Goal: Information Seeking & Learning: Learn about a topic

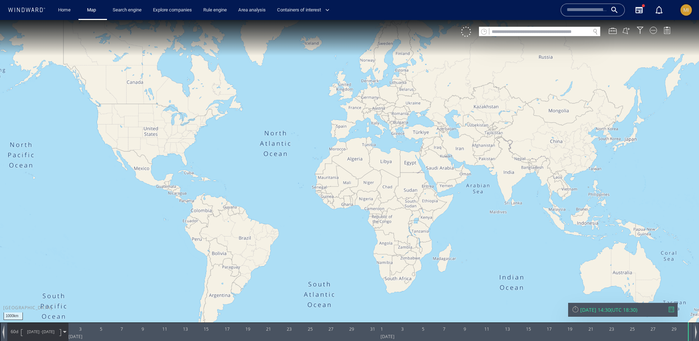
click at [681, 7] on div "MI" at bounding box center [686, 9] width 11 height 11
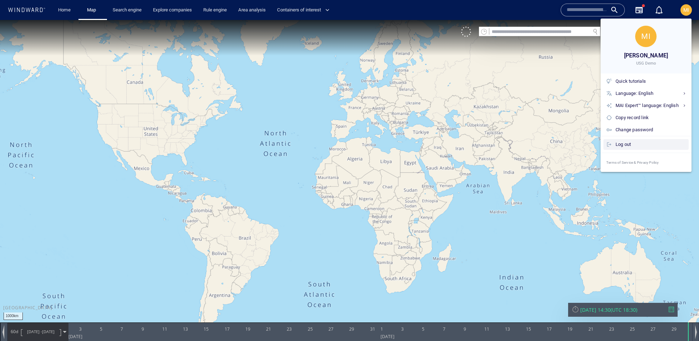
click at [620, 145] on div "Log out" at bounding box center [651, 145] width 70 height 8
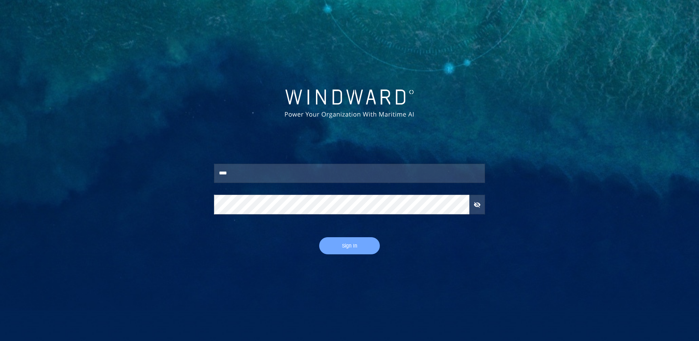
click at [336, 247] on span "Sign In" at bounding box center [349, 246] width 46 height 9
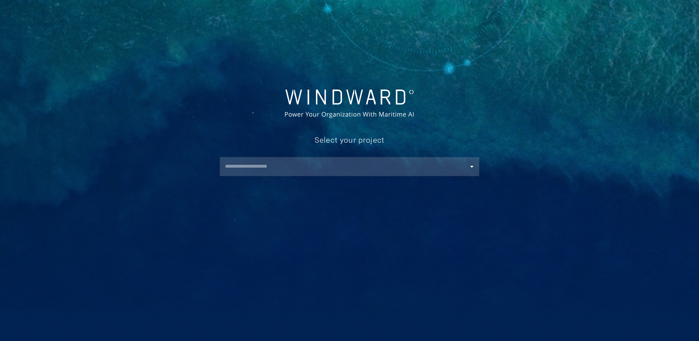
click at [304, 177] on div "Select your project ​" at bounding box center [350, 152] width 280 height 57
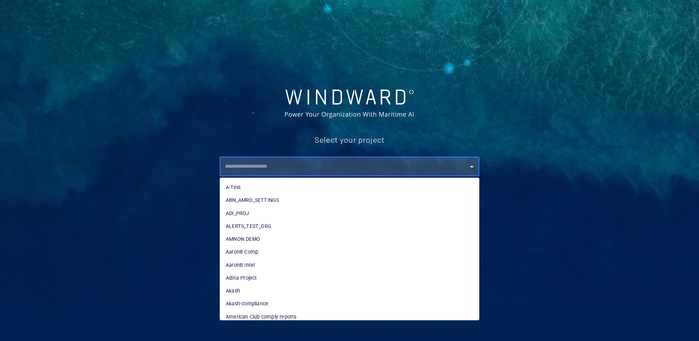
click at [301, 169] on input "text" at bounding box center [351, 166] width 257 height 13
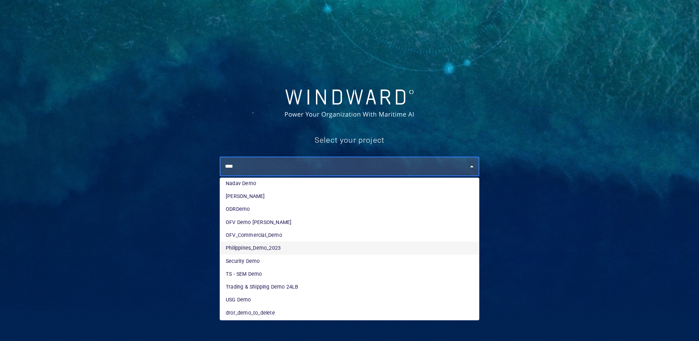
scroll to position [142, 0]
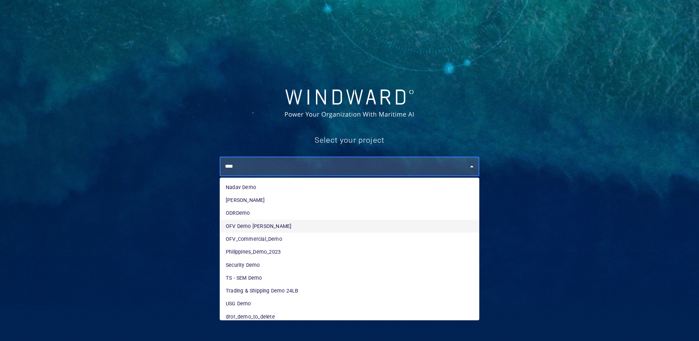
click at [244, 228] on li "OFV Demo Mike" at bounding box center [349, 226] width 259 height 13
type input "**********"
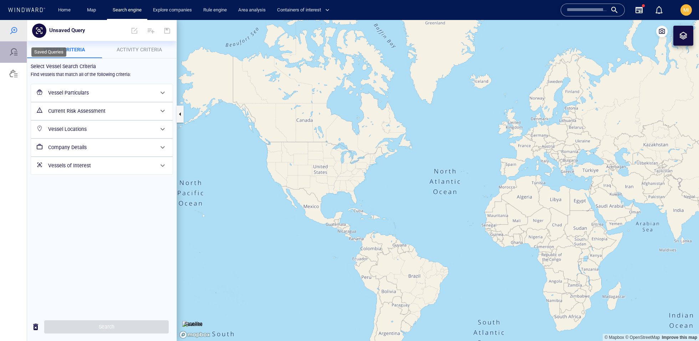
click at [12, 51] on div at bounding box center [13, 52] width 9 height 9
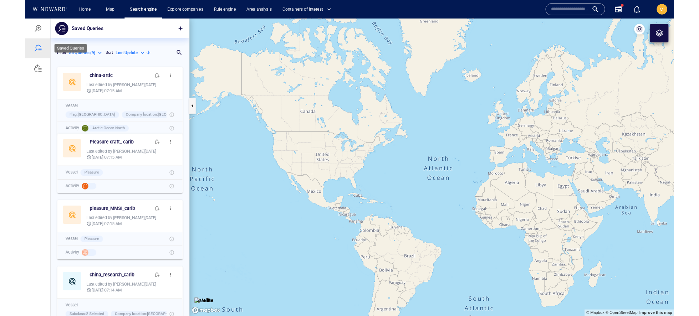
scroll to position [272, 149]
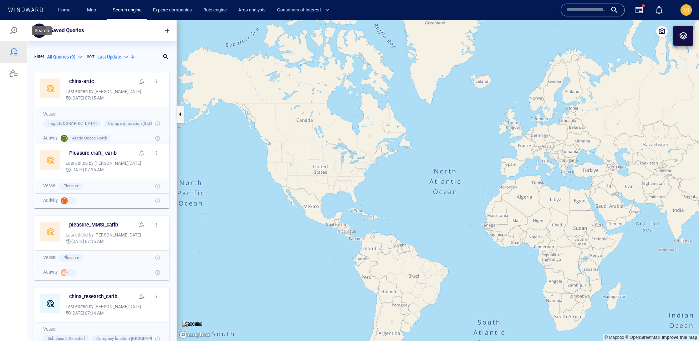
click at [15, 36] on div at bounding box center [13, 30] width 27 height 21
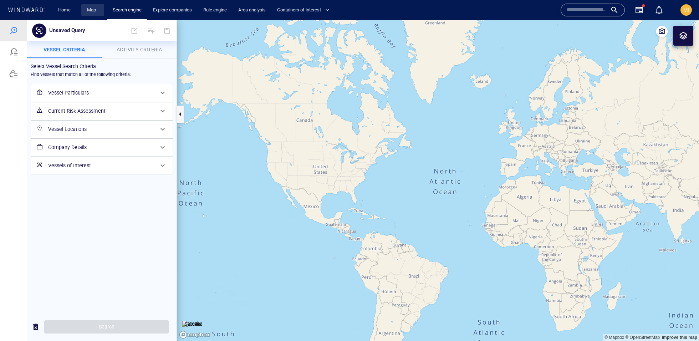
click at [96, 12] on link "Map" at bounding box center [92, 10] width 17 height 12
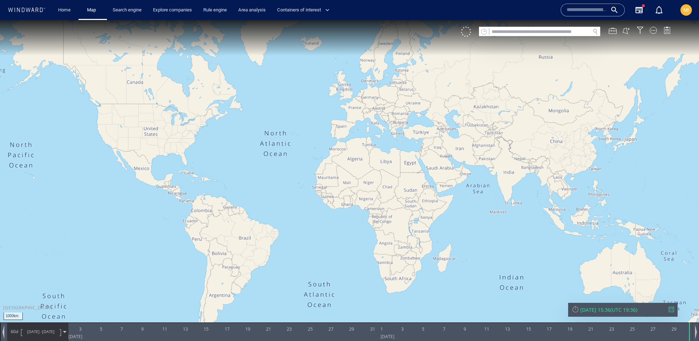
click at [161, 113] on canvas "Map" at bounding box center [349, 177] width 699 height 314
click at [302, 140] on canvas "Map" at bounding box center [349, 177] width 699 height 314
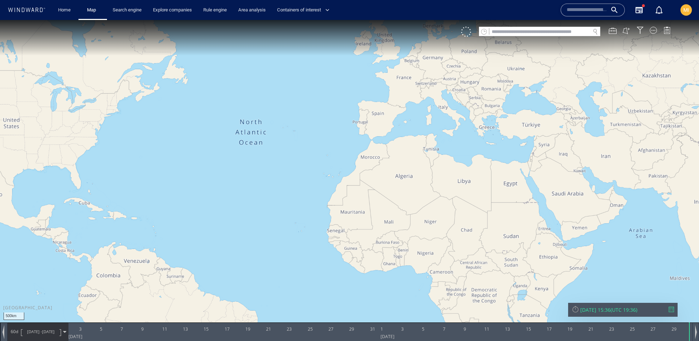
click at [302, 140] on canvas "Map" at bounding box center [349, 177] width 699 height 314
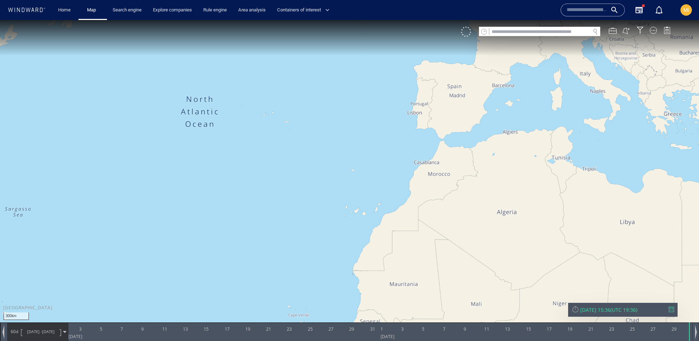
click at [302, 140] on canvas "Map" at bounding box center [349, 177] width 699 height 314
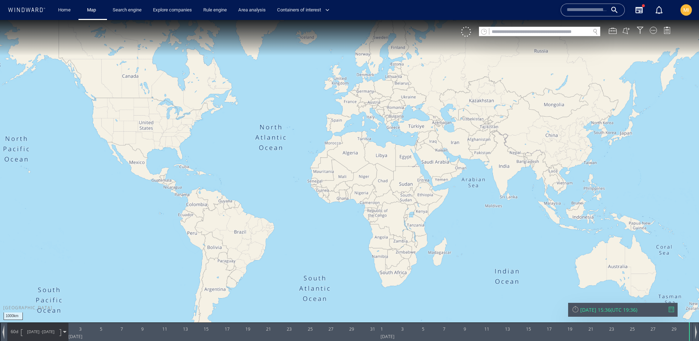
drag, startPoint x: 302, startPoint y: 140, endPoint x: 298, endPoint y: 134, distance: 7.4
click at [298, 134] on canvas "Map" at bounding box center [349, 177] width 699 height 314
click at [299, 134] on canvas "Map" at bounding box center [349, 177] width 699 height 314
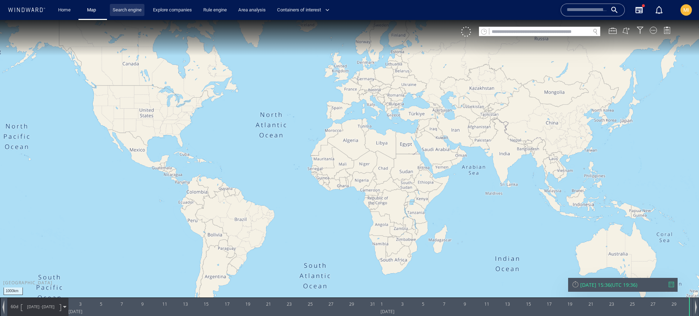
click at [131, 15] on link "Search engine" at bounding box center [127, 10] width 35 height 12
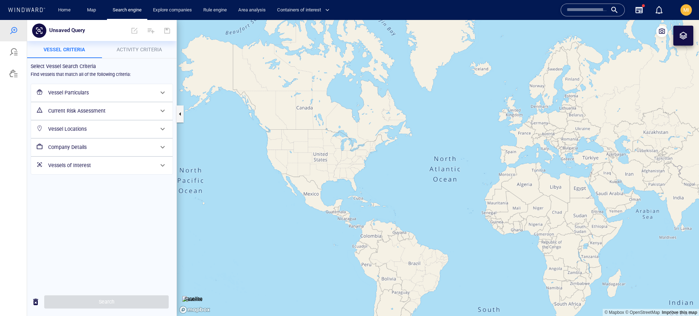
click at [110, 134] on div "Vessel Locations" at bounding box center [101, 129] width 112 height 15
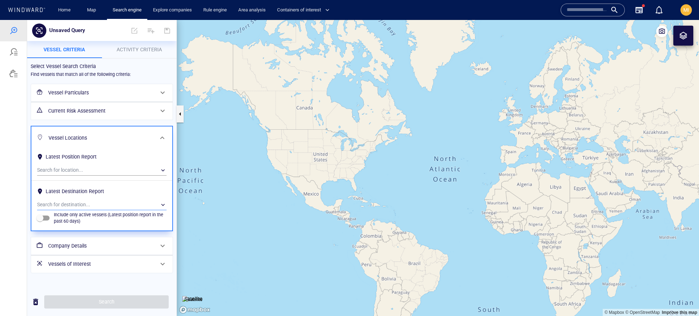
click at [92, 202] on div "​" at bounding box center [102, 205] width 130 height 11
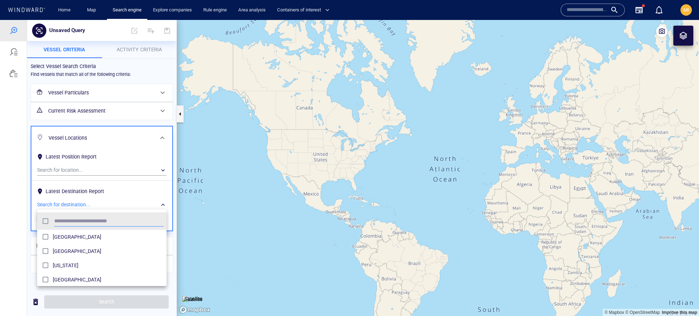
scroll to position [71, 129]
type input "******"
click at [85, 263] on span "United States" at bounding box center [108, 266] width 111 height 9
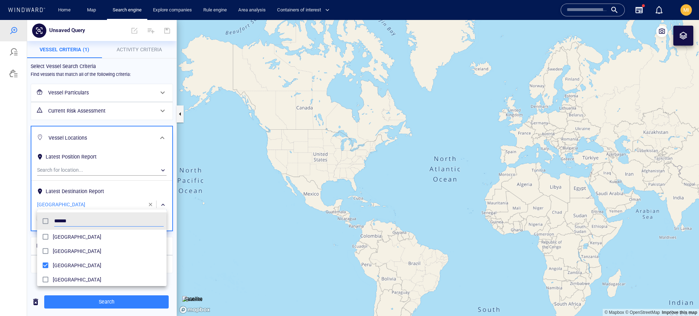
click at [158, 305] on div at bounding box center [349, 168] width 699 height 296
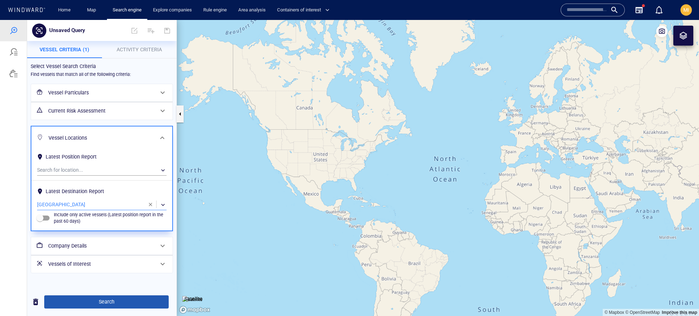
click at [144, 301] on span "Search" at bounding box center [106, 302] width 113 height 9
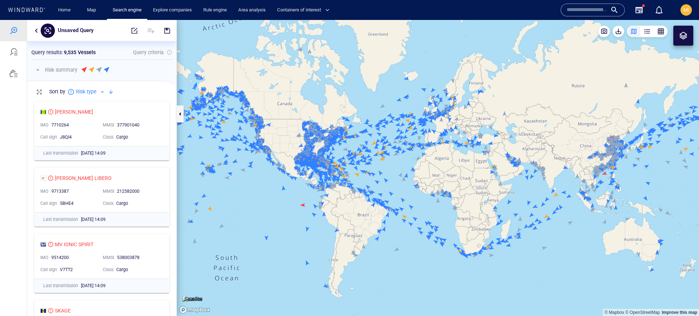
click at [37, 35] on div "Unsaved Query" at bounding box center [101, 30] width 149 height 21
click at [37, 31] on button "button" at bounding box center [36, 30] width 9 height 9
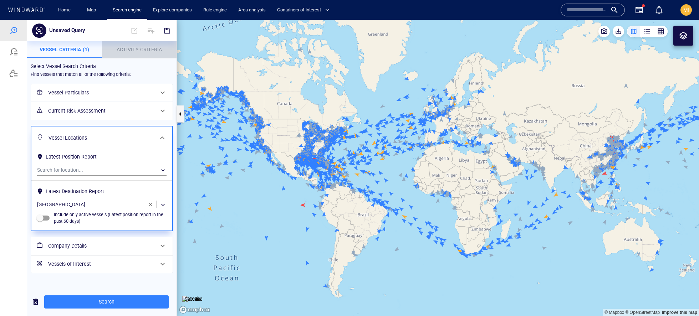
click at [126, 52] on p "Activity Criteria" at bounding box center [139, 49] width 66 height 9
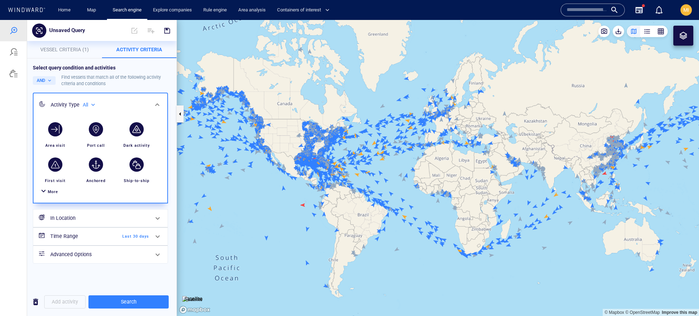
click at [119, 234] on span "Last 30 days" at bounding box center [128, 237] width 41 height 6
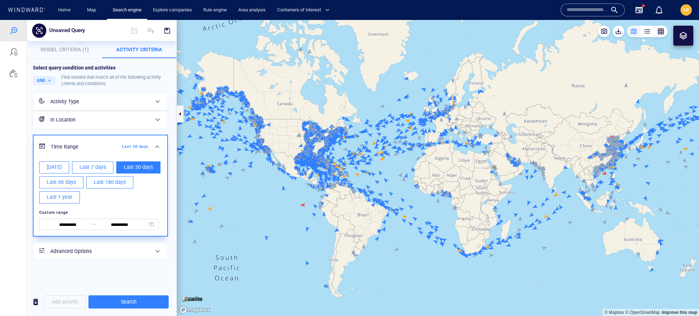
click at [110, 184] on span "Last 180 days" at bounding box center [110, 182] width 32 height 9
type input "**********"
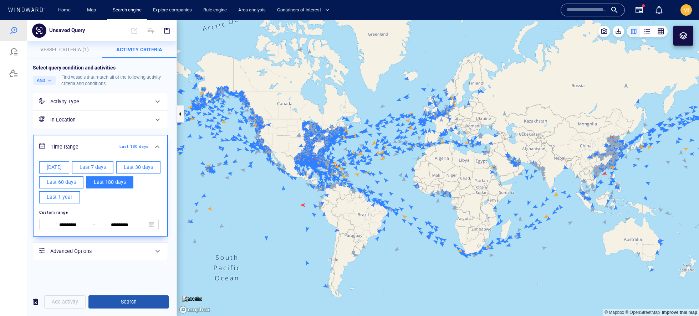
click at [126, 299] on span "Search" at bounding box center [128, 302] width 69 height 9
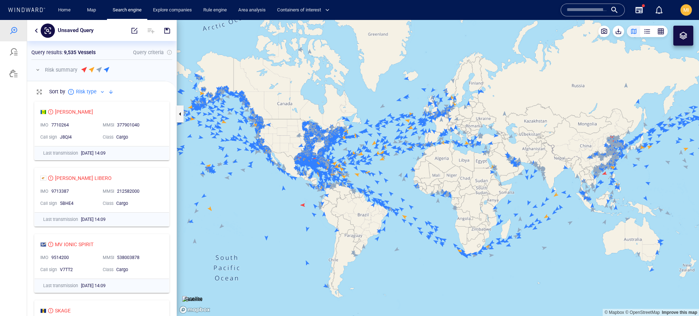
scroll to position [218, 149]
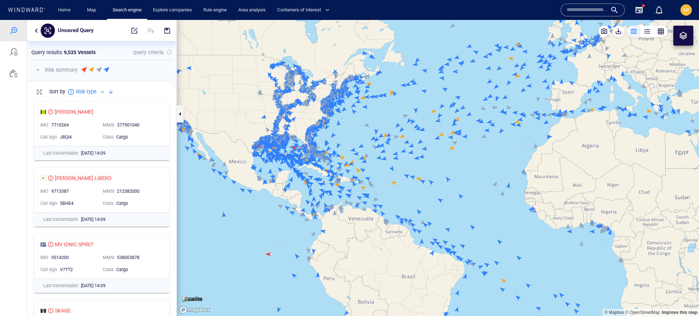
drag, startPoint x: 365, startPoint y: 136, endPoint x: 395, endPoint y: 128, distance: 31.6
click at [395, 128] on canvas "Map" at bounding box center [438, 168] width 522 height 296
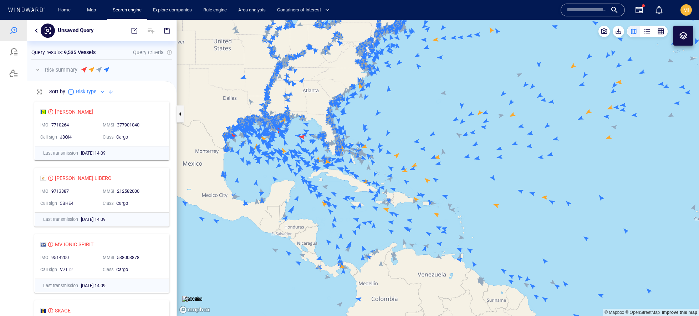
drag, startPoint x: 366, startPoint y: 127, endPoint x: 391, endPoint y: 125, distance: 24.4
click at [391, 125] on canvas "Map" at bounding box center [438, 168] width 522 height 296
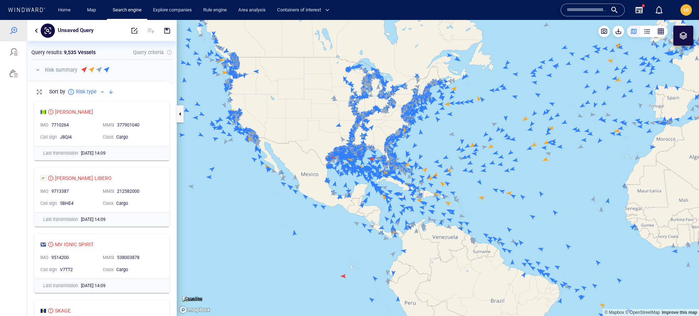
drag, startPoint x: 233, startPoint y: 180, endPoint x: 258, endPoint y: 211, distance: 39.7
click at [258, 211] on canvas "Map" at bounding box center [438, 168] width 522 height 296
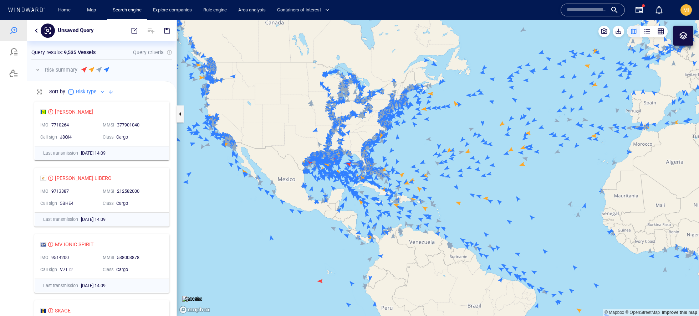
drag, startPoint x: 420, startPoint y: 142, endPoint x: 407, endPoint y: 142, distance: 12.8
click at [407, 142] on canvas "Map" at bounding box center [438, 168] width 522 height 296
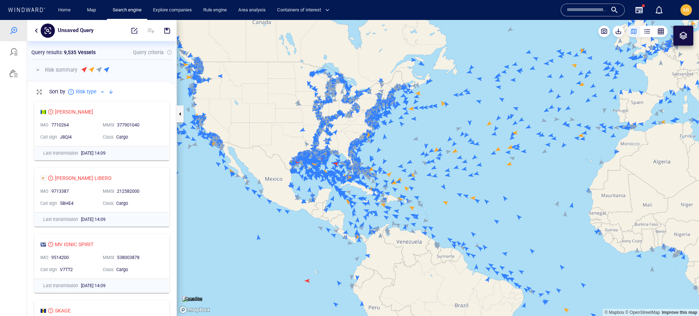
click at [37, 32] on button "button" at bounding box center [36, 30] width 9 height 9
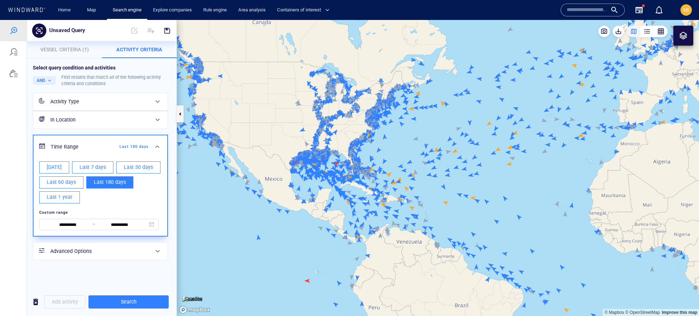
click at [123, 104] on div "Activity Type" at bounding box center [99, 101] width 99 height 9
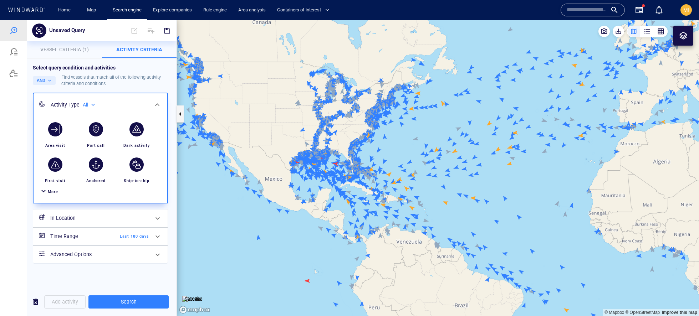
click at [127, 105] on div "Activity Type All ***" at bounding box center [100, 105] width 98 height 9
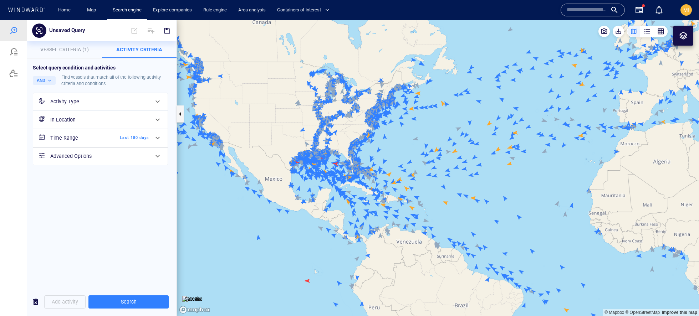
click at [76, 54] on p "Vessel Criteria (1)" at bounding box center [64, 49] width 66 height 9
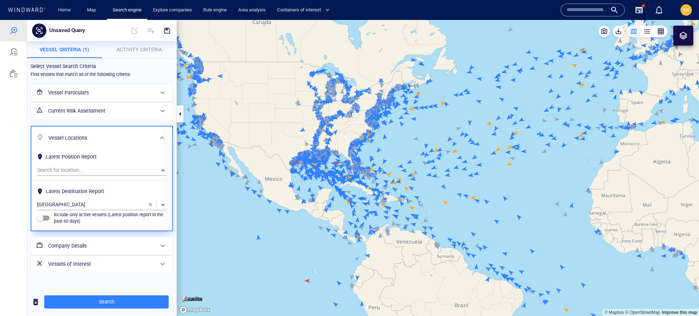
click at [93, 132] on div "Vessel Locations" at bounding box center [101, 138] width 111 height 15
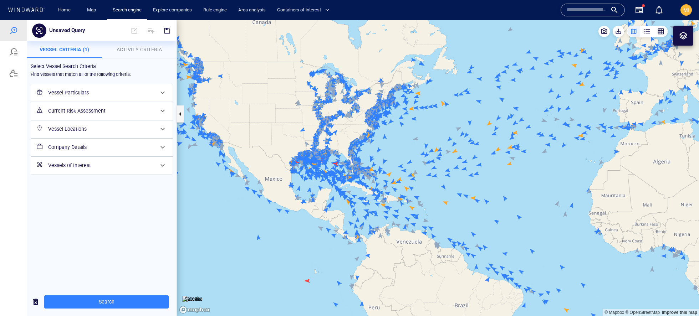
click at [130, 112] on h6 "Current Risk Assessment" at bounding box center [101, 111] width 106 height 9
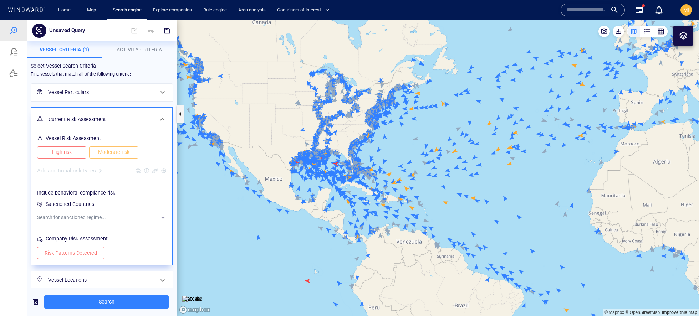
click at [73, 153] on span "High risk" at bounding box center [62, 152] width 34 height 9
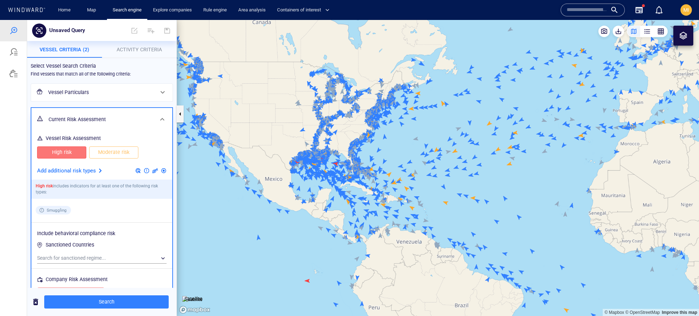
click at [103, 154] on span "Moderate risk" at bounding box center [114, 152] width 34 height 9
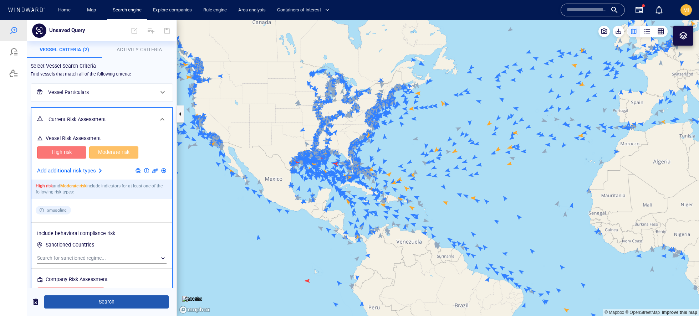
click at [144, 301] on span "Search" at bounding box center [106, 302] width 113 height 9
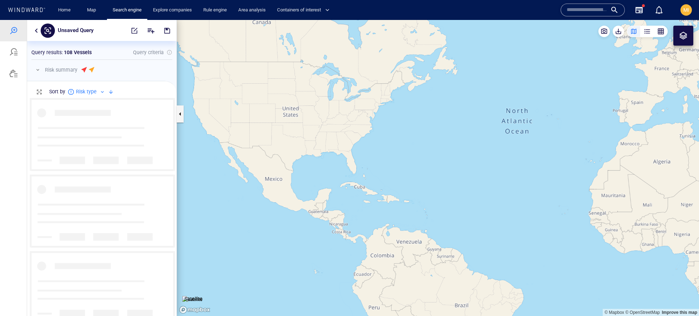
scroll to position [218, 149]
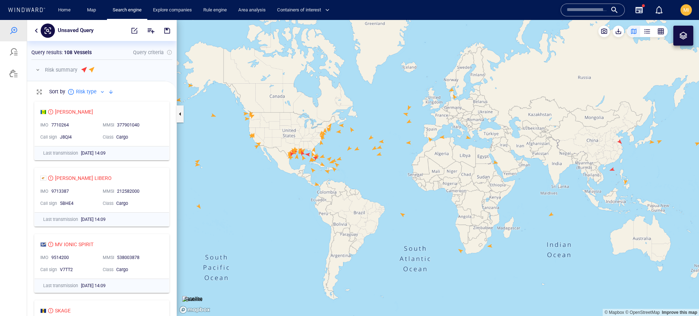
click at [36, 29] on button "button" at bounding box center [36, 30] width 9 height 9
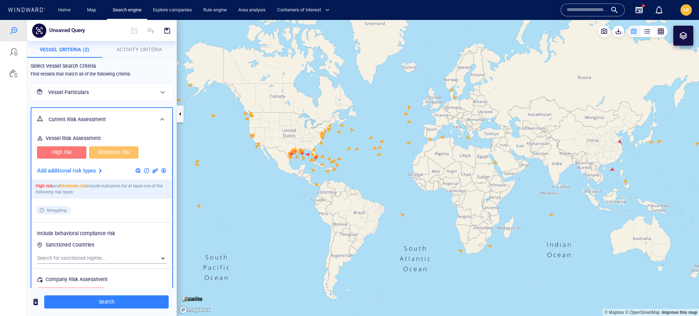
click at [120, 54] on p "Activity Criteria" at bounding box center [139, 49] width 66 height 9
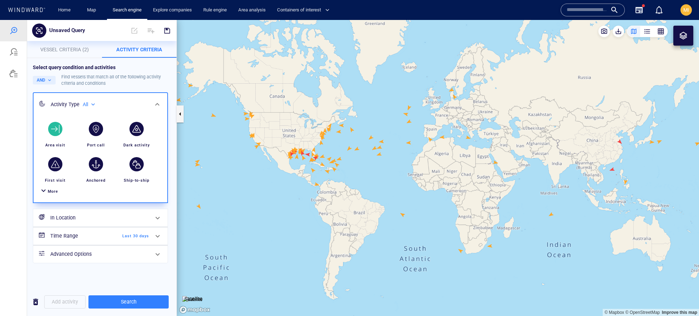
click at [56, 126] on div "button" at bounding box center [55, 129] width 14 height 14
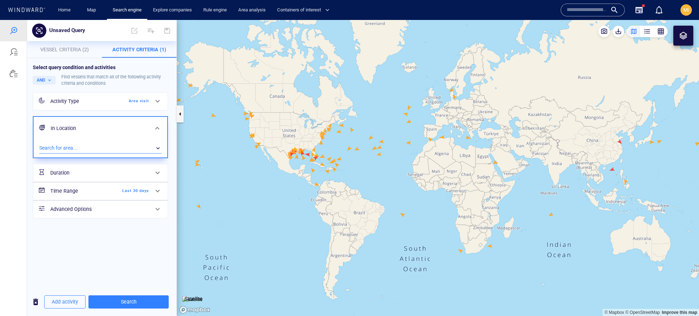
click at [108, 150] on div "​" at bounding box center [100, 148] width 122 height 11
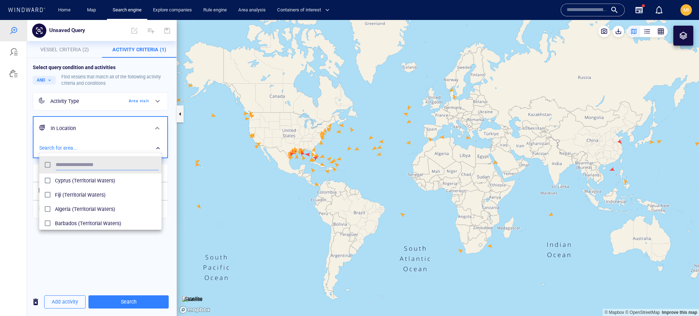
scroll to position [71, 122]
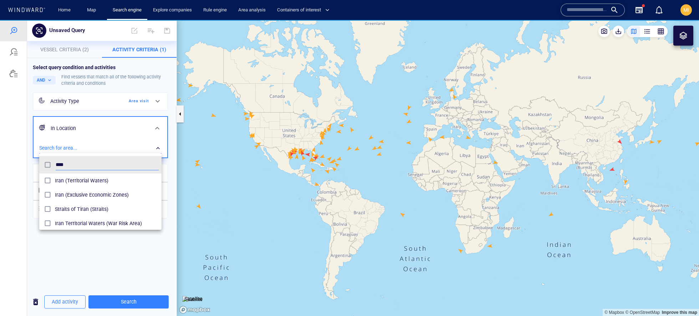
type input "****"
click at [103, 190] on div "Iran (Exclusive Economic Zones)" at bounding box center [107, 194] width 104 height 11
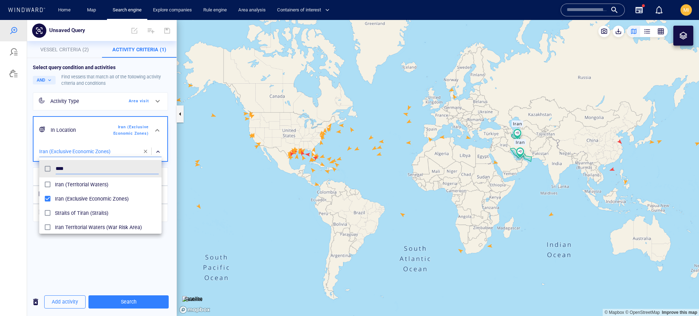
click at [119, 299] on div at bounding box center [349, 168] width 699 height 296
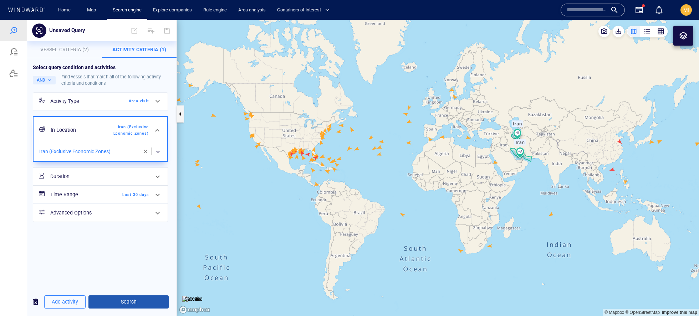
click at [128, 299] on span "Search" at bounding box center [128, 302] width 69 height 9
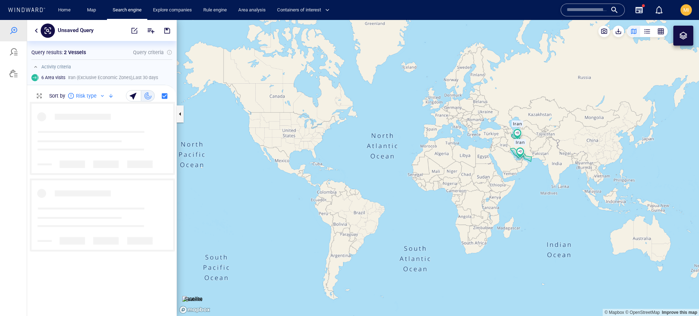
scroll to position [214, 149]
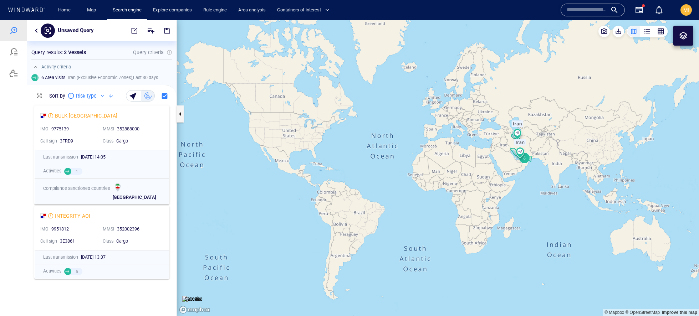
click at [34, 29] on button "button" at bounding box center [36, 30] width 9 height 9
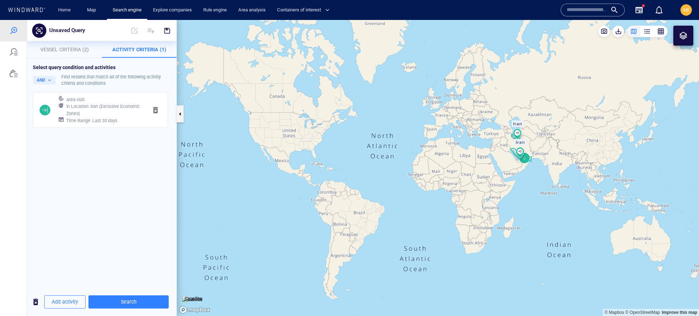
click at [90, 109] on h6 "In Location : Iran (Exclusive Economic Zones)" at bounding box center [104, 110] width 76 height 14
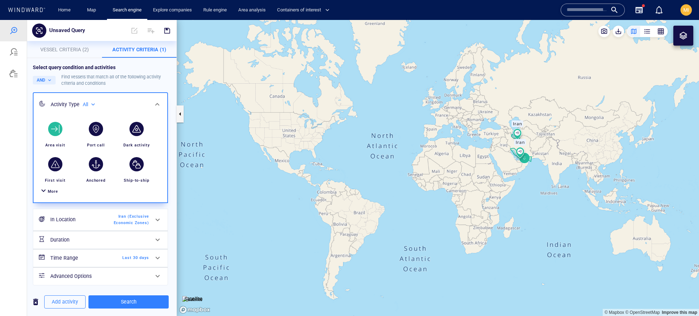
click at [111, 259] on span "Last 30 days" at bounding box center [128, 258] width 41 height 6
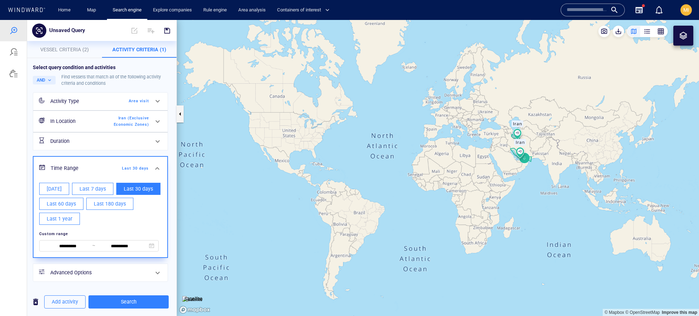
click at [104, 207] on span "Last 180 days" at bounding box center [110, 204] width 32 height 9
type input "**********"
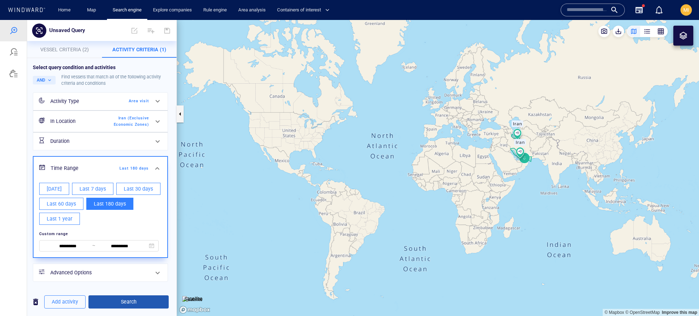
click at [116, 300] on span "Search" at bounding box center [128, 302] width 69 height 9
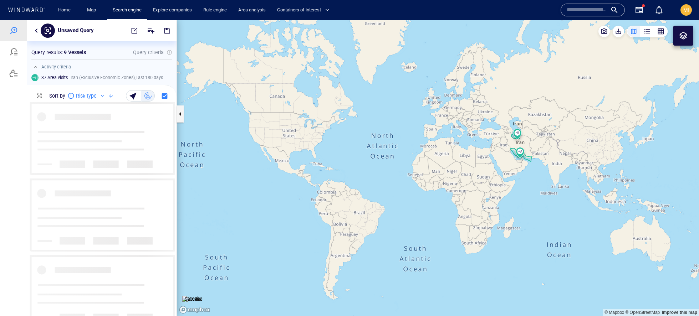
scroll to position [214, 149]
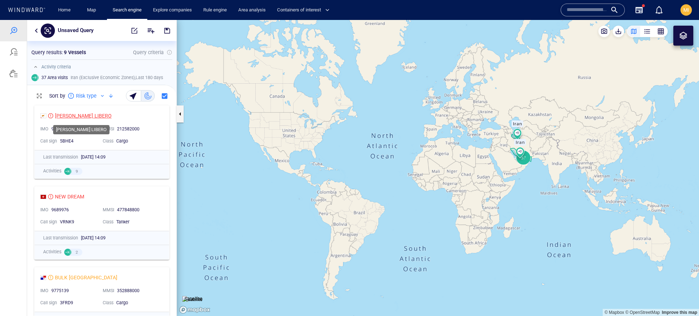
click at [82, 116] on div "[PERSON_NAME] LIBERO" at bounding box center [83, 116] width 57 height 9
click at [36, 33] on button "button" at bounding box center [36, 30] width 9 height 9
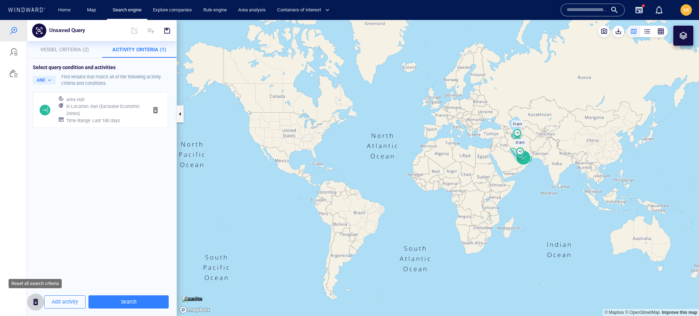
click at [34, 302] on span "button" at bounding box center [35, 302] width 9 height 9
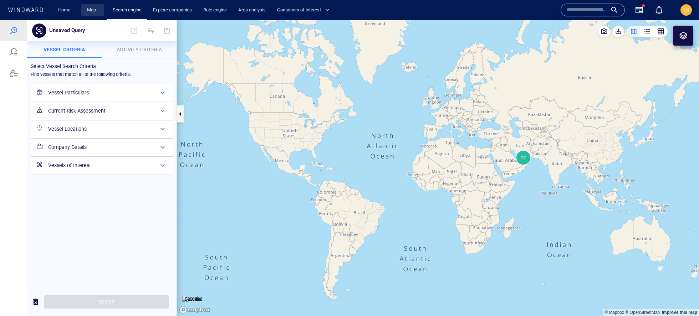
click at [88, 11] on link "Map" at bounding box center [92, 10] width 17 height 12
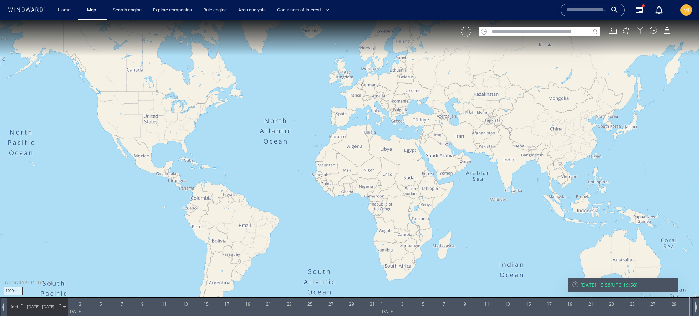
click at [638, 32] on div at bounding box center [640, 30] width 7 height 7
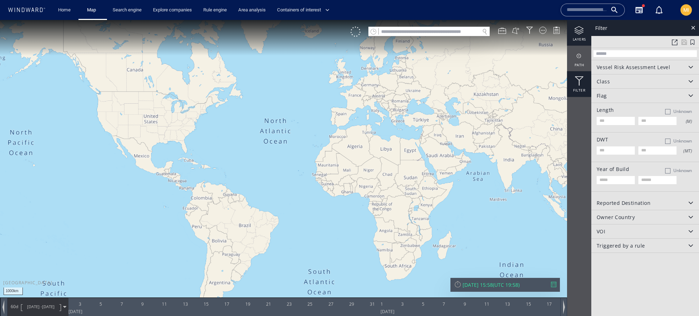
click at [577, 36] on div "layers" at bounding box center [579, 33] width 24 height 26
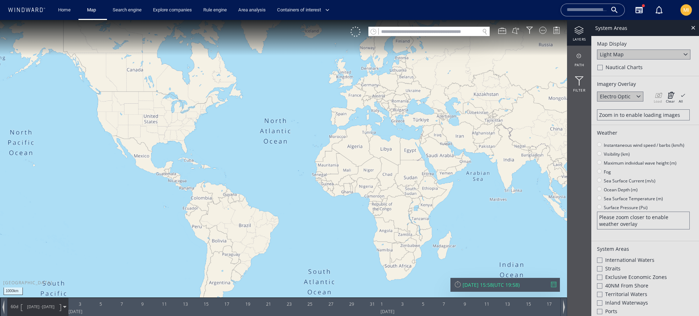
click at [620, 55] on div "Light Map" at bounding box center [612, 54] width 24 height 7
click at [619, 67] on div "Satellite" at bounding box center [643, 65] width 93 height 10
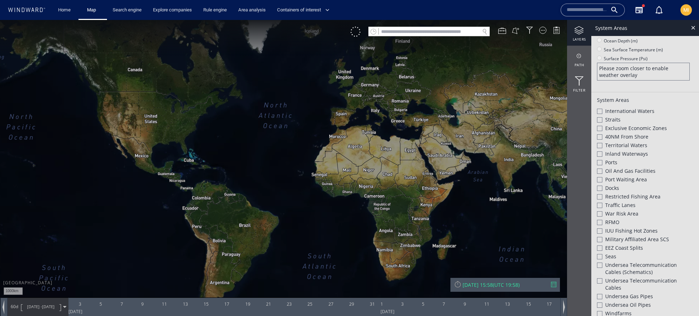
scroll to position [149, 0]
click at [606, 125] on span "Exclusive Economic Zones" at bounding box center [636, 128] width 62 height 7
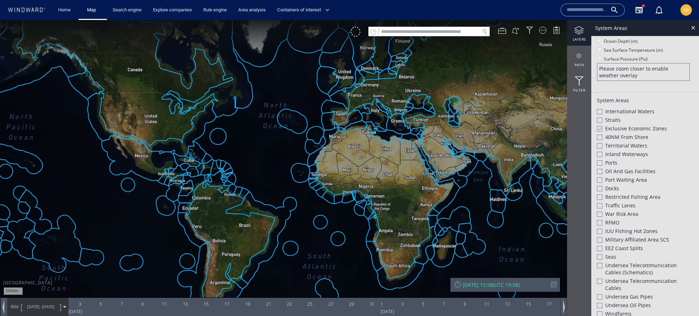
click at [600, 126] on div at bounding box center [599, 129] width 5 height 6
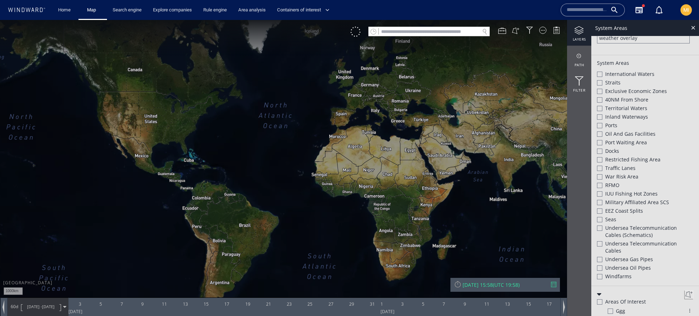
scroll to position [199, 0]
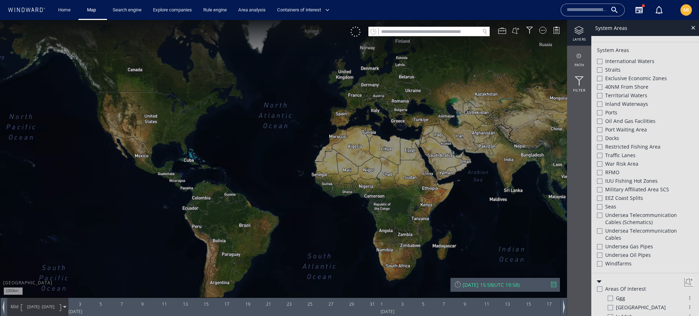
click at [602, 154] on div "Traffic Lanes" at bounding box center [645, 156] width 96 height 9
click at [602, 154] on div at bounding box center [599, 156] width 5 height 6
click at [602, 154] on div at bounding box center [599, 155] width 5 height 5
click at [602, 154] on div at bounding box center [599, 156] width 5 height 6
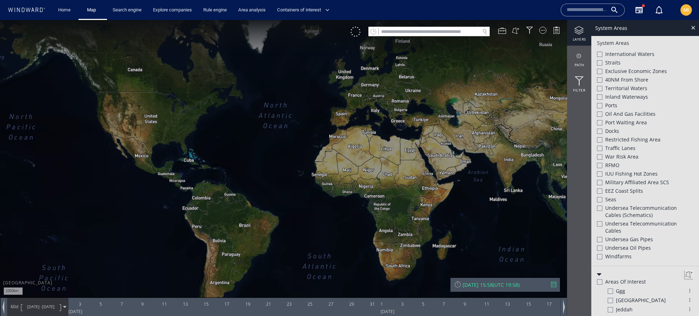
click at [625, 179] on span "Military Affiliated Area SCS" at bounding box center [637, 182] width 64 height 7
click at [617, 191] on span "EEZ Coast Splits" at bounding box center [624, 191] width 38 height 7
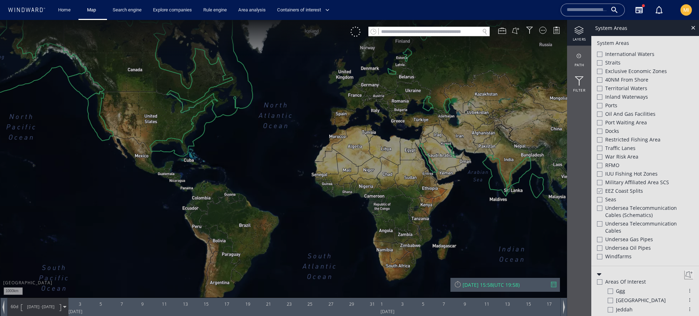
click at [617, 191] on span "EEZ Coast Splits" at bounding box center [624, 191] width 38 height 7
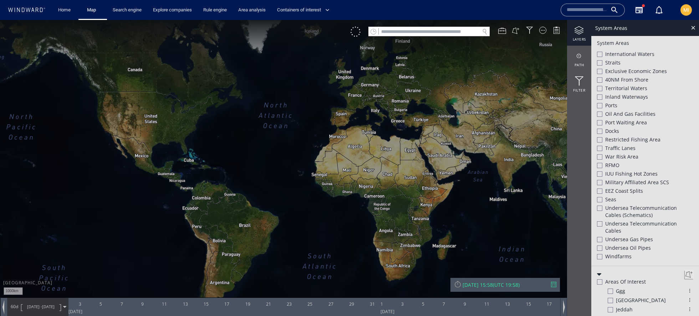
click at [617, 191] on span "EEZ Coast Splits" at bounding box center [624, 191] width 38 height 7
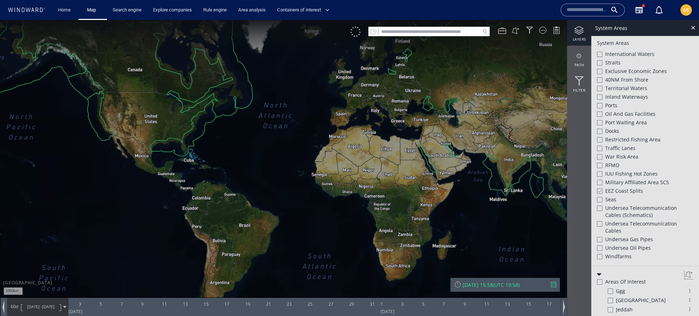
click at [617, 191] on span "EEZ Coast Splits" at bounding box center [624, 191] width 38 height 7
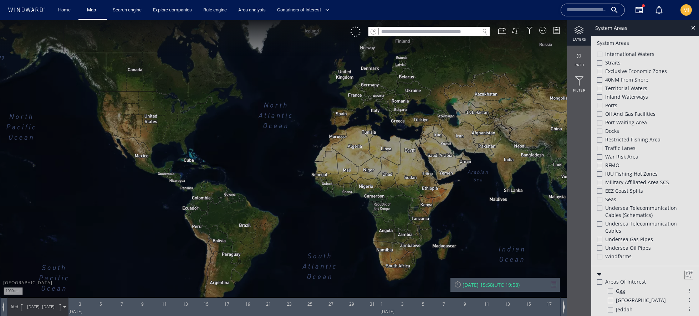
click at [611, 198] on span "Seas" at bounding box center [610, 199] width 11 height 7
click at [609, 224] on span "Undersea Telecommunication cables" at bounding box center [649, 227] width 88 height 14
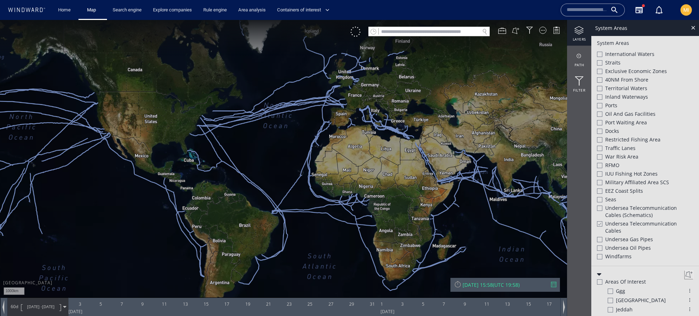
drag, startPoint x: 215, startPoint y: 146, endPoint x: 292, endPoint y: 172, distance: 81.2
click at [292, 172] on canvas "Map" at bounding box center [349, 164] width 699 height 289
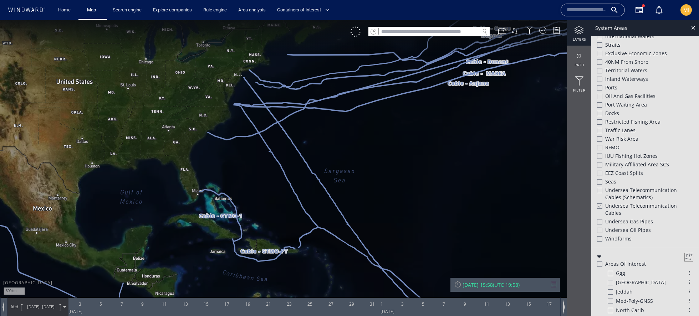
scroll to position [189, 0]
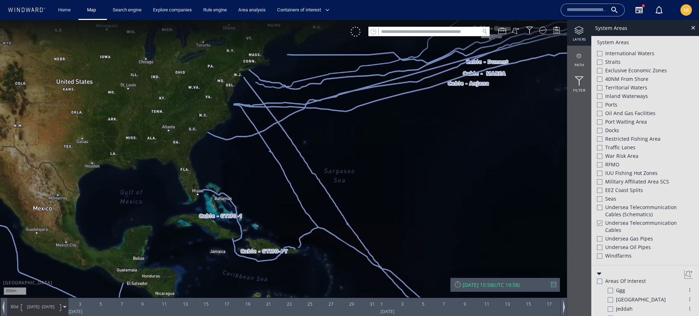
drag, startPoint x: 303, startPoint y: 148, endPoint x: 310, endPoint y: 197, distance: 49.3
click at [310, 197] on canvas "Map" at bounding box center [349, 164] width 699 height 289
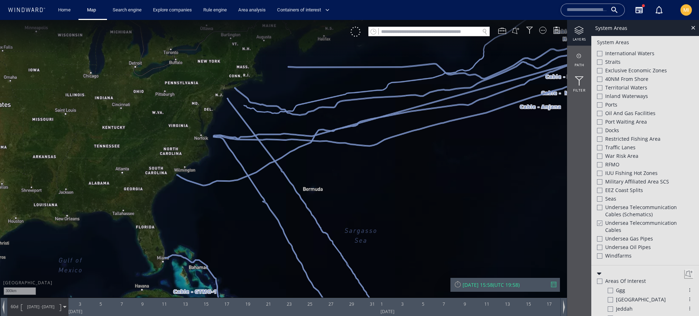
drag, startPoint x: 319, startPoint y: 185, endPoint x: 319, endPoint y: 210, distance: 25.0
click at [319, 210] on canvas "Map" at bounding box center [349, 164] width 699 height 289
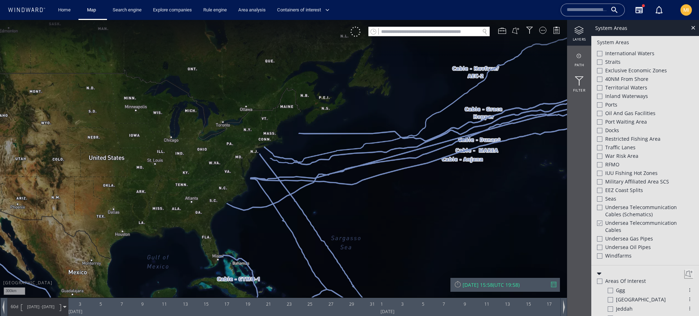
click at [602, 222] on div at bounding box center [599, 223] width 5 height 6
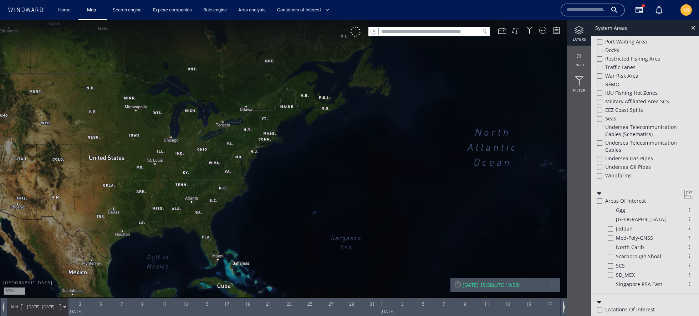
scroll to position [270, 0]
click at [632, 217] on span "[GEOGRAPHIC_DATA]" at bounding box center [641, 218] width 50 height 7
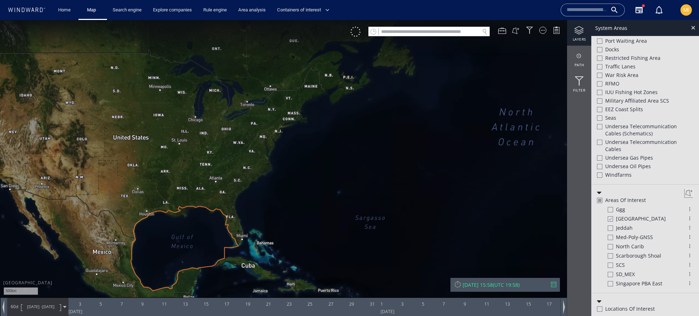
drag, startPoint x: 431, startPoint y: 224, endPoint x: 464, endPoint y: 198, distance: 42.3
click at [464, 198] on canvas "Map" at bounding box center [349, 164] width 699 height 289
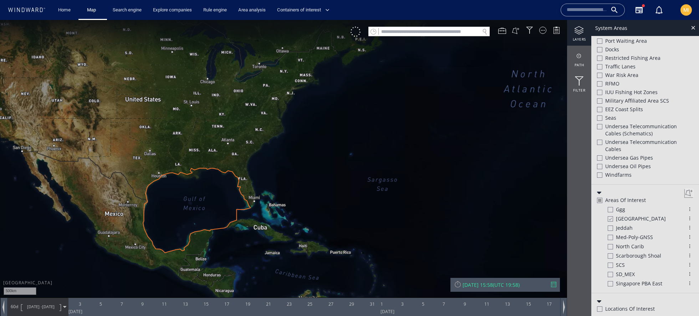
drag, startPoint x: 464, startPoint y: 198, endPoint x: 468, endPoint y: 166, distance: 32.3
click at [468, 166] on canvas "Map" at bounding box center [349, 164] width 699 height 289
click at [627, 218] on span "[GEOGRAPHIC_DATA]" at bounding box center [641, 218] width 50 height 7
click at [621, 219] on span "[GEOGRAPHIC_DATA]" at bounding box center [641, 218] width 50 height 7
click at [616, 246] on span "North Carib" at bounding box center [630, 246] width 28 height 7
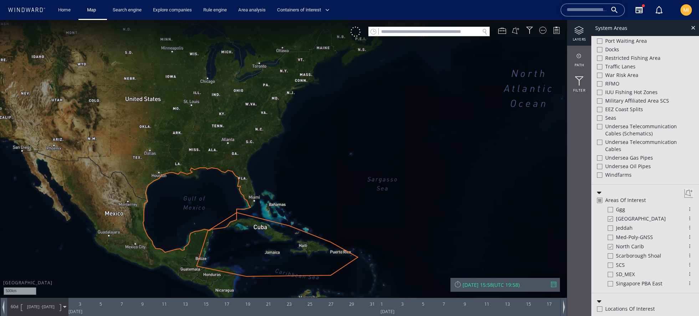
click at [617, 255] on span "Scarborough Shoal" at bounding box center [638, 256] width 45 height 7
click at [622, 257] on span "Scarborough Shoal" at bounding box center [638, 256] width 45 height 7
click at [623, 247] on span "North Carib" at bounding box center [630, 246] width 28 height 7
click at [623, 218] on span "[GEOGRAPHIC_DATA]" at bounding box center [641, 218] width 50 height 7
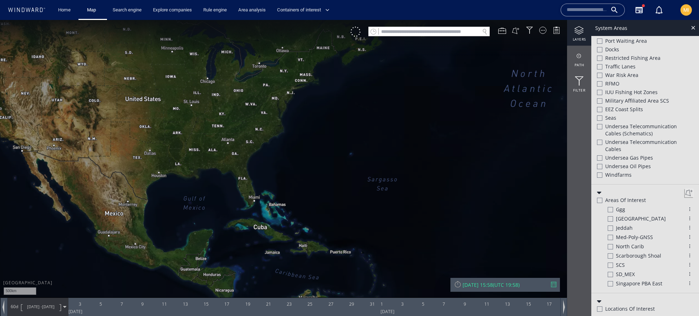
click at [623, 272] on span "SD_MEX" at bounding box center [625, 274] width 19 height 7
click at [626, 284] on span "Singapore PBA East" at bounding box center [639, 283] width 46 height 7
click at [623, 253] on span "Scarborough Shoal" at bounding box center [638, 256] width 45 height 7
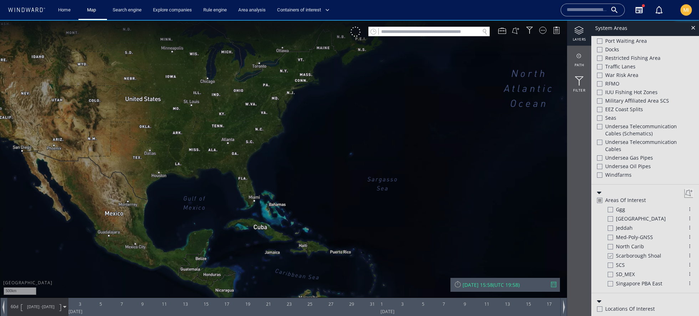
click at [623, 253] on span "Scarborough Shoal" at bounding box center [638, 256] width 45 height 7
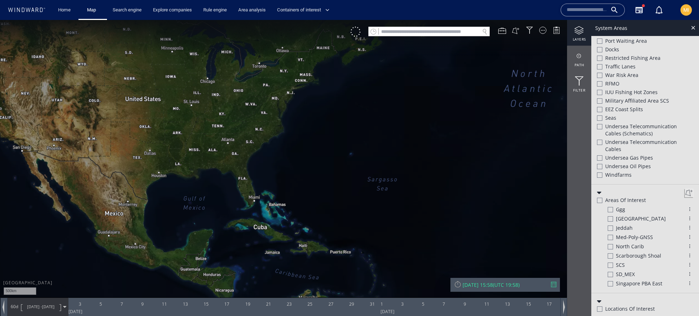
click at [622, 217] on span "[GEOGRAPHIC_DATA]" at bounding box center [641, 218] width 50 height 7
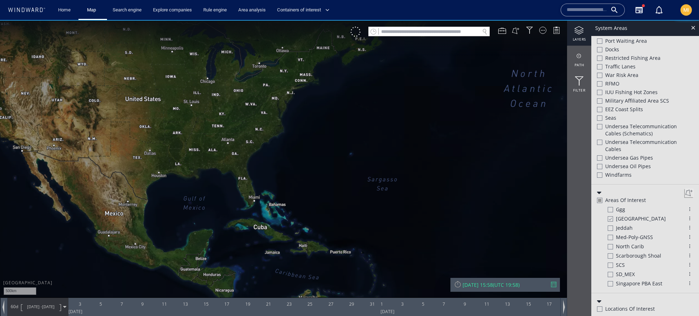
click at [621, 209] on span "ggg" at bounding box center [620, 209] width 9 height 7
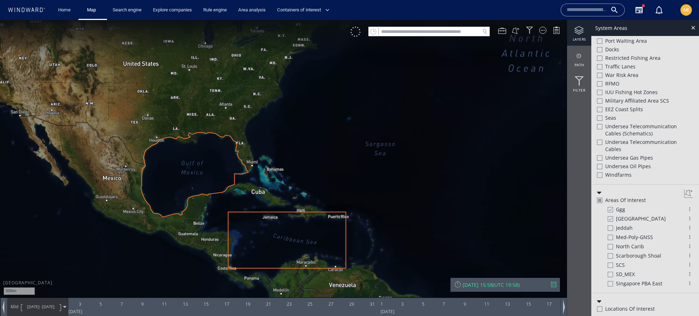
drag, startPoint x: 458, startPoint y: 198, endPoint x: 456, endPoint y: 163, distance: 35.0
click at [456, 163] on canvas "Map" at bounding box center [349, 164] width 699 height 289
click at [617, 210] on span "ggg" at bounding box center [620, 209] width 9 height 7
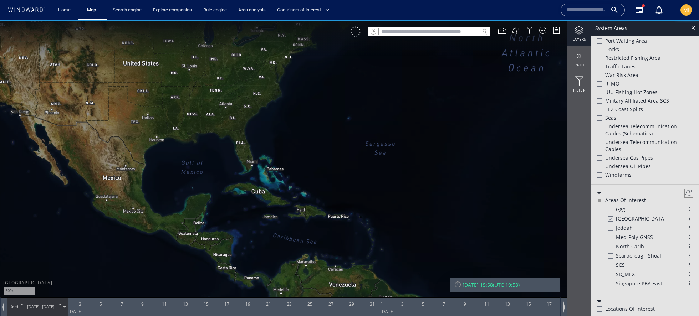
click at [621, 215] on span "[GEOGRAPHIC_DATA]" at bounding box center [641, 218] width 50 height 7
click at [686, 193] on button at bounding box center [689, 193] width 9 height 9
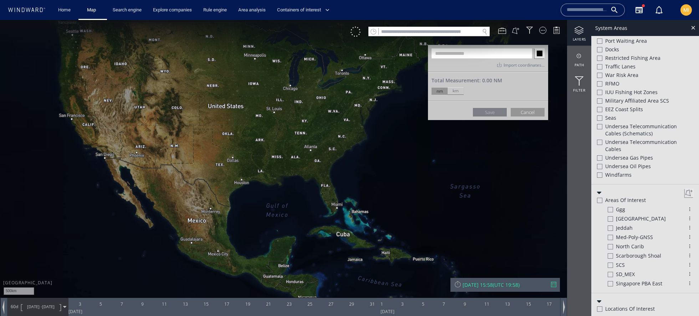
drag, startPoint x: 227, startPoint y: 149, endPoint x: 258, endPoint y: 131, distance: 36.6
click at [258, 131] on canvas "Map" at bounding box center [349, 164] width 699 height 289
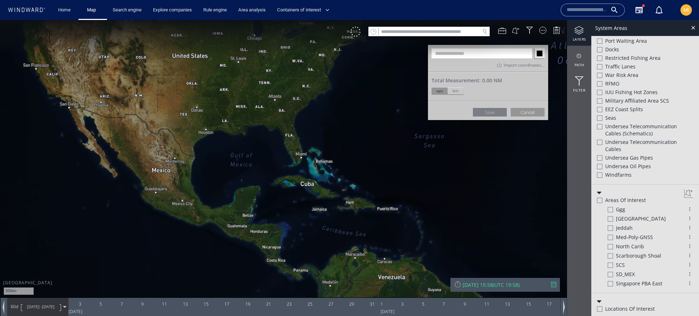
drag, startPoint x: 263, startPoint y: 152, endPoint x: 240, endPoint y: 131, distance: 31.3
click at [240, 131] on canvas "Map" at bounding box center [349, 164] width 699 height 289
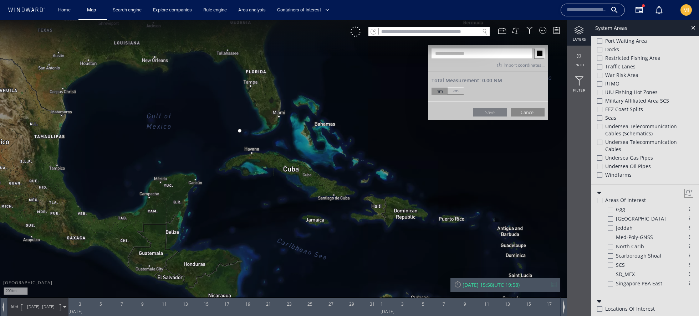
click at [519, 109] on button "Cancel" at bounding box center [528, 112] width 34 height 9
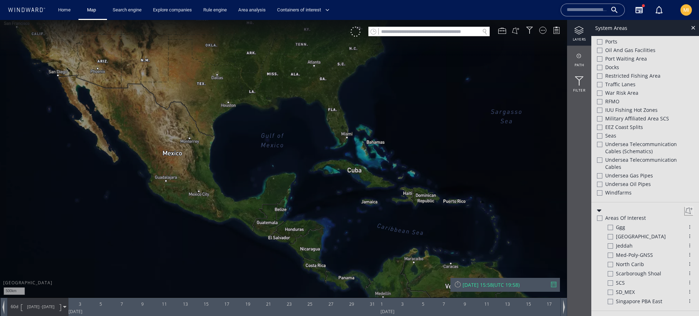
scroll to position [288, 0]
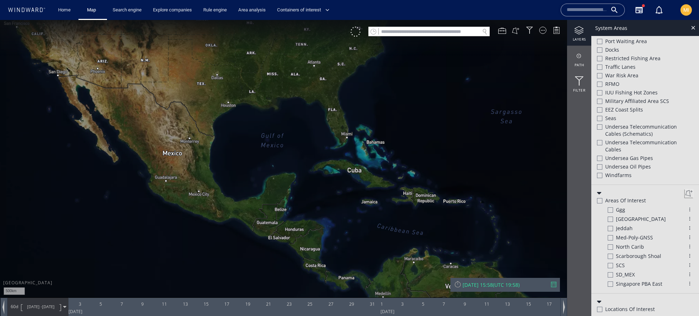
drag, startPoint x: 459, startPoint y: 172, endPoint x: 351, endPoint y: 157, distance: 109.6
click at [351, 157] on canvas "Map" at bounding box center [349, 164] width 699 height 289
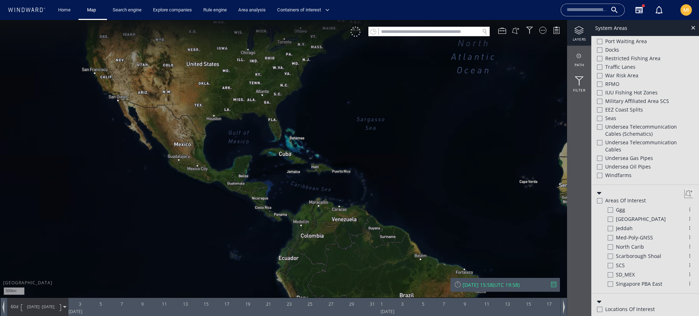
drag, startPoint x: 432, startPoint y: 123, endPoint x: 362, endPoint y: 130, distance: 70.2
click at [362, 130] on canvas "Map" at bounding box center [349, 164] width 699 height 289
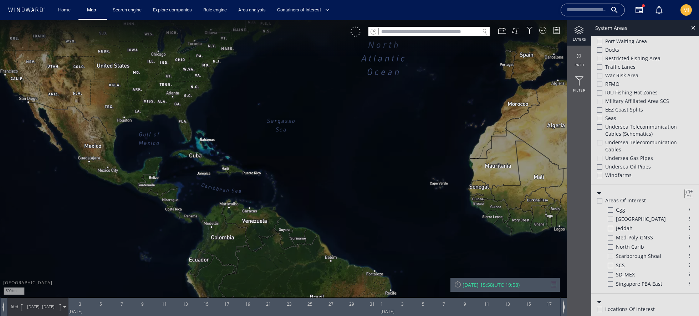
click at [357, 36] on div at bounding box center [356, 32] width 10 height 10
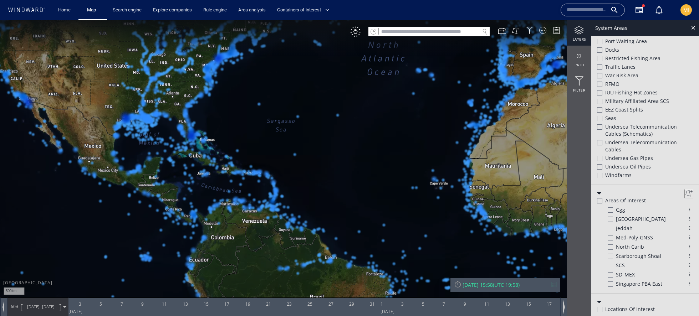
click at [357, 36] on div "VM" at bounding box center [356, 32] width 10 height 10
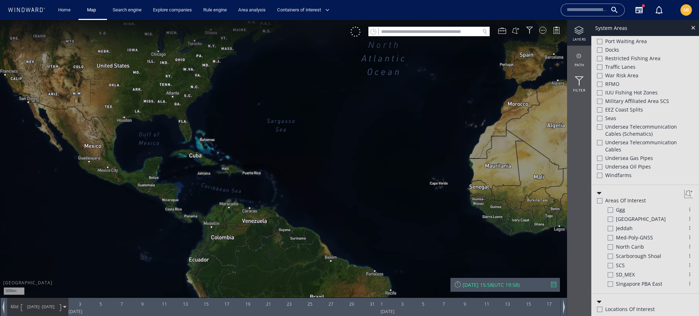
drag, startPoint x: 452, startPoint y: 131, endPoint x: 428, endPoint y: 132, distance: 24.3
click at [428, 132] on canvas "Map" at bounding box center [349, 164] width 699 height 289
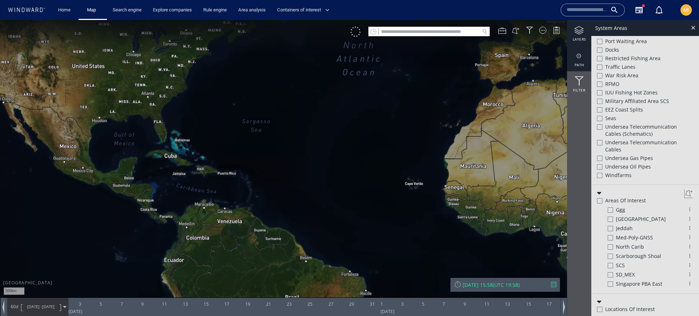
click at [584, 61] on div "path" at bounding box center [579, 59] width 24 height 26
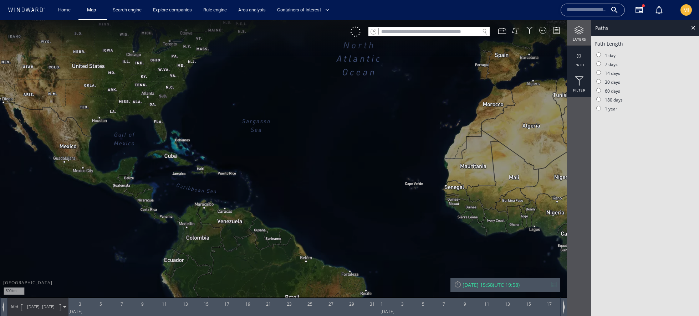
click at [578, 77] on div at bounding box center [579, 81] width 24 height 9
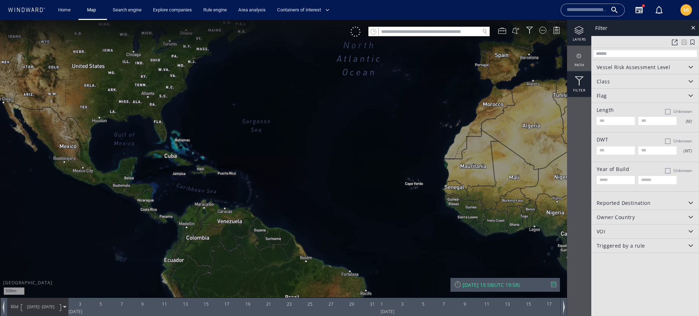
click at [578, 38] on div "layers" at bounding box center [579, 33] width 24 height 26
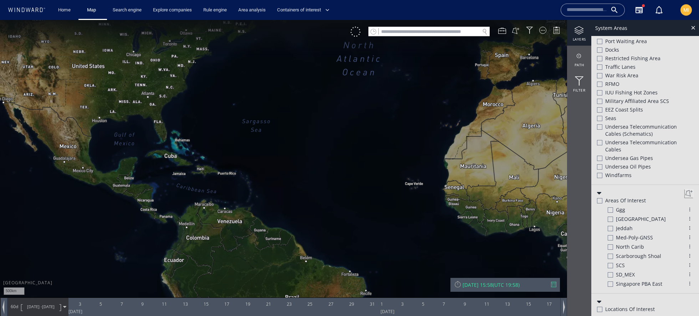
click at [601, 307] on div at bounding box center [599, 309] width 5 height 5
click at [601, 307] on div at bounding box center [599, 310] width 5 height 6
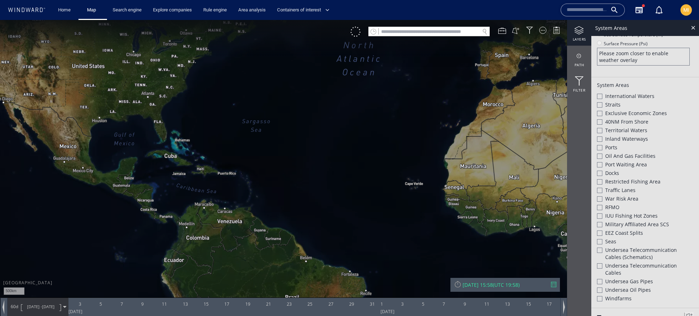
scroll to position [163, 0]
click at [598, 164] on div at bounding box center [599, 165] width 5 height 5
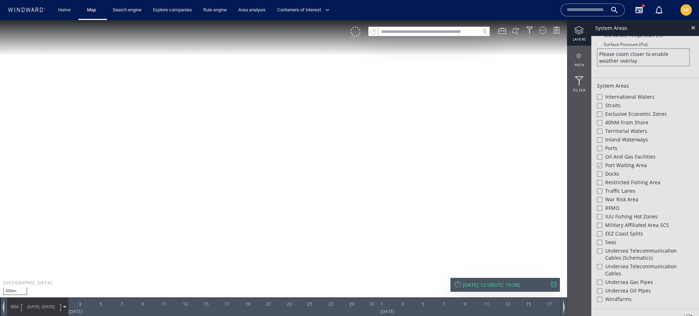
drag, startPoint x: 308, startPoint y: 146, endPoint x: 420, endPoint y: 215, distance: 131.4
click at [420, 216] on canvas "Map" at bounding box center [349, 164] width 699 height 289
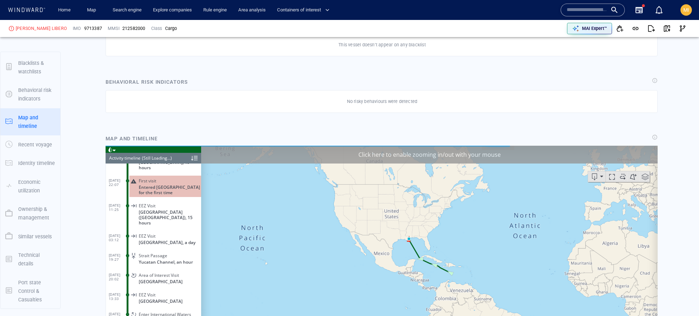
scroll to position [3141, 0]
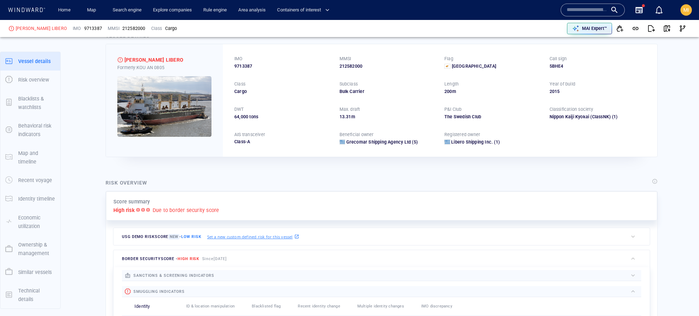
scroll to position [20, 0]
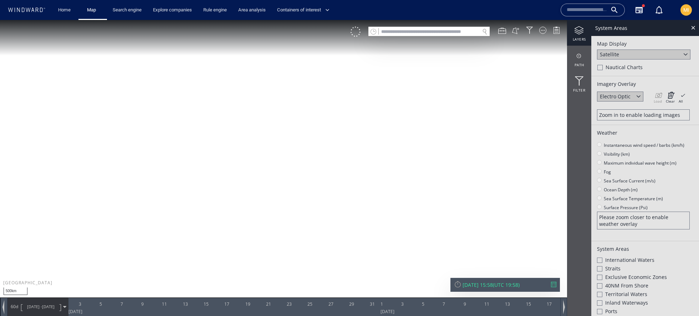
scroll to position [163, 0]
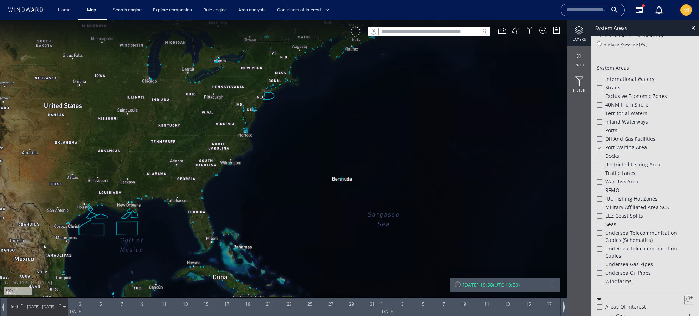
drag, startPoint x: 334, startPoint y: 150, endPoint x: 378, endPoint y: 209, distance: 73.6
click at [378, 209] on canvas "Map" at bounding box center [349, 164] width 699 height 289
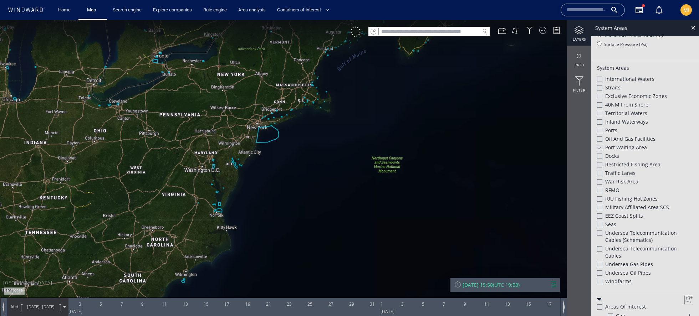
drag, startPoint x: 309, startPoint y: 152, endPoint x: 396, endPoint y: 188, distance: 93.7
click at [396, 188] on canvas "Map" at bounding box center [349, 164] width 699 height 289
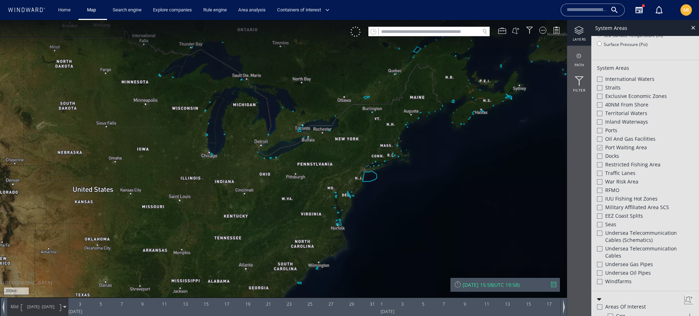
drag, startPoint x: 396, startPoint y: 188, endPoint x: 362, endPoint y: 106, distance: 88.3
click at [362, 106] on canvas "Map" at bounding box center [349, 164] width 699 height 289
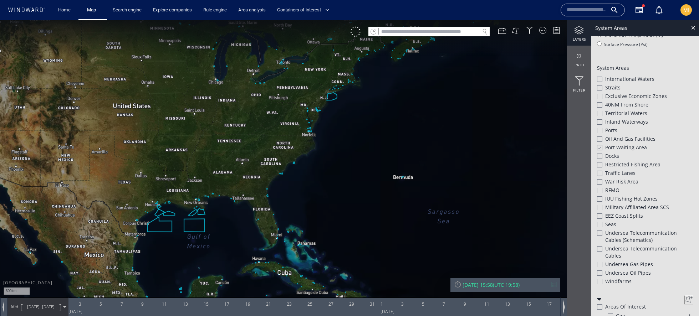
drag, startPoint x: 362, startPoint y: 106, endPoint x: 340, endPoint y: 105, distance: 22.8
click at [340, 105] on canvas "Map" at bounding box center [349, 164] width 699 height 289
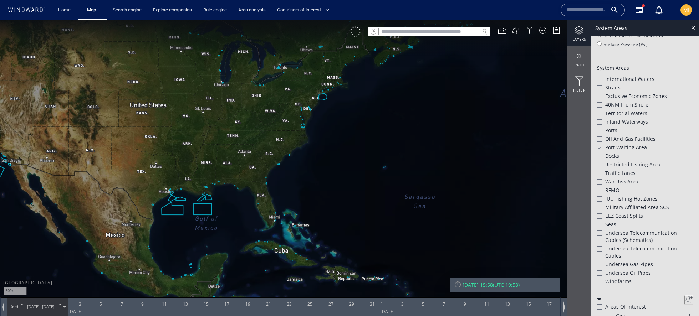
drag, startPoint x: 340, startPoint y: 105, endPoint x: 334, endPoint y: 117, distance: 12.9
click at [334, 117] on canvas "Map" at bounding box center [349, 164] width 699 height 289
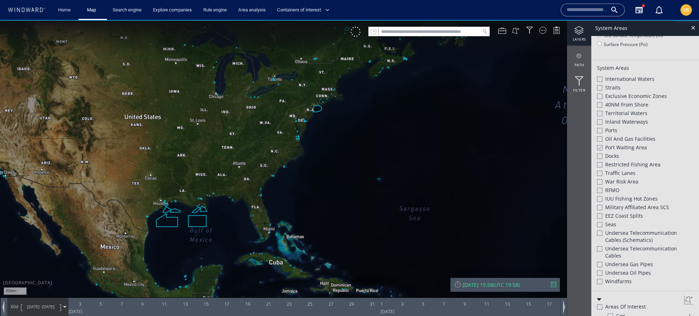
click at [599, 145] on div at bounding box center [599, 148] width 5 height 6
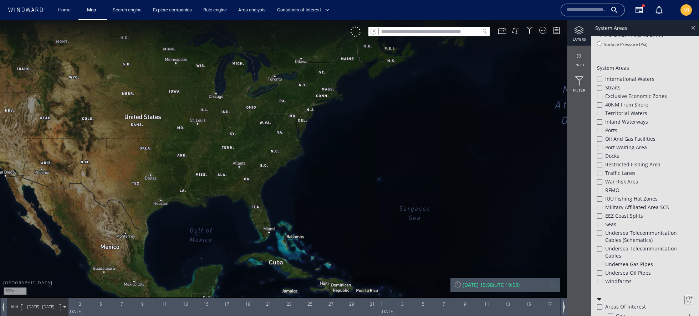
click at [695, 26] on div at bounding box center [693, 28] width 8 height 8
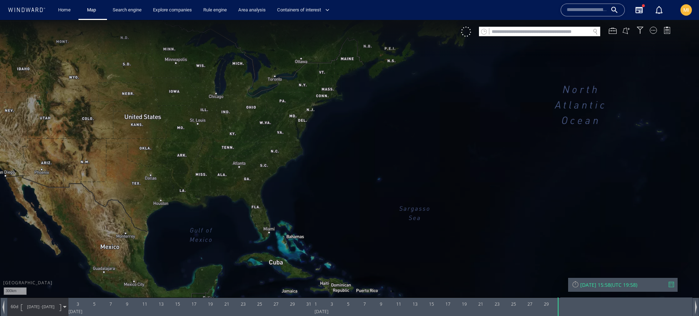
drag, startPoint x: 539, startPoint y: 119, endPoint x: 497, endPoint y: 118, distance: 41.8
click at [497, 118] on canvas "Map" at bounding box center [349, 164] width 699 height 289
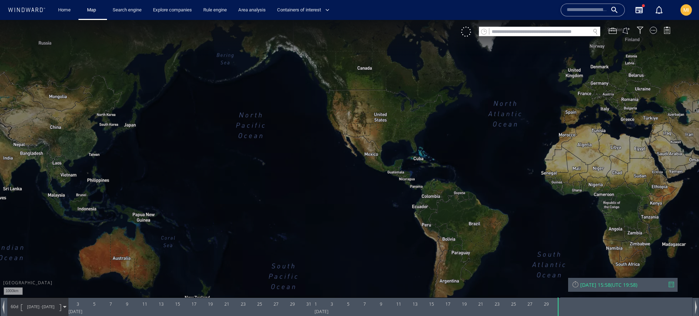
drag, startPoint x: 500, startPoint y: 121, endPoint x: 398, endPoint y: 122, distance: 102.4
click at [397, 122] on canvas "Map" at bounding box center [349, 164] width 699 height 289
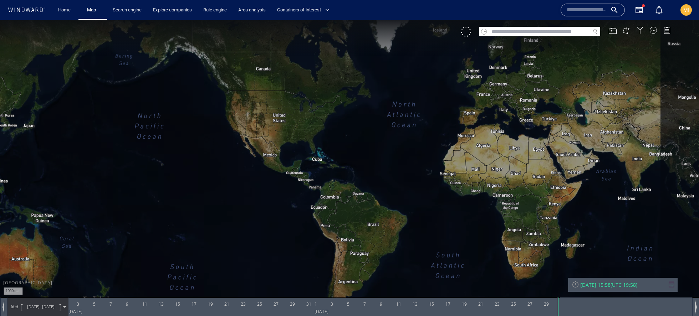
click at [332, 135] on canvas "Map" at bounding box center [349, 164] width 699 height 289
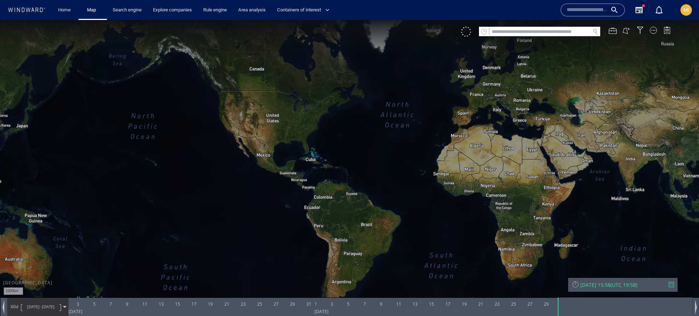
drag, startPoint x: 332, startPoint y: 135, endPoint x: 271, endPoint y: 140, distance: 61.6
click at [271, 140] on canvas "Map" at bounding box center [349, 164] width 699 height 289
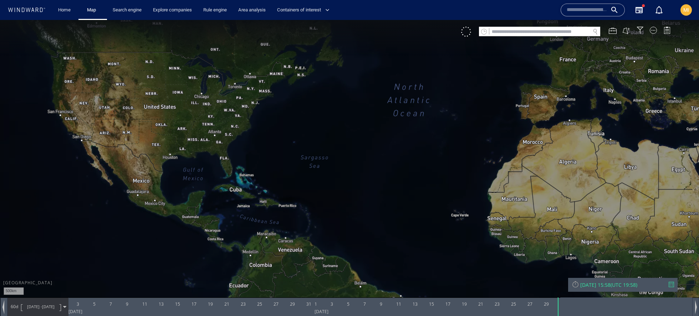
drag, startPoint x: 405, startPoint y: 139, endPoint x: 280, endPoint y: 135, distance: 124.9
click at [280, 135] on canvas "Map" at bounding box center [349, 164] width 699 height 289
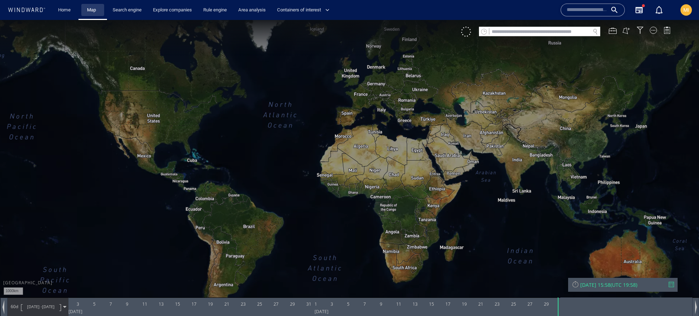
click at [101, 14] on link "Map" at bounding box center [92, 10] width 17 height 12
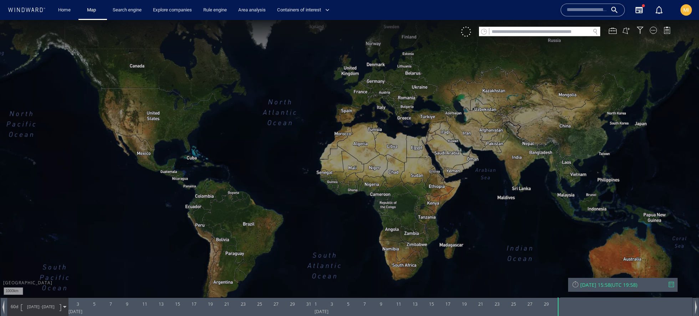
click at [268, 119] on canvas "Map" at bounding box center [349, 164] width 699 height 289
click at [141, 17] on div "Search engine" at bounding box center [127, 10] width 40 height 20
click at [138, 12] on link "Search engine" at bounding box center [127, 10] width 35 height 12
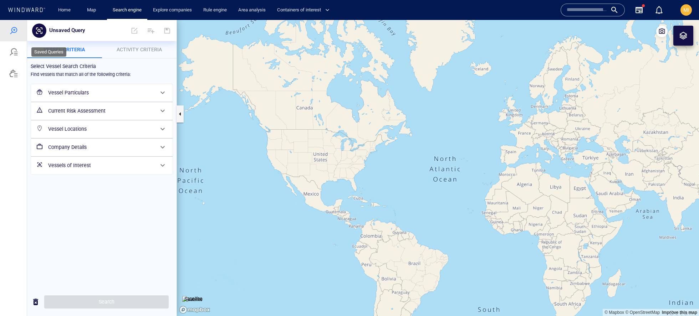
click at [24, 45] on div at bounding box center [13, 51] width 27 height 21
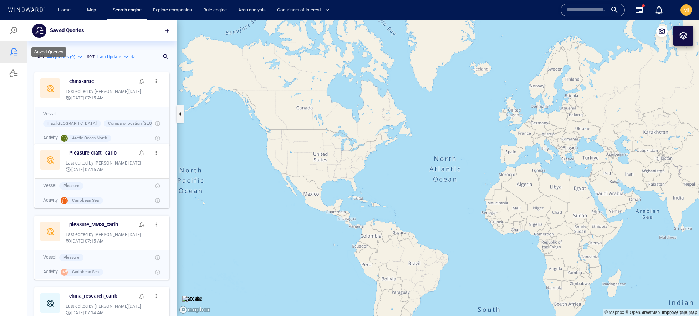
scroll to position [247, 149]
click at [11, 38] on div at bounding box center [13, 30] width 27 height 21
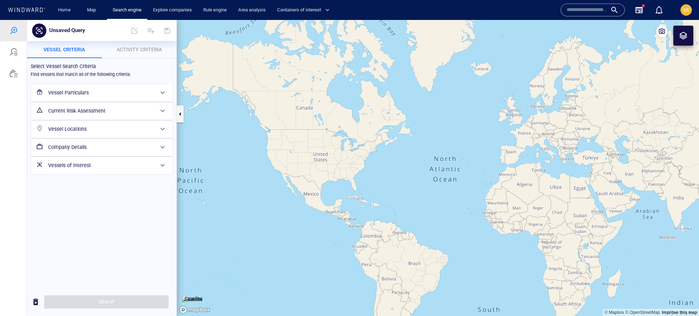
click at [152, 50] on span "Activity Criteria" at bounding box center [139, 50] width 45 height 6
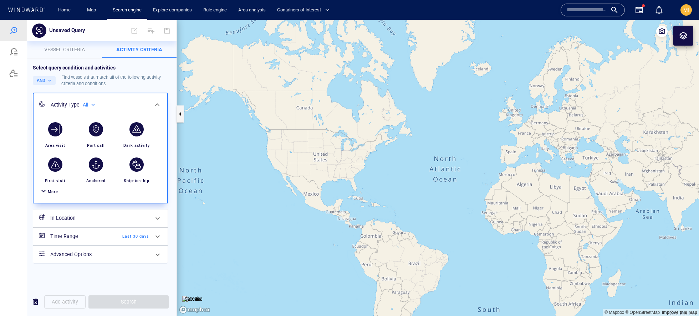
click at [136, 105] on div "Activity Type All ***" at bounding box center [100, 105] width 98 height 9
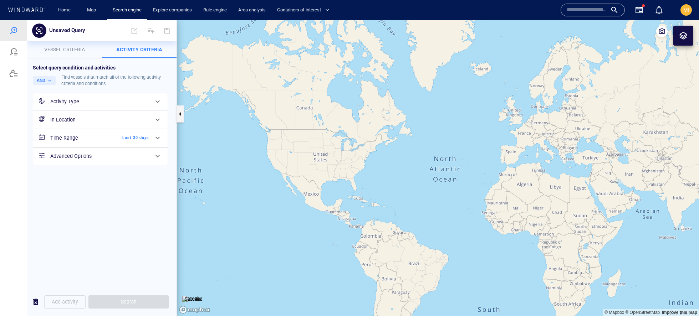
click at [129, 155] on h6 "Advanced Options" at bounding box center [99, 156] width 99 height 9
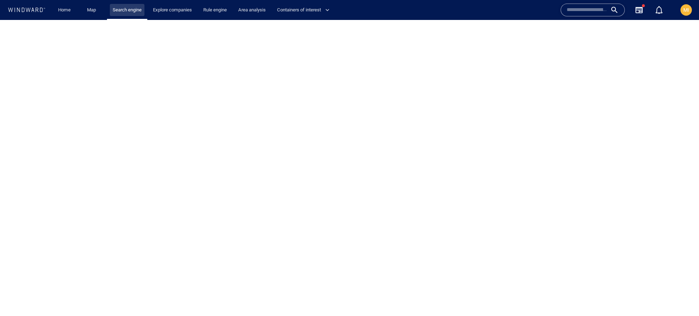
click at [129, 10] on link "Search engine" at bounding box center [127, 10] width 35 height 12
click at [92, 11] on link "Map" at bounding box center [92, 10] width 17 height 12
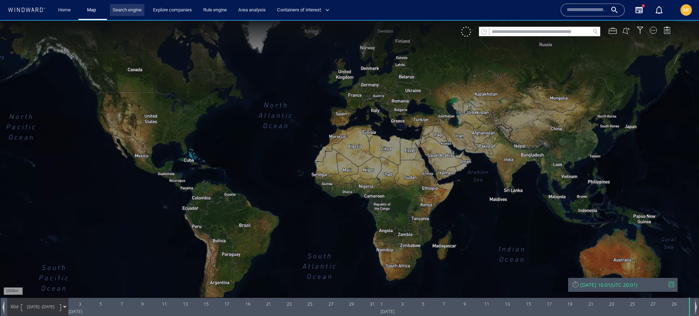
click at [120, 13] on link "Search engine" at bounding box center [127, 10] width 35 height 12
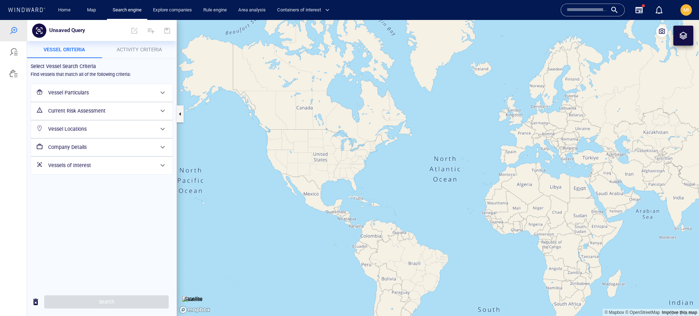
click at [134, 54] on button "Activity Criteria" at bounding box center [139, 49] width 75 height 17
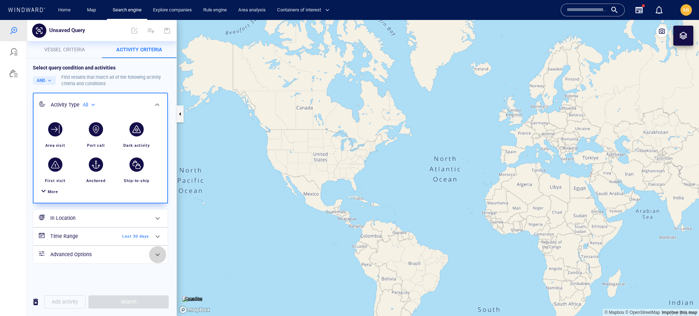
click at [156, 255] on span at bounding box center [157, 255] width 9 height 9
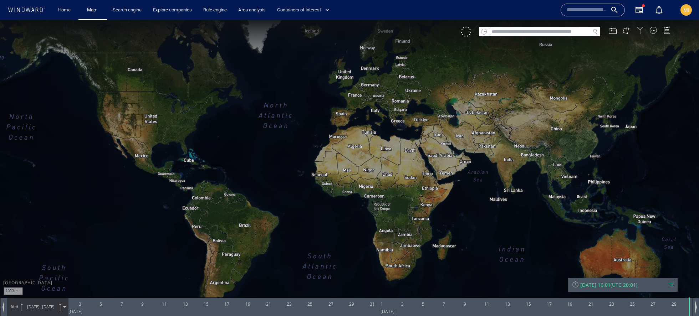
click at [640, 27] on div at bounding box center [640, 30] width 7 height 7
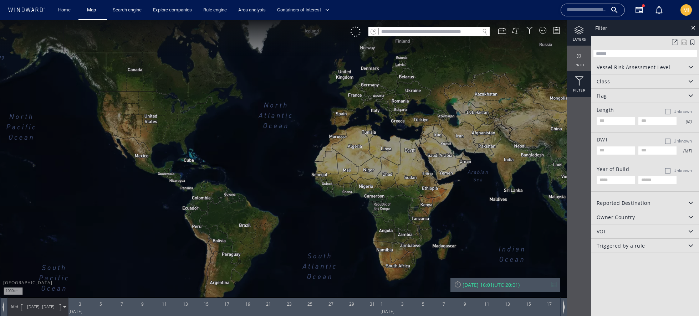
click at [589, 30] on div at bounding box center [579, 30] width 24 height 9
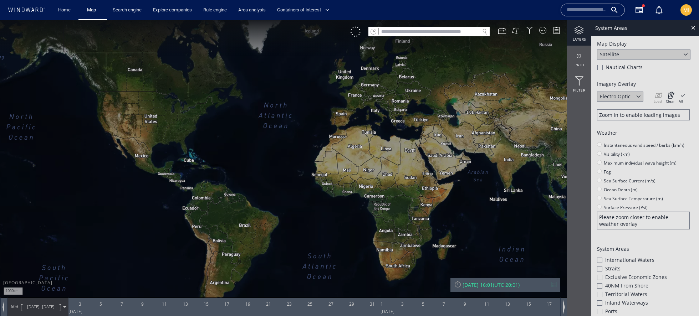
click at [628, 56] on div "Satellite" at bounding box center [643, 55] width 93 height 10
click at [626, 72] on div "Light Map" at bounding box center [643, 74] width 93 height 10
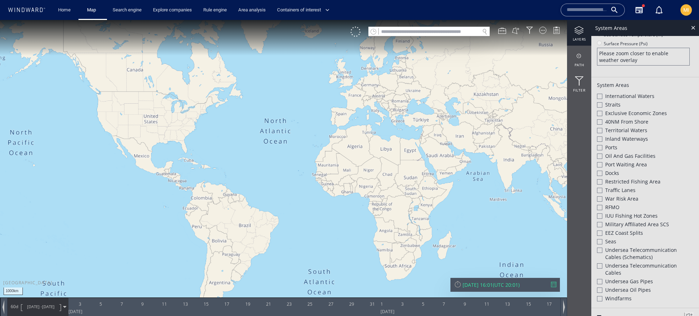
scroll to position [170, 0]
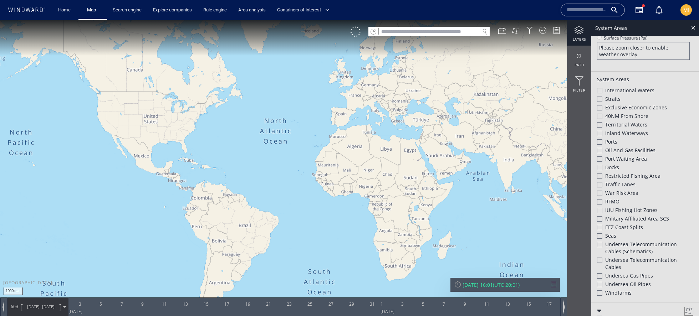
click at [627, 158] on span "Port Waiting Area" at bounding box center [626, 159] width 42 height 7
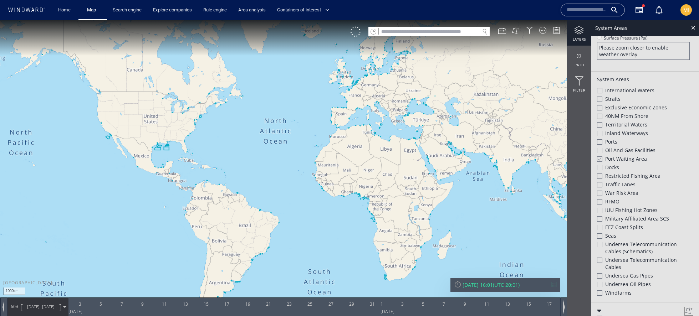
drag, startPoint x: 254, startPoint y: 126, endPoint x: 331, endPoint y: 154, distance: 82.8
click at [332, 154] on canvas "Map" at bounding box center [349, 164] width 699 height 289
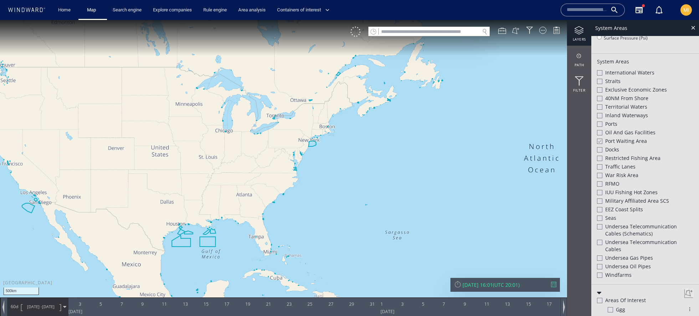
drag, startPoint x: 260, startPoint y: 144, endPoint x: 316, endPoint y: 174, distance: 64.0
click at [316, 175] on canvas "Map" at bounding box center [349, 164] width 699 height 289
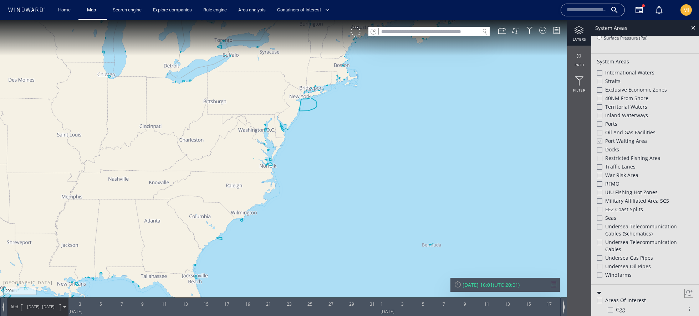
drag, startPoint x: 319, startPoint y: 108, endPoint x: 342, endPoint y: 156, distance: 52.5
click at [342, 156] on canvas "Map" at bounding box center [349, 164] width 699 height 289
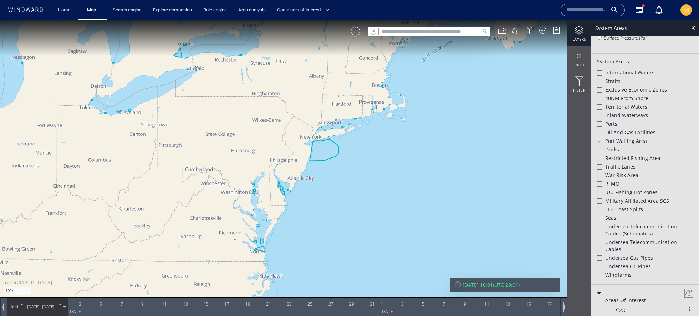
drag, startPoint x: 342, startPoint y: 156, endPoint x: 336, endPoint y: 154, distance: 6.5
click at [336, 154] on canvas "Map" at bounding box center [349, 164] width 699 height 289
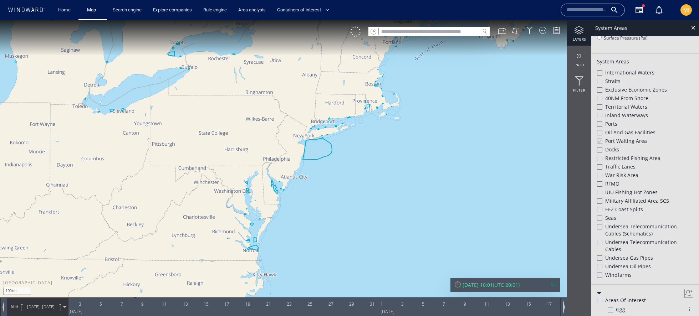
click at [627, 87] on span "Exclusive Economic Zones" at bounding box center [636, 89] width 62 height 7
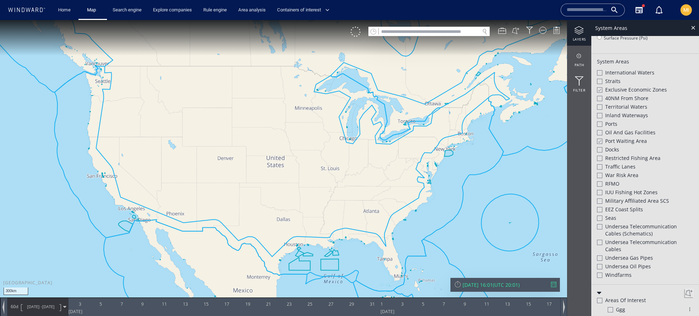
drag, startPoint x: 506, startPoint y: 155, endPoint x: 406, endPoint y: 138, distance: 101.4
click at [406, 138] on canvas "Map" at bounding box center [349, 164] width 699 height 289
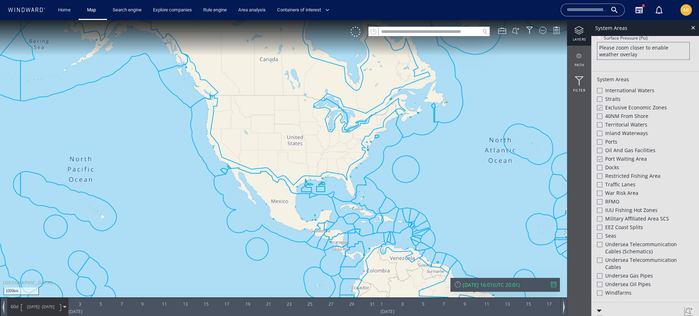
drag, startPoint x: 406, startPoint y: 138, endPoint x: 318, endPoint y: 130, distance: 87.8
click at [318, 130] on canvas "Map" at bounding box center [349, 164] width 699 height 289
drag, startPoint x: 318, startPoint y: 130, endPoint x: 291, endPoint y: 130, distance: 27.5
click at [290, 130] on canvas "Map" at bounding box center [349, 164] width 699 height 289
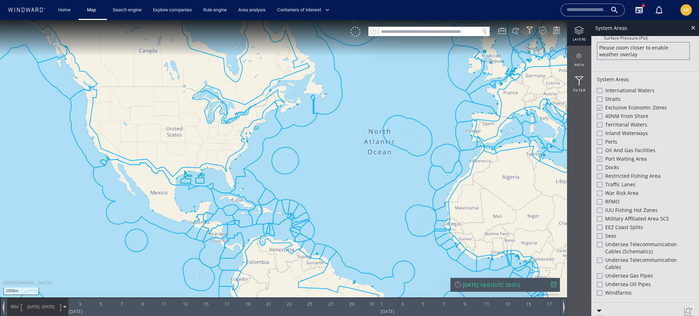
drag, startPoint x: 291, startPoint y: 130, endPoint x: 243, endPoint y: 129, distance: 47.8
click at [243, 129] on canvas "Map" at bounding box center [349, 164] width 699 height 289
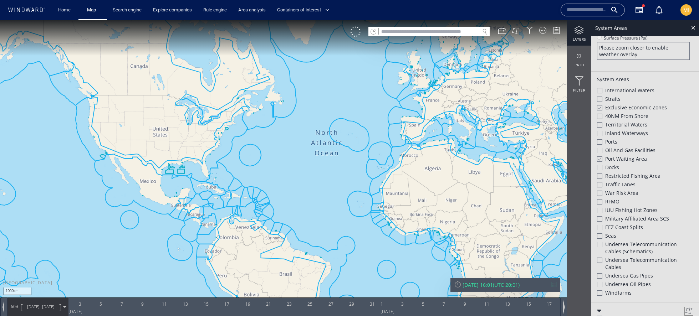
drag, startPoint x: 305, startPoint y: 135, endPoint x: 264, endPoint y: 134, distance: 41.4
click at [263, 134] on canvas "Map" at bounding box center [349, 164] width 699 height 289
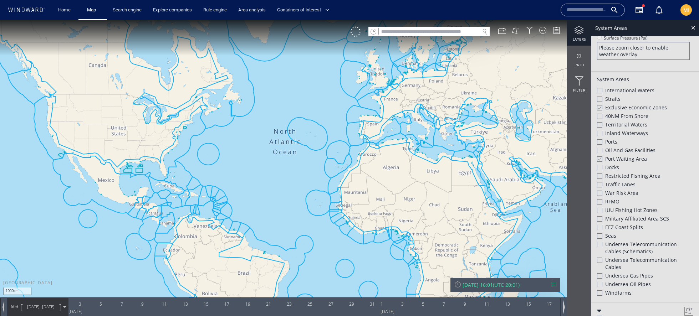
scroll to position [175, 0]
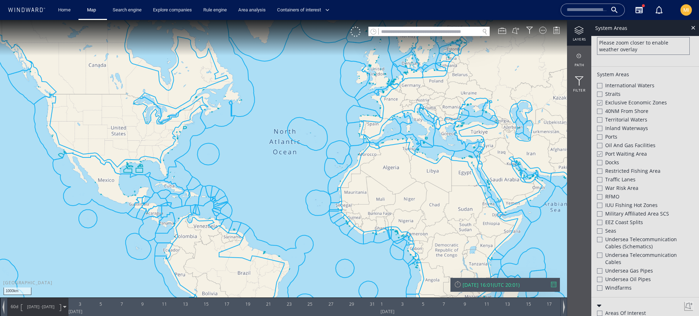
click at [599, 151] on div at bounding box center [599, 154] width 5 height 6
click at [600, 100] on div at bounding box center [599, 103] width 5 height 6
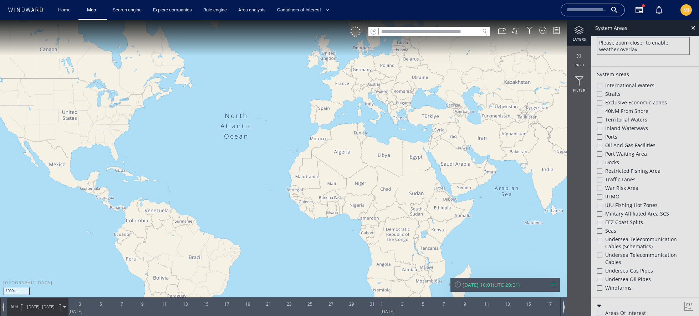
drag, startPoint x: 425, startPoint y: 125, endPoint x: 392, endPoint y: 101, distance: 41.0
click at [392, 101] on canvas "Map" at bounding box center [349, 164] width 699 height 289
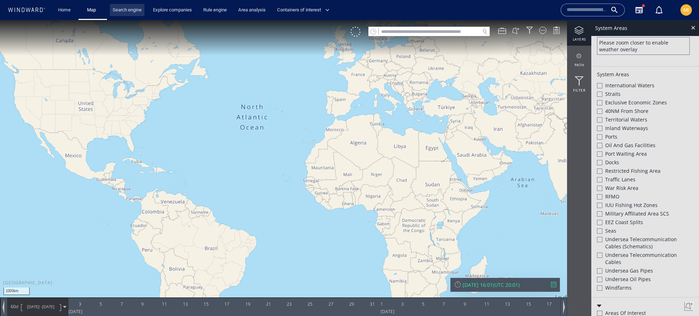
click at [116, 16] on link "Search engine" at bounding box center [127, 10] width 35 height 12
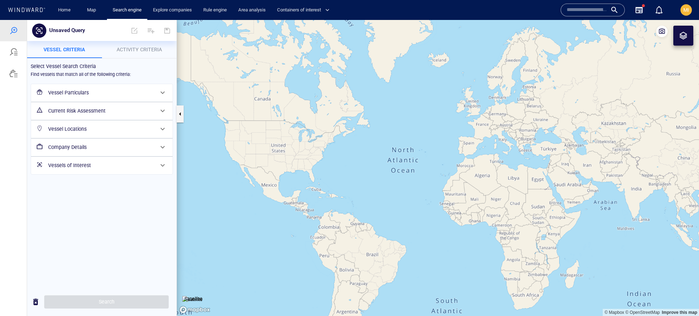
drag, startPoint x: 265, startPoint y: 91, endPoint x: 219, endPoint y: 82, distance: 46.7
click at [219, 82] on canvas "Map" at bounding box center [438, 168] width 522 height 296
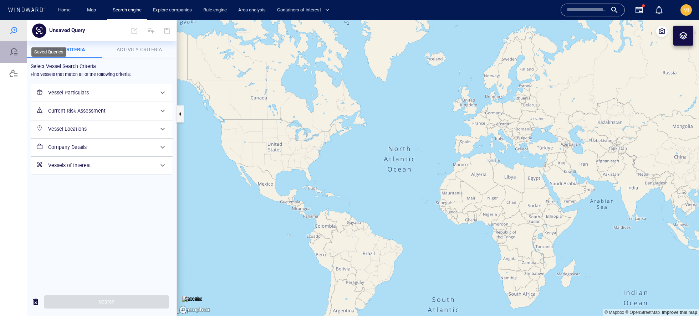
click at [11, 55] on div at bounding box center [13, 52] width 9 height 9
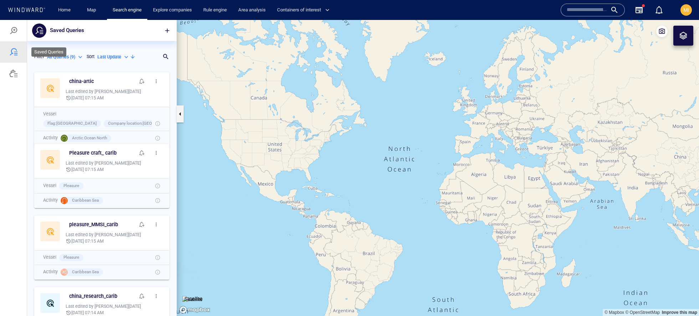
scroll to position [247, 149]
click at [18, 72] on div at bounding box center [13, 73] width 27 height 21
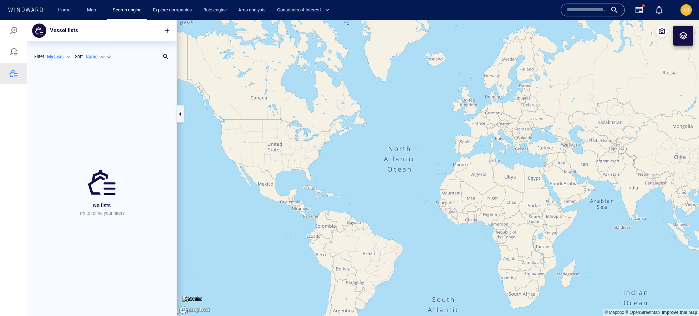
click at [15, 23] on div at bounding box center [13, 30] width 27 height 21
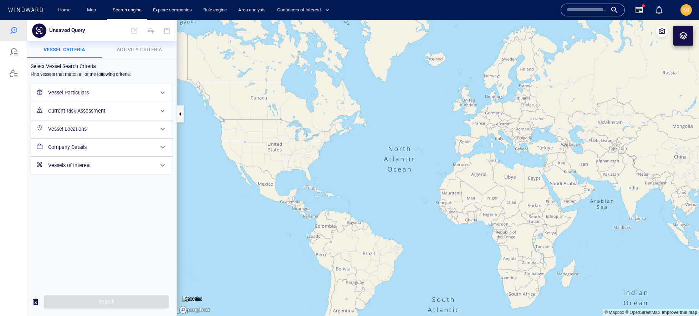
click at [129, 133] on h6 "Vessel Locations" at bounding box center [101, 129] width 106 height 9
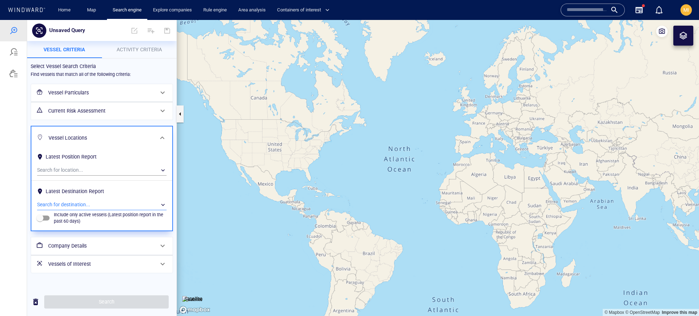
click at [92, 200] on div "​" at bounding box center [102, 205] width 130 height 11
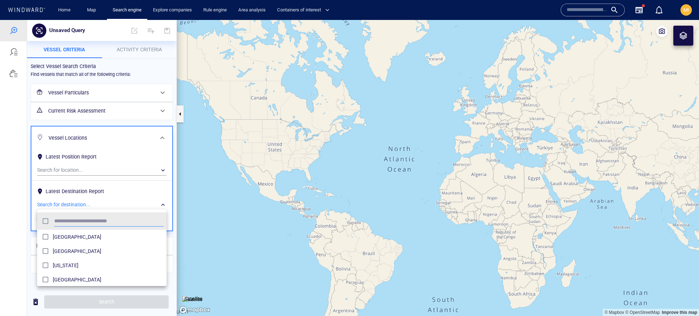
scroll to position [71, 129]
type input "******"
click at [87, 269] on span "United States" at bounding box center [108, 266] width 111 height 9
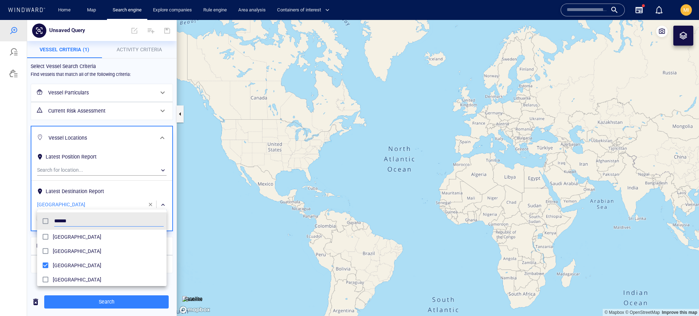
click at [144, 56] on div at bounding box center [349, 168] width 699 height 296
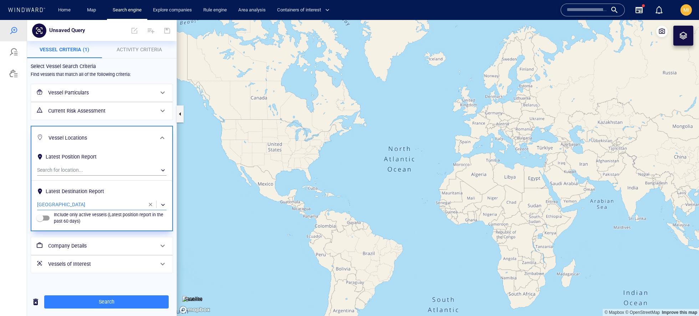
click at [143, 52] on span "Activity Criteria" at bounding box center [139, 50] width 45 height 6
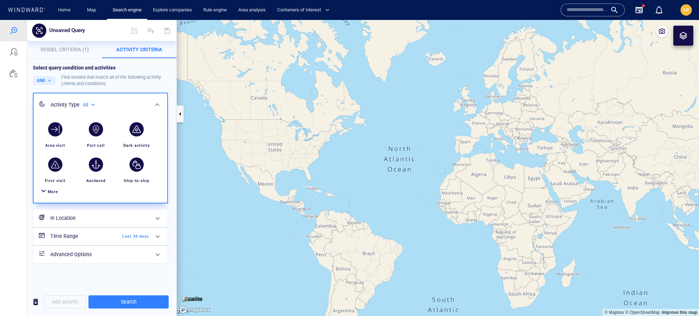
click at [111, 237] on span "Last 30 days" at bounding box center [128, 237] width 41 height 6
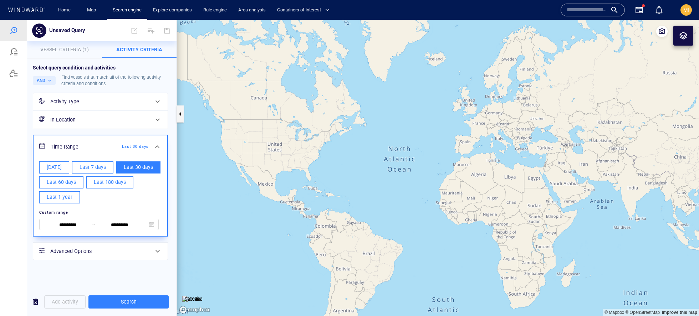
click at [113, 184] on span "Last 180 days" at bounding box center [110, 182] width 32 height 9
type input "**********"
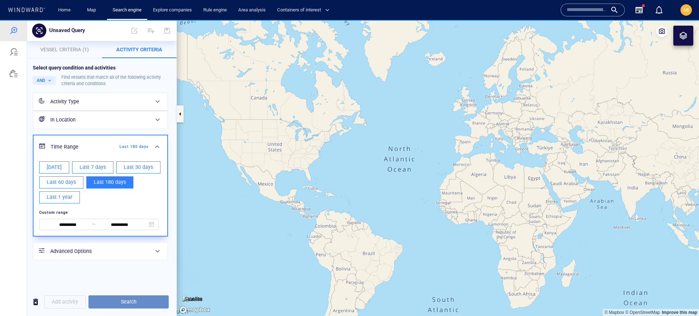
click at [134, 298] on span "Search" at bounding box center [128, 302] width 69 height 9
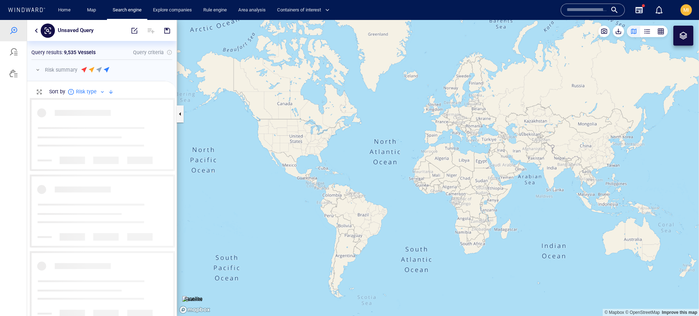
scroll to position [218, 149]
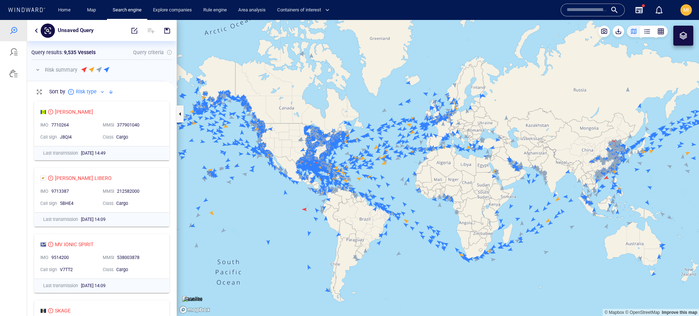
drag, startPoint x: 340, startPoint y: 152, endPoint x: 353, endPoint y: 157, distance: 14.0
click at [353, 157] on canvas "Map" at bounding box center [438, 168] width 522 height 296
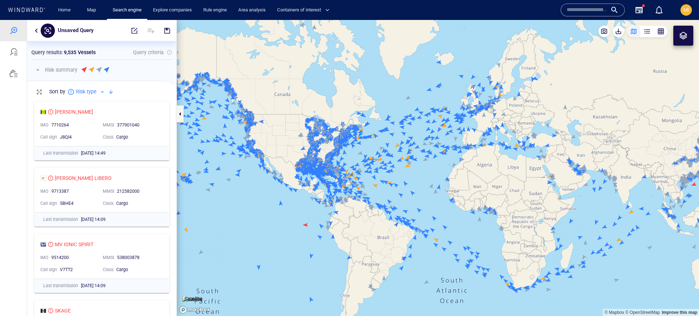
click at [38, 31] on button "button" at bounding box center [36, 30] width 9 height 9
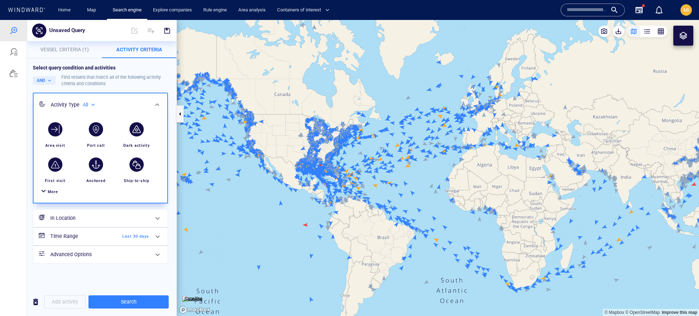
click at [78, 54] on button "Vessel Criteria (1)" at bounding box center [64, 49] width 75 height 17
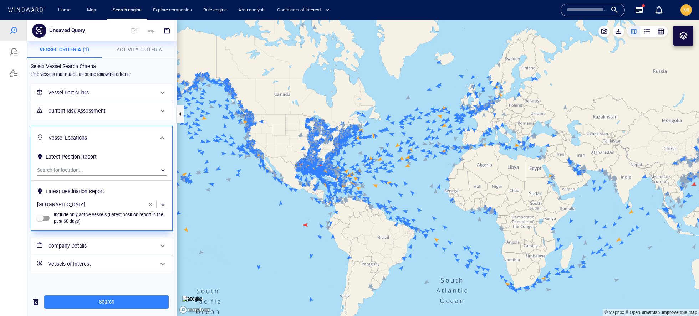
click at [102, 112] on h6 "Current Risk Assessment" at bounding box center [101, 111] width 106 height 9
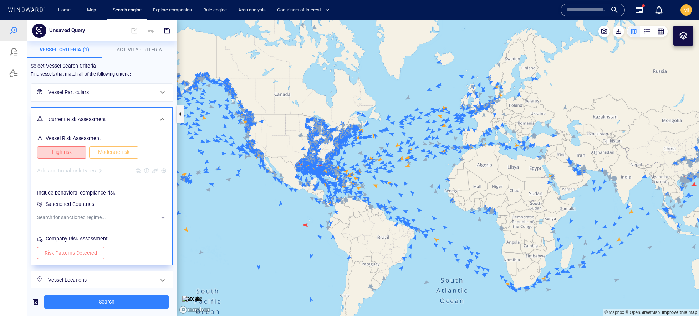
click at [76, 153] on span "High risk" at bounding box center [62, 152] width 34 height 9
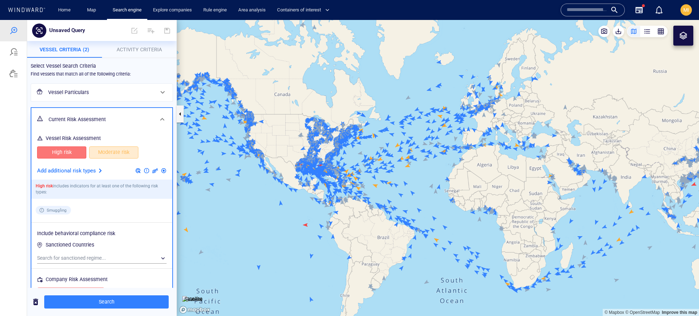
click at [101, 154] on span "Moderate risk" at bounding box center [114, 152] width 34 height 9
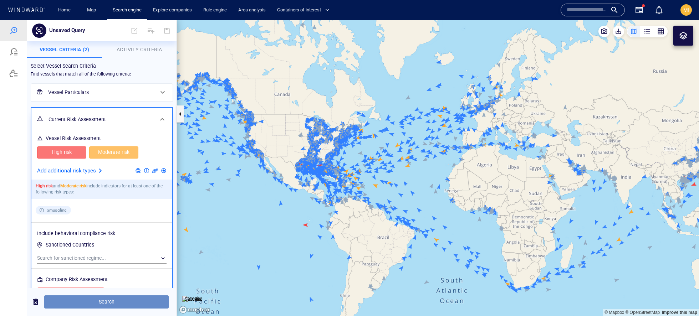
click at [109, 298] on span "Search" at bounding box center [106, 302] width 113 height 9
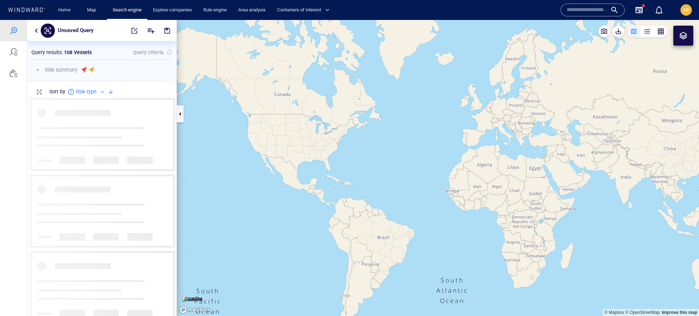
scroll to position [218, 149]
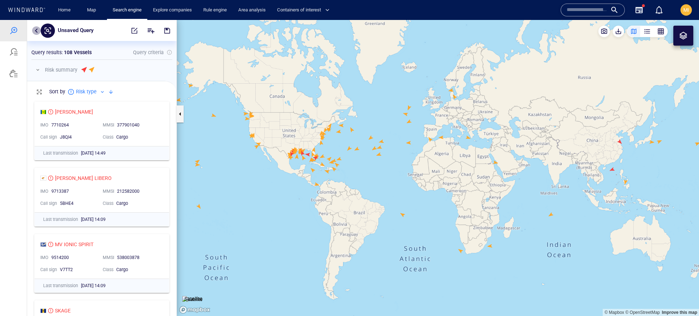
click at [37, 31] on button "button" at bounding box center [36, 30] width 9 height 9
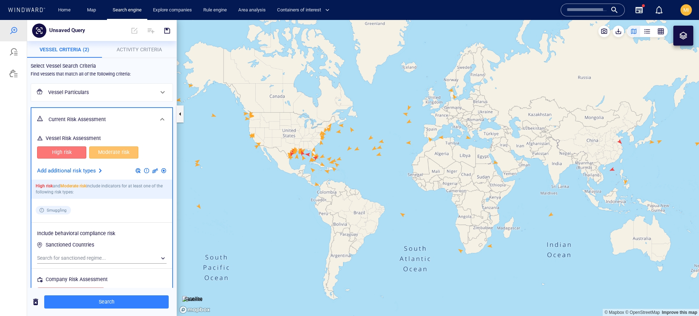
click at [125, 51] on span "Activity Criteria" at bounding box center [139, 50] width 45 height 6
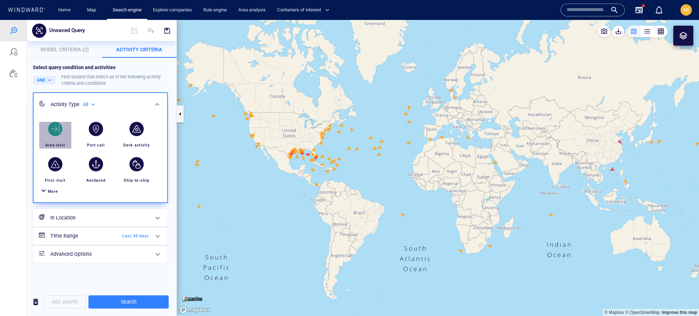
click at [51, 136] on div "button" at bounding box center [55, 129] width 20 height 20
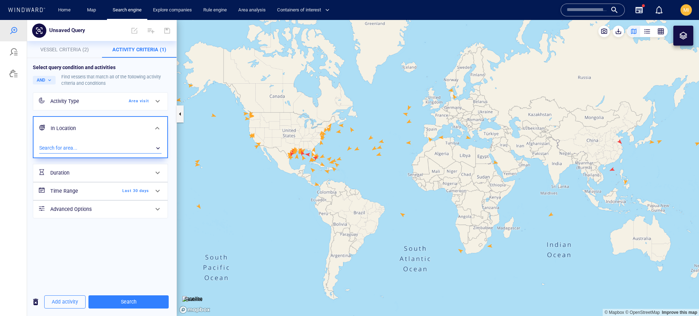
click at [66, 144] on div "​" at bounding box center [100, 148] width 122 height 11
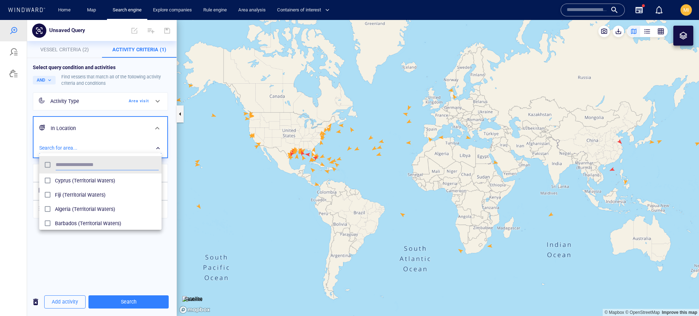
scroll to position [71, 122]
type input "****"
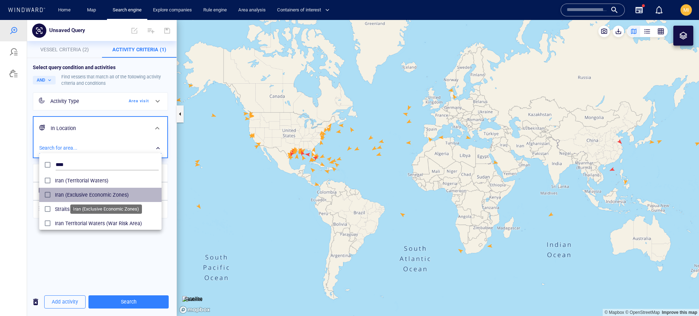
click at [75, 194] on span "Iran (Exclusive Economic Zones)" at bounding box center [107, 195] width 104 height 9
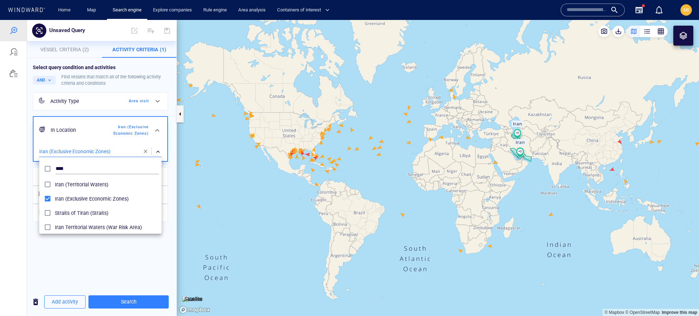
click at [127, 273] on div at bounding box center [349, 168] width 699 height 296
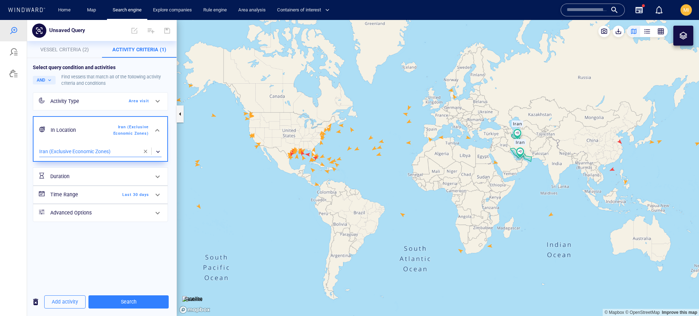
click at [137, 193] on span "Last 30 days" at bounding box center [128, 195] width 41 height 6
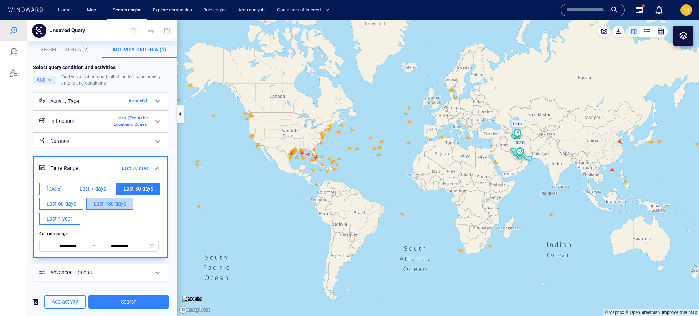
click at [97, 204] on span "Last 180 days" at bounding box center [110, 204] width 32 height 9
type input "**********"
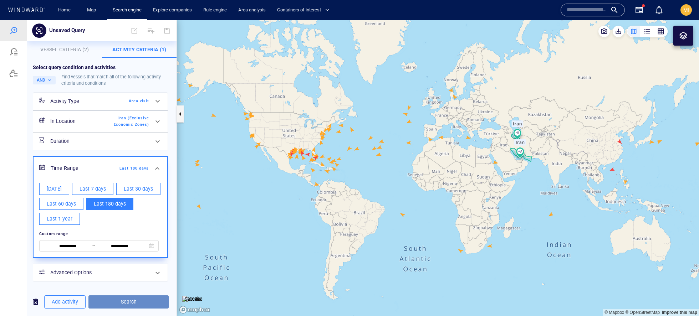
click at [153, 298] on span "Search" at bounding box center [128, 302] width 69 height 9
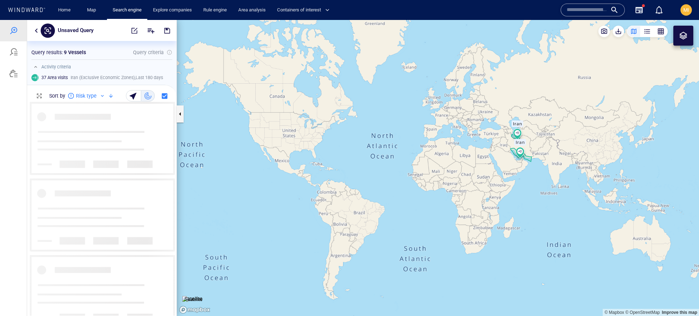
scroll to position [214, 149]
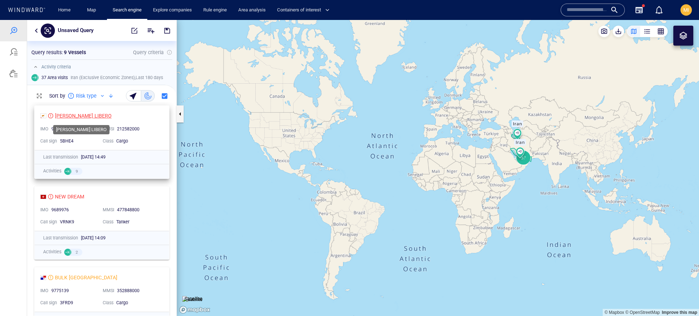
click at [84, 115] on div "[PERSON_NAME] LIBERO" at bounding box center [83, 116] width 57 height 9
click at [82, 115] on div "[PERSON_NAME] LIBERO" at bounding box center [83, 116] width 57 height 9
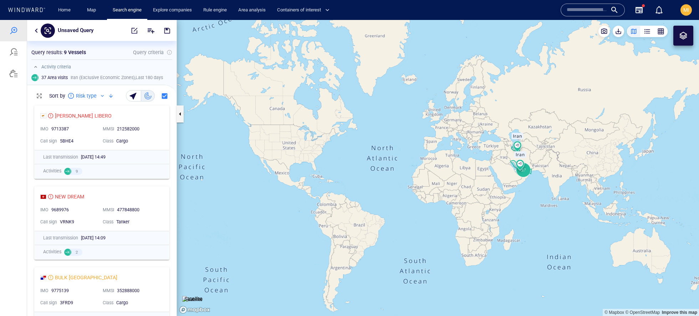
scroll to position [0, 0]
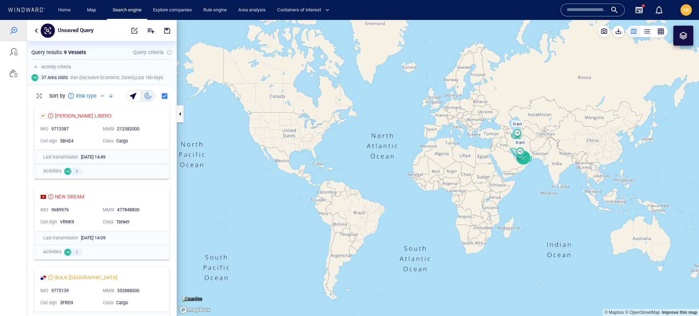
drag, startPoint x: 385, startPoint y: 198, endPoint x: 391, endPoint y: 199, distance: 6.1
click at [391, 199] on canvas "Map" at bounding box center [438, 168] width 522 height 296
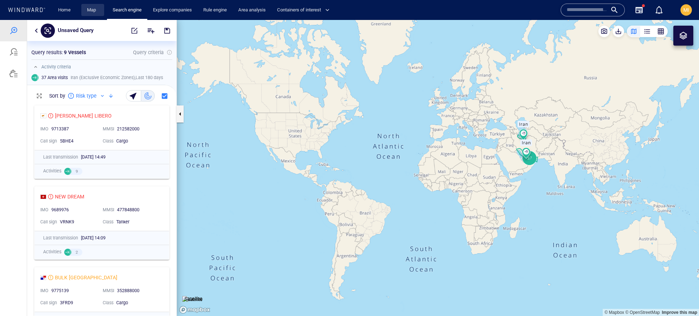
click at [93, 14] on link "Map" at bounding box center [92, 10] width 17 height 12
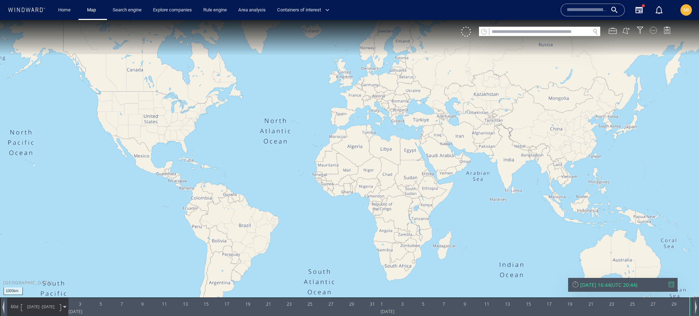
click at [655, 29] on div at bounding box center [653, 30] width 7 height 7
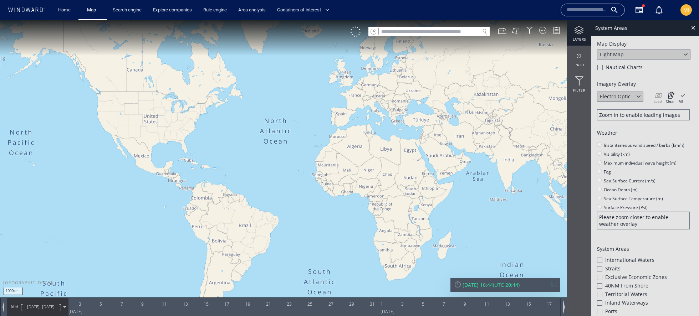
click at [641, 58] on div "Light Map" at bounding box center [643, 55] width 93 height 10
click at [641, 41] on div "Map Display" at bounding box center [645, 43] width 96 height 7
click at [640, 52] on div "Light Map" at bounding box center [643, 55] width 93 height 10
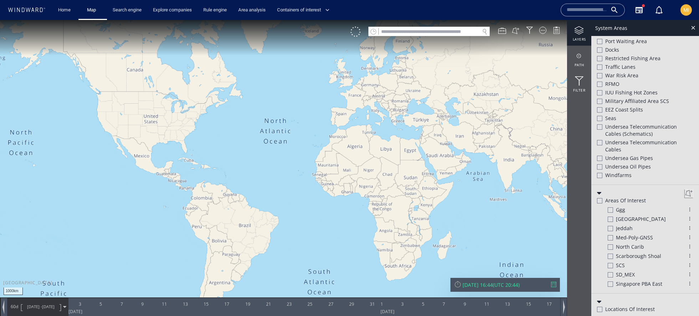
scroll to position [285, 0]
click at [690, 28] on div at bounding box center [693, 28] width 8 height 8
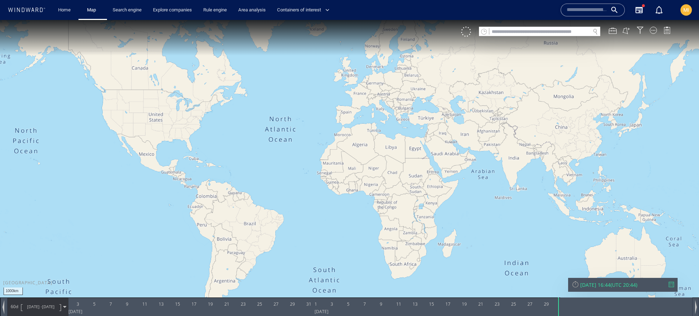
click at [596, 103] on canvas "Map" at bounding box center [349, 164] width 699 height 289
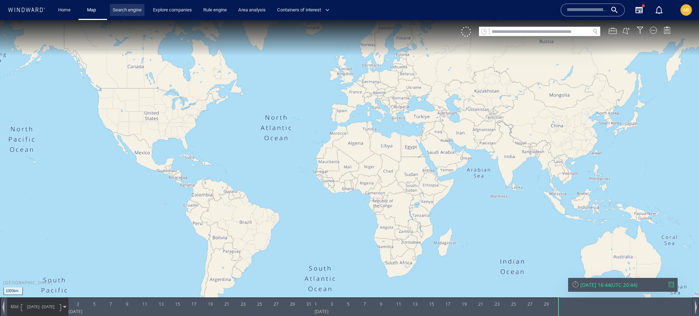
click at [126, 8] on link "Search engine" at bounding box center [127, 10] width 35 height 12
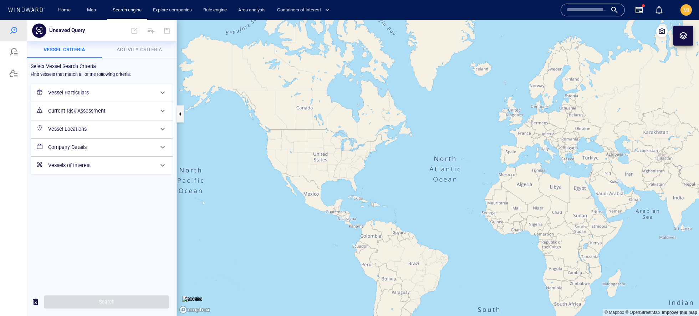
click at [117, 127] on h6 "Vessel Locations" at bounding box center [101, 129] width 106 height 9
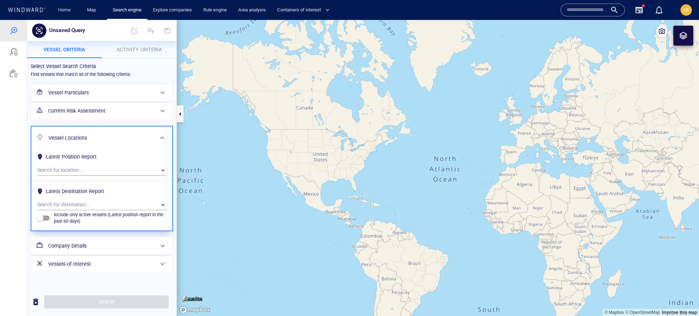
click at [117, 127] on div "Vessel Locations" at bounding box center [101, 138] width 141 height 23
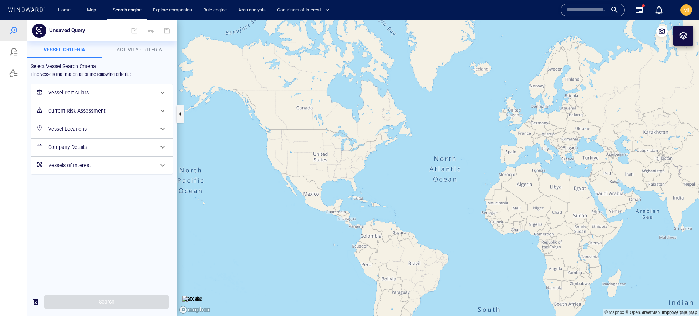
click at [117, 127] on h6 "Vessel Locations" at bounding box center [101, 129] width 106 height 9
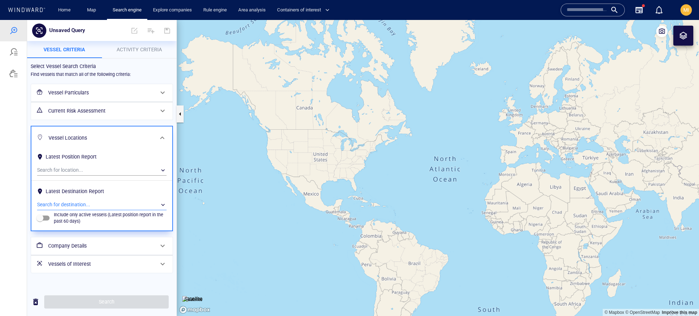
click at [101, 204] on div "​" at bounding box center [102, 205] width 130 height 11
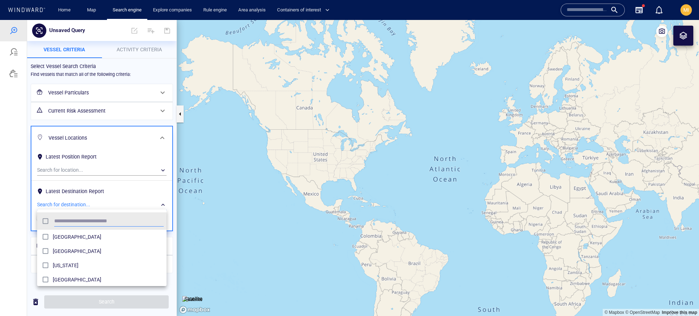
scroll to position [71, 129]
click at [93, 205] on div at bounding box center [349, 168] width 699 height 296
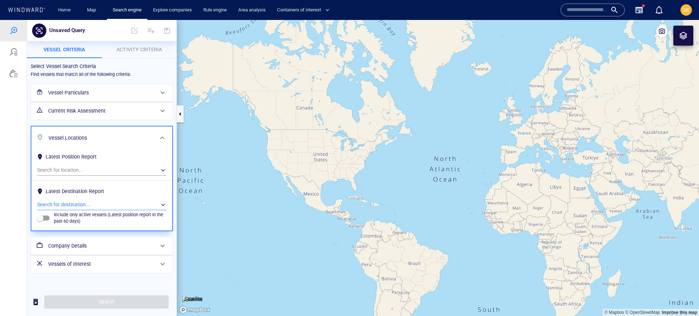
click at [91, 200] on div "​" at bounding box center [102, 205] width 130 height 11
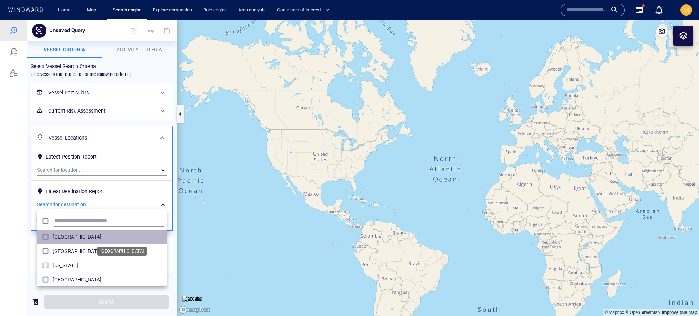
click at [105, 233] on span "Albania" at bounding box center [108, 237] width 111 height 9
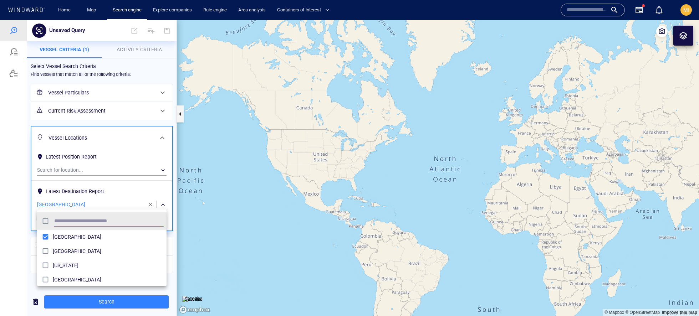
click at [114, 303] on div at bounding box center [349, 168] width 699 height 296
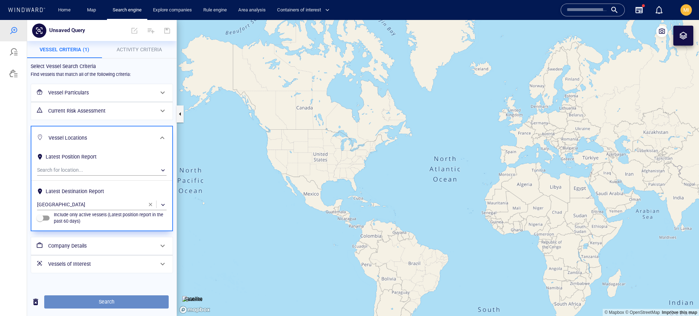
click at [164, 298] on button "Search" at bounding box center [106, 302] width 125 height 13
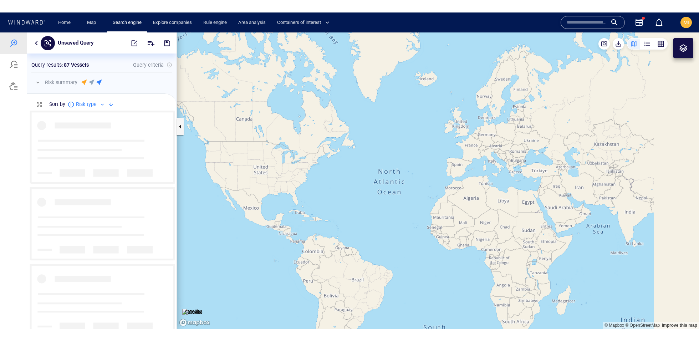
scroll to position [218, 149]
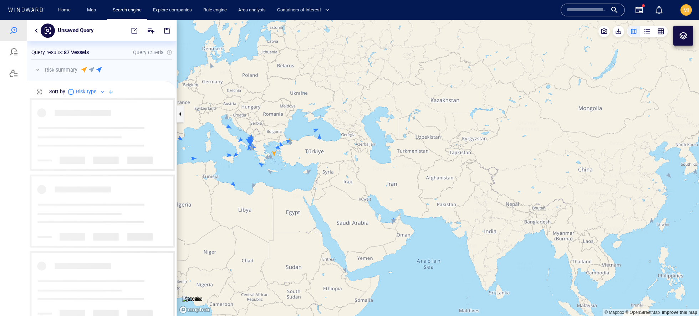
drag, startPoint x: 278, startPoint y: 190, endPoint x: 313, endPoint y: 204, distance: 37.0
click at [313, 204] on canvas "Map" at bounding box center [438, 168] width 522 height 296
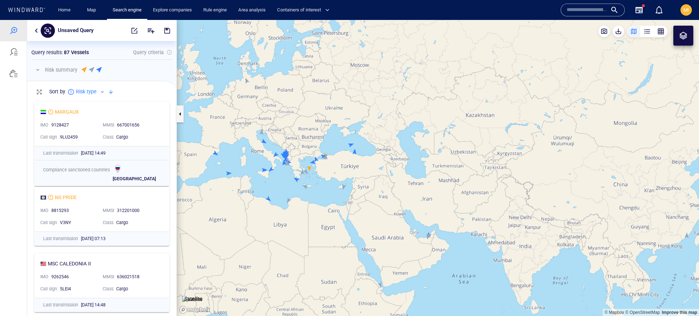
click at [309, 168] on canvas "Map" at bounding box center [438, 168] width 522 height 296
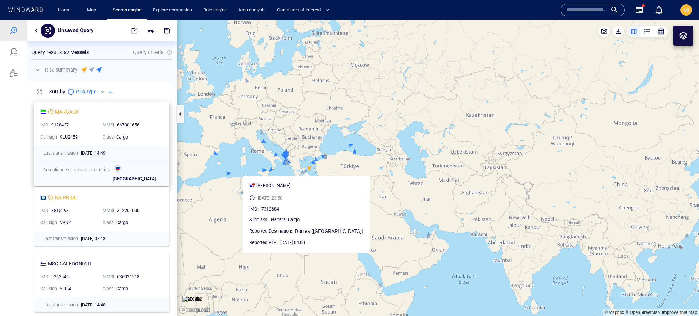
click at [79, 112] on div "MARGAUX" at bounding box center [98, 112] width 117 height 9
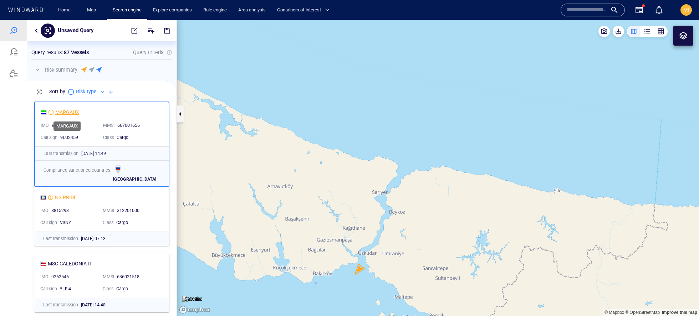
click at [72, 113] on div "MARGAUX" at bounding box center [67, 112] width 24 height 9
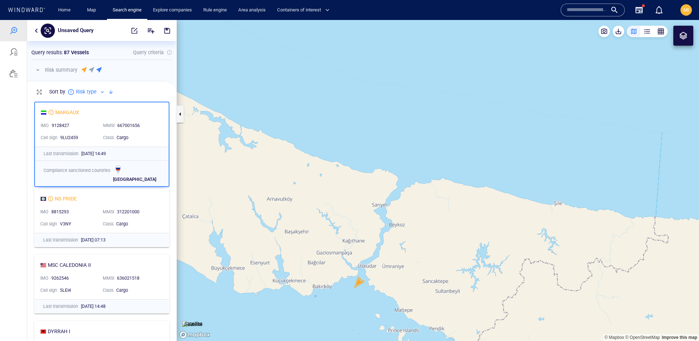
scroll to position [243, 149]
click at [88, 11] on link "Map" at bounding box center [92, 10] width 17 height 12
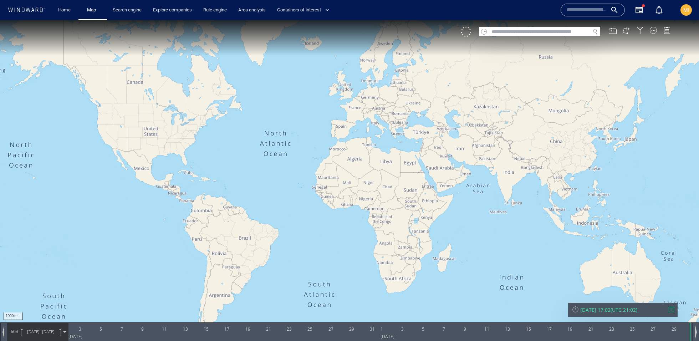
click at [679, 11] on div "MI" at bounding box center [686, 9] width 17 height 17
click at [684, 11] on span "MI" at bounding box center [687, 10] width 6 height 6
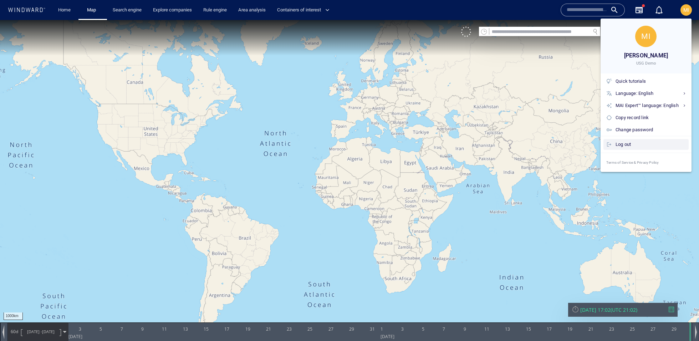
click at [616, 146] on div "Log out" at bounding box center [651, 145] width 70 height 8
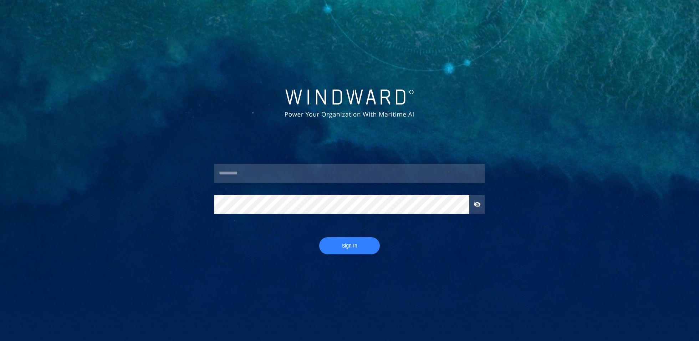
type input "****"
click at [346, 242] on span "Sign In" at bounding box center [349, 246] width 46 height 9
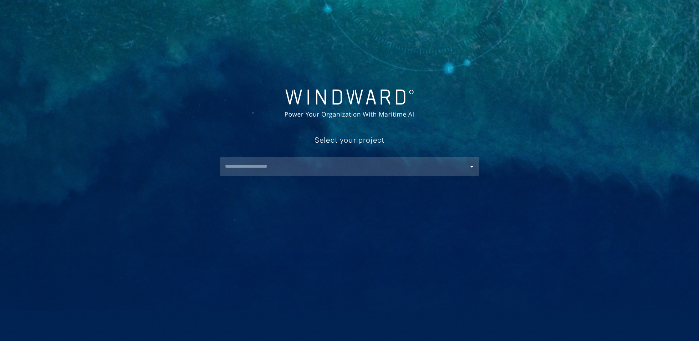
click at [326, 171] on input "text" at bounding box center [351, 166] width 257 height 13
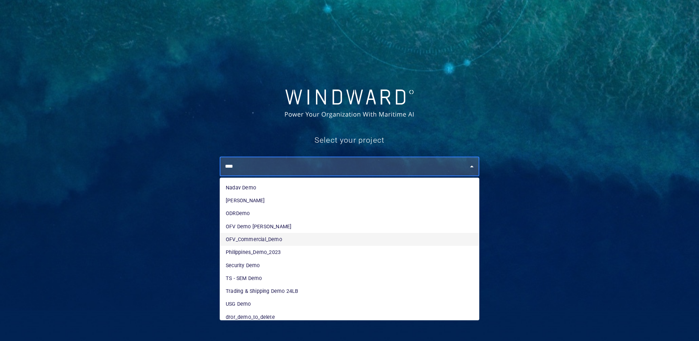
scroll to position [161, 0]
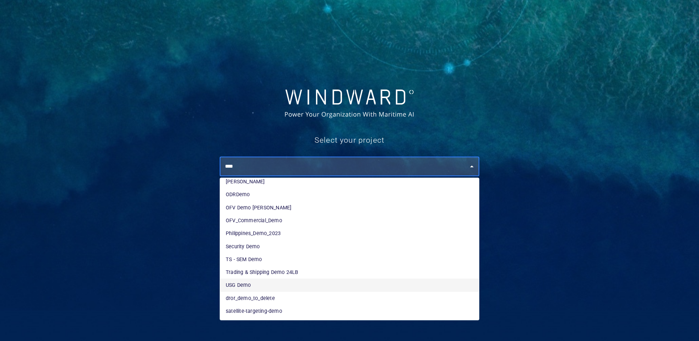
click at [306, 288] on li "USG Demo" at bounding box center [349, 285] width 259 height 13
type input "********"
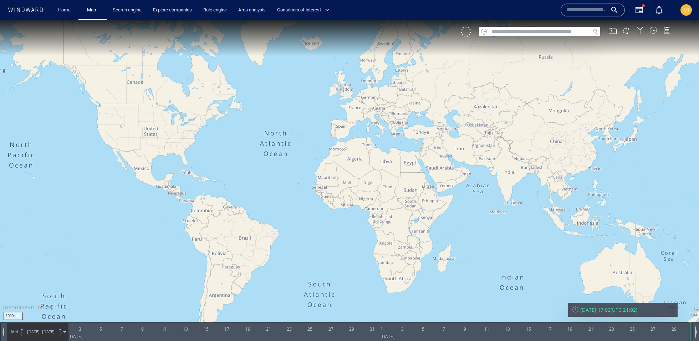
drag, startPoint x: 390, startPoint y: 181, endPoint x: 410, endPoint y: 181, distance: 20.3
click at [410, 181] on canvas "Map" at bounding box center [349, 177] width 699 height 314
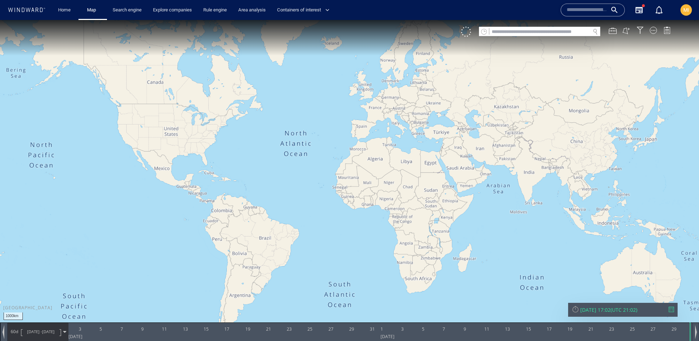
drag, startPoint x: 410, startPoint y: 181, endPoint x: 402, endPoint y: 181, distance: 8.2
click at [402, 181] on canvas "Map" at bounding box center [349, 177] width 699 height 314
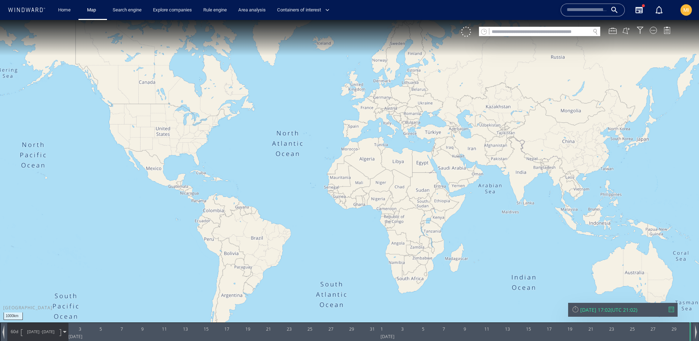
drag, startPoint x: 402, startPoint y: 181, endPoint x: 395, endPoint y: 181, distance: 7.1
click at [395, 181] on canvas "Map" at bounding box center [349, 177] width 699 height 314
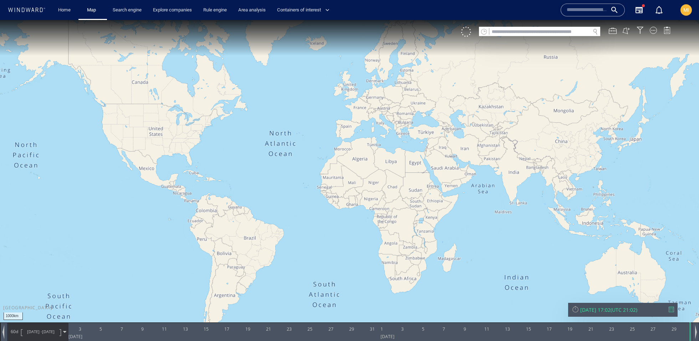
click at [394, 181] on canvas "Map" at bounding box center [349, 177] width 699 height 314
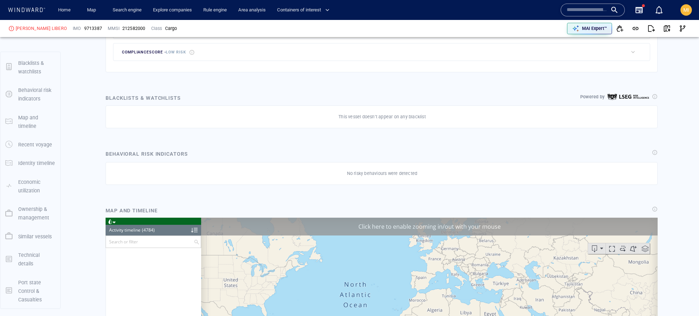
scroll to position [93680, 0]
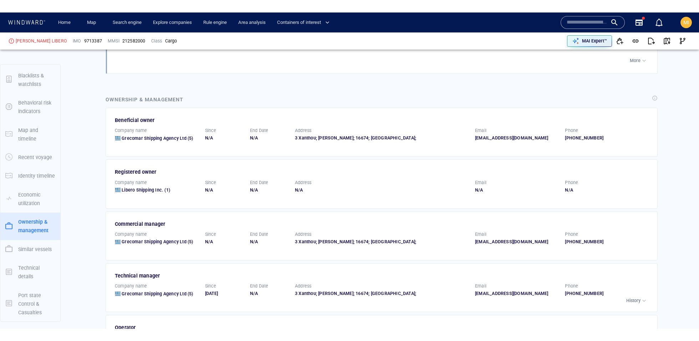
scroll to position [1113, 0]
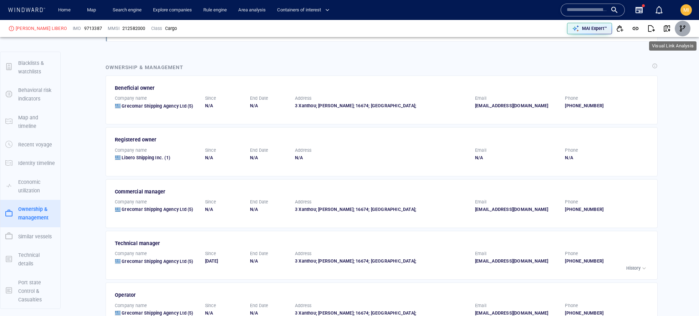
click at [681, 29] on span "button" at bounding box center [682, 28] width 7 height 7
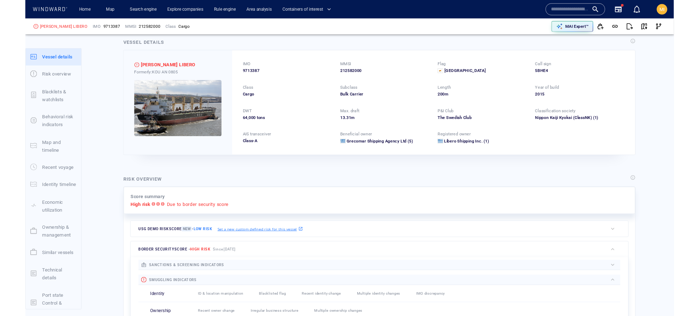
scroll to position [9, 0]
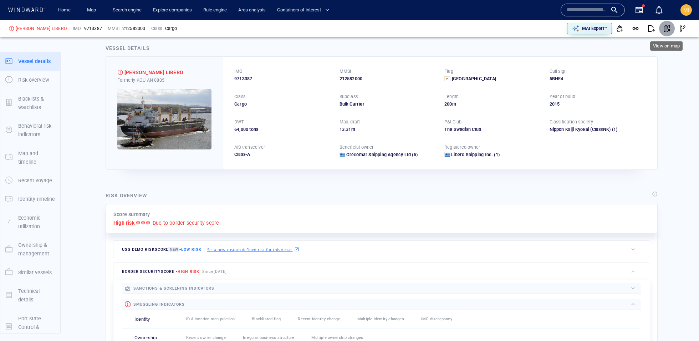
click at [664, 30] on span "button" at bounding box center [667, 28] width 7 height 7
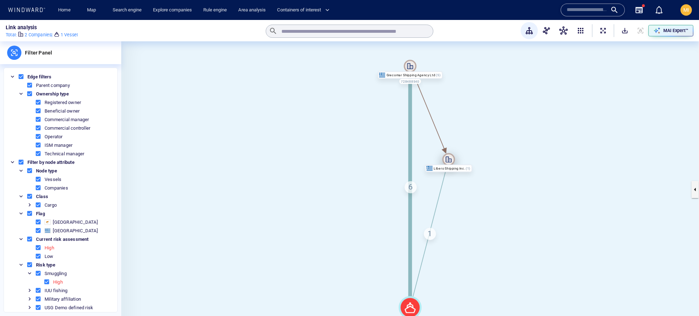
drag, startPoint x: 412, startPoint y: 178, endPoint x: 450, endPoint y: 157, distance: 43.7
click at [450, 157] on icon at bounding box center [448, 159] width 13 height 13
drag, startPoint x: 448, startPoint y: 160, endPoint x: 501, endPoint y: 125, distance: 63.2
click at [501, 124] on icon at bounding box center [502, 124] width 13 height 13
drag, startPoint x: 501, startPoint y: 125, endPoint x: 517, endPoint y: 135, distance: 19.1
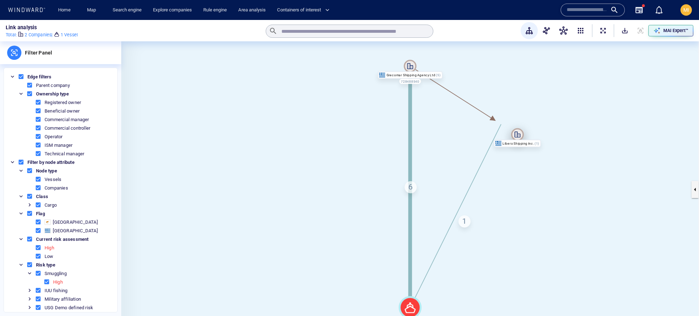
click at [517, 135] on icon at bounding box center [517, 134] width 13 height 13
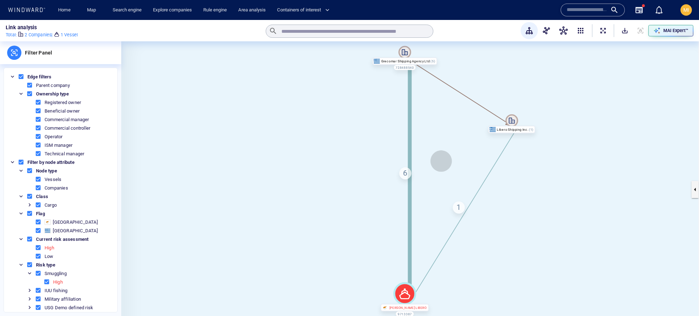
drag, startPoint x: 442, startPoint y: 167, endPoint x: 437, endPoint y: 154, distance: 14.2
click at [437, 154] on canvas at bounding box center [410, 189] width 578 height 296
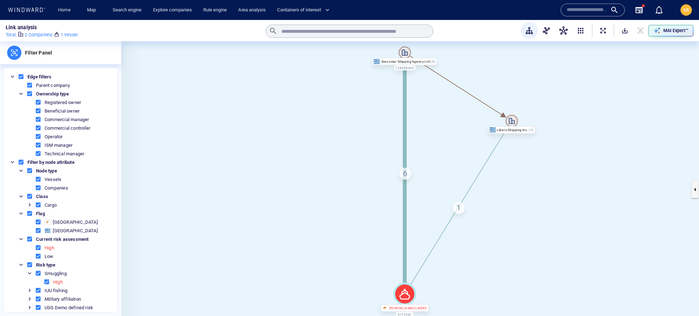
click at [405, 175] on div "6" at bounding box center [406, 174] width 12 height 12
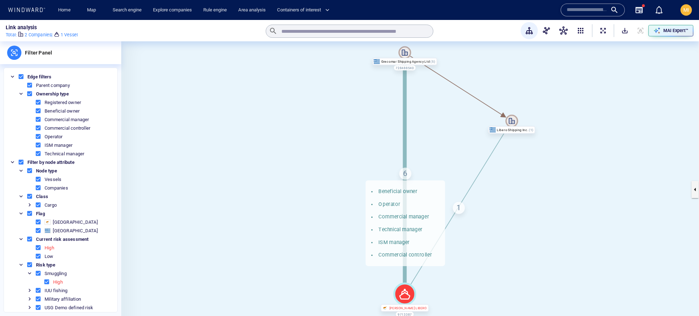
click at [460, 208] on div "1" at bounding box center [459, 208] width 12 height 12
click at [460, 208] on div "1 Registered owner" at bounding box center [459, 208] width 12 height 12
click at [406, 175] on div "6 Beneficial owner Operator Commercial manager Technical manager ISM manager Co…" at bounding box center [406, 174] width 12 height 12
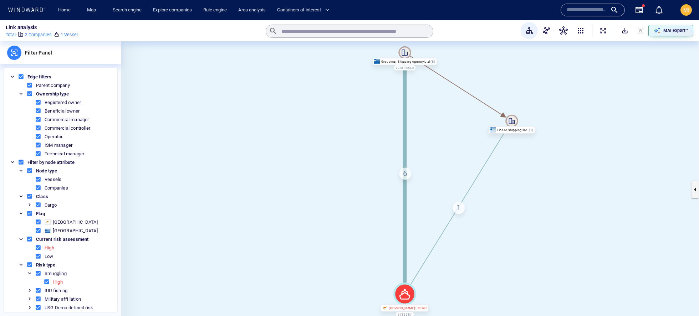
drag, startPoint x: 407, startPoint y: 169, endPoint x: 348, endPoint y: 167, distance: 59.6
click at [348, 167] on div "[PERSON_NAME] LIBERO 9713387 Libero Shipping Inc. Grecomar Shipping Agency Ltd …" at bounding box center [410, 189] width 578 height 296
drag, startPoint x: 406, startPoint y: 174, endPoint x: 370, endPoint y: 170, distance: 36.6
click at [369, 170] on div "[PERSON_NAME] LIBERO 9713387 Libero Shipping Inc. Grecomar Shipping Agency Ltd …" at bounding box center [410, 189] width 578 height 296
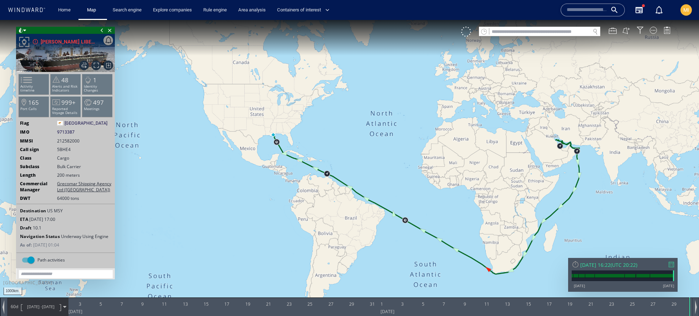
drag, startPoint x: 415, startPoint y: 142, endPoint x: 323, endPoint y: 100, distance: 100.9
click at [323, 100] on canvas "Map" at bounding box center [349, 164] width 699 height 289
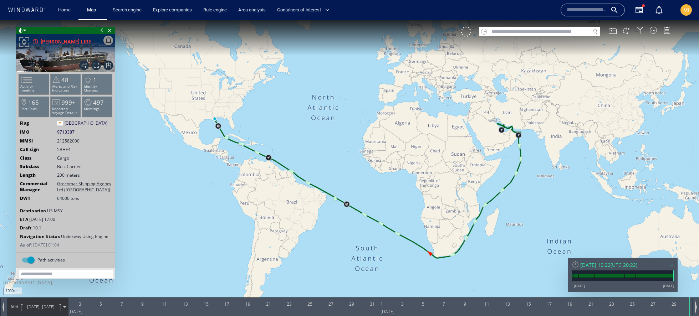
drag, startPoint x: 323, startPoint y: 100, endPoint x: 281, endPoint y: 97, distance: 41.9
click at [281, 97] on canvas "Map" at bounding box center [349, 164] width 699 height 289
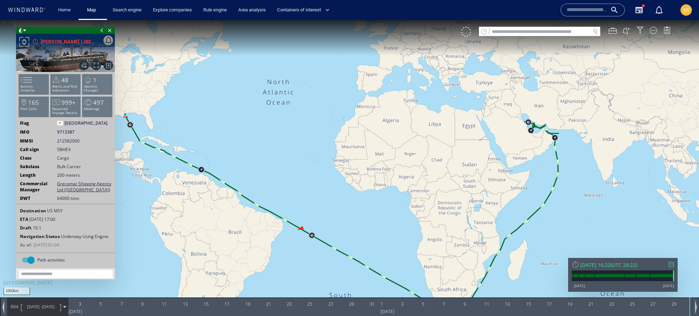
drag, startPoint x: 238, startPoint y: 133, endPoint x: 330, endPoint y: 130, distance: 92.1
click at [330, 130] on canvas "Map" at bounding box center [349, 164] width 699 height 289
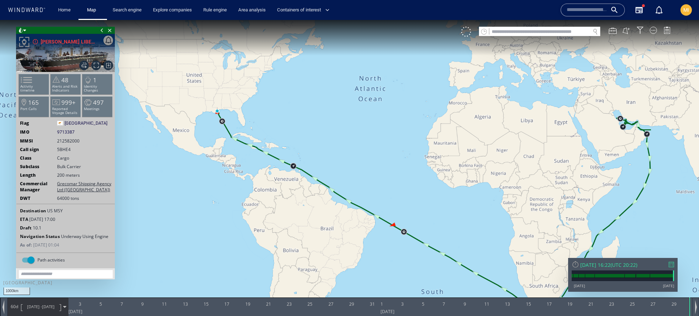
drag, startPoint x: 414, startPoint y: 117, endPoint x: 245, endPoint y: 115, distance: 168.8
click at [245, 115] on canvas "Map" at bounding box center [349, 164] width 699 height 289
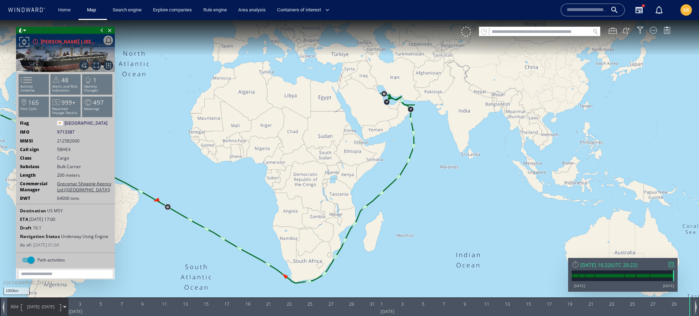
drag, startPoint x: 387, startPoint y: 158, endPoint x: 322, endPoint y: 136, distance: 68.6
click at [322, 136] on canvas "Map" at bounding box center [349, 164] width 699 height 289
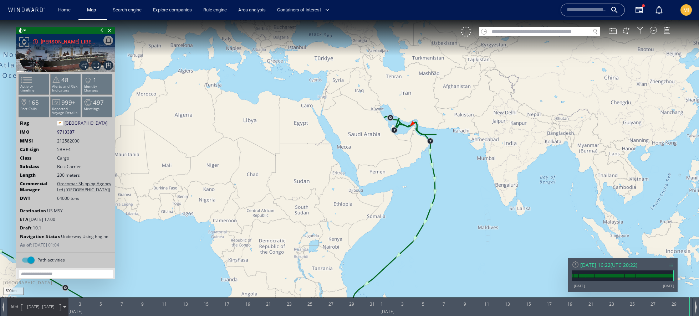
drag, startPoint x: 366, startPoint y: 105, endPoint x: 360, endPoint y: 139, distance: 35.1
click at [360, 139] on canvas "Map" at bounding box center [349, 164] width 699 height 289
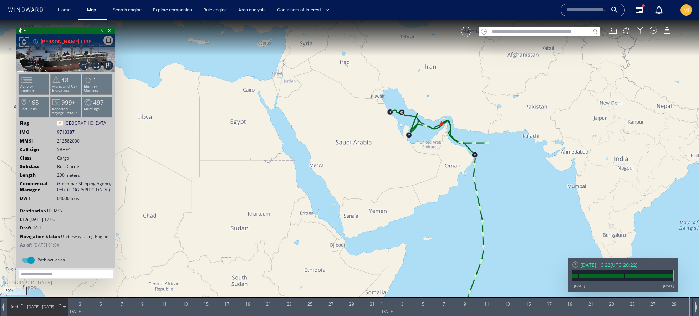
drag, startPoint x: 408, startPoint y: 128, endPoint x: 382, endPoint y: 141, distance: 29.0
click at [382, 141] on canvas "Map" at bounding box center [349, 164] width 699 height 289
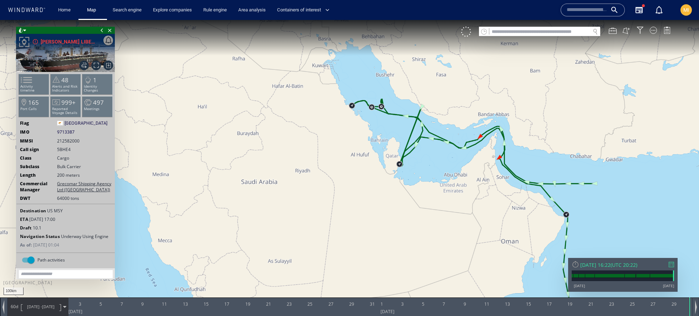
drag, startPoint x: 404, startPoint y: 114, endPoint x: 396, endPoint y: 129, distance: 16.9
click at [396, 129] on canvas "Map" at bounding box center [349, 164] width 699 height 289
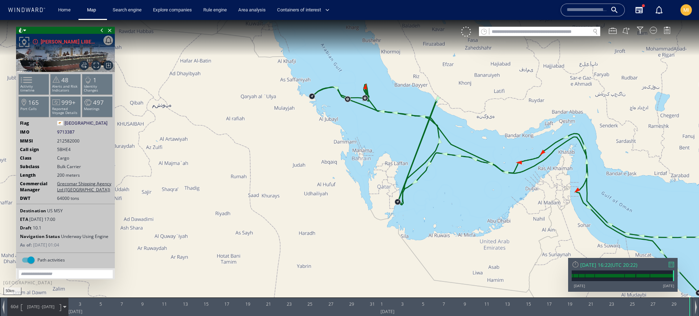
drag, startPoint x: 395, startPoint y: 97, endPoint x: 372, endPoint y: 88, distance: 24.5
click at [372, 87] on canvas "Map" at bounding box center [349, 164] width 699 height 289
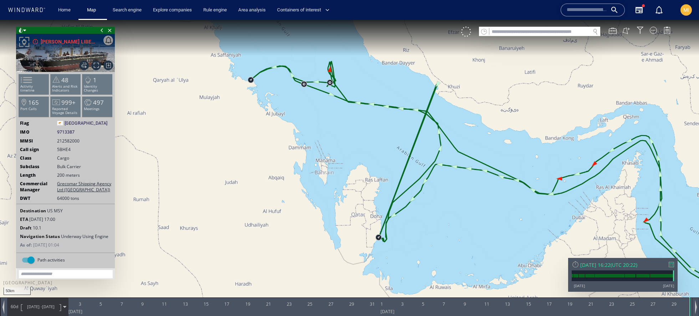
drag, startPoint x: 362, startPoint y: 115, endPoint x: 355, endPoint y: 127, distance: 14.4
click at [355, 127] on canvas "Map" at bounding box center [349, 164] width 699 height 289
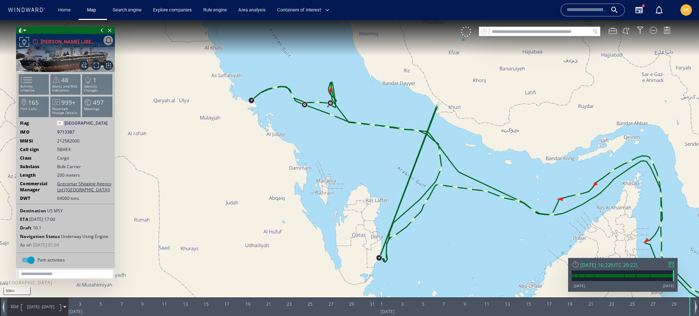
drag, startPoint x: 337, startPoint y: 119, endPoint x: 342, endPoint y: 133, distance: 15.2
click at [342, 133] on canvas "Map" at bounding box center [349, 164] width 699 height 289
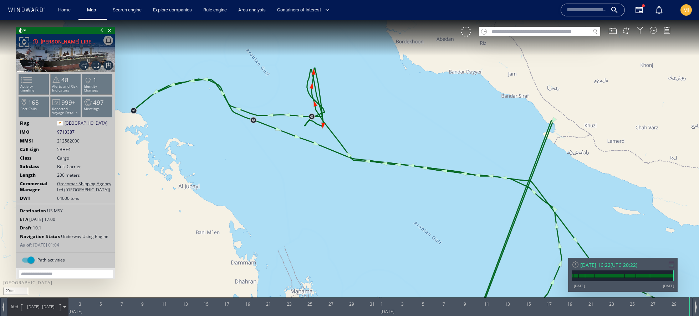
drag, startPoint x: 346, startPoint y: 93, endPoint x: 372, endPoint y: 91, distance: 26.4
click at [373, 91] on canvas "Map" at bounding box center [349, 164] width 699 height 289
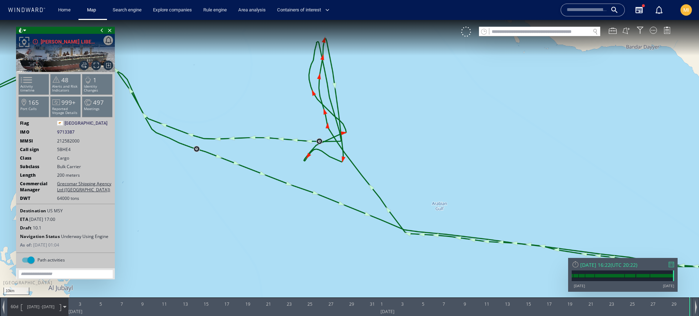
drag, startPoint x: 357, startPoint y: 92, endPoint x: 379, endPoint y: 111, distance: 29.8
click at [379, 111] on canvas "Map" at bounding box center [349, 164] width 699 height 289
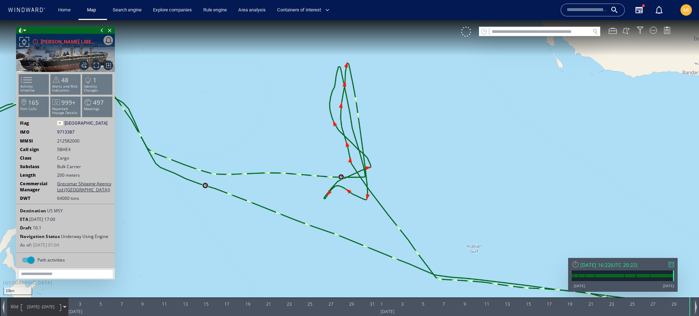
drag, startPoint x: 379, startPoint y: 111, endPoint x: 386, endPoint y: 130, distance: 19.5
click at [386, 130] on canvas "Map" at bounding box center [349, 164] width 699 height 289
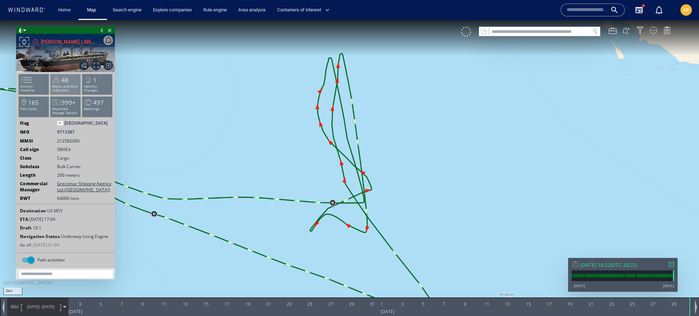
click at [72, 87] on p "Alerts and Risk Indicators" at bounding box center [66, 89] width 30 height 8
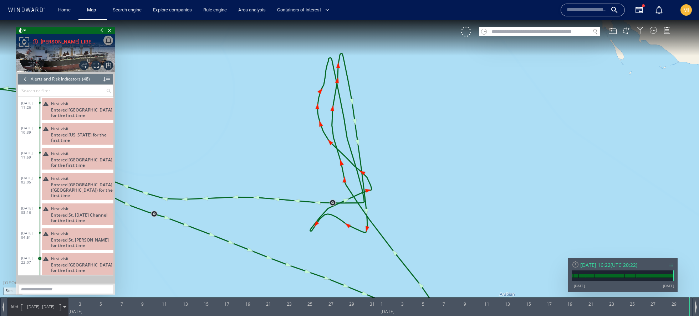
scroll to position [845, 0]
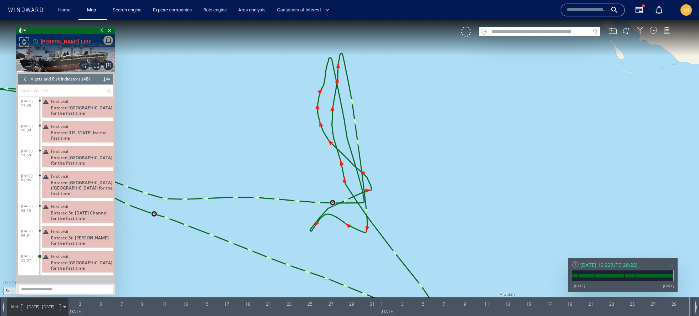
click at [25, 80] on div at bounding box center [25, 79] width 8 height 11
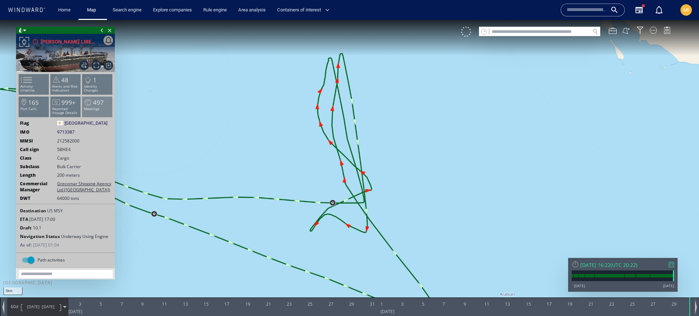
click at [100, 111] on li "497 Meetings" at bounding box center [97, 106] width 30 height 21
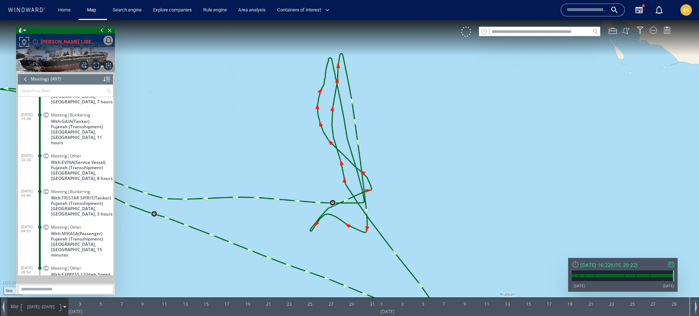
scroll to position [9778, 0]
click at [467, 35] on div at bounding box center [466, 32] width 10 height 10
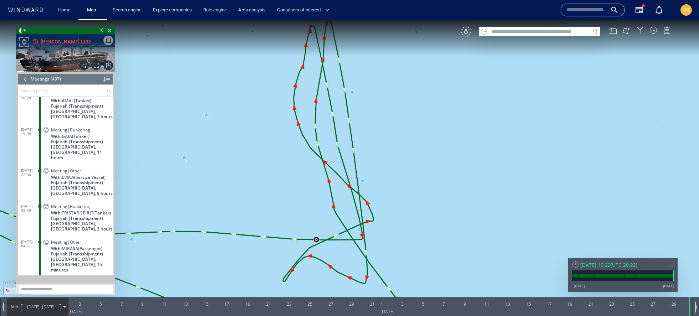
drag, startPoint x: 387, startPoint y: 135, endPoint x: 404, endPoint y: 139, distance: 17.2
click at [404, 139] on canvas "Map" at bounding box center [349, 164] width 699 height 289
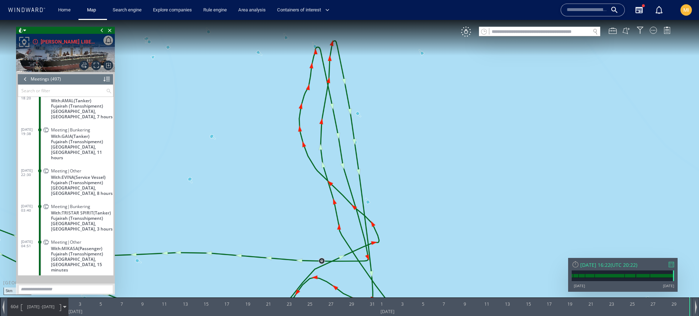
drag, startPoint x: 379, startPoint y: 107, endPoint x: 374, endPoint y: 132, distance: 25.8
click at [374, 132] on canvas "Map" at bounding box center [349, 164] width 699 height 289
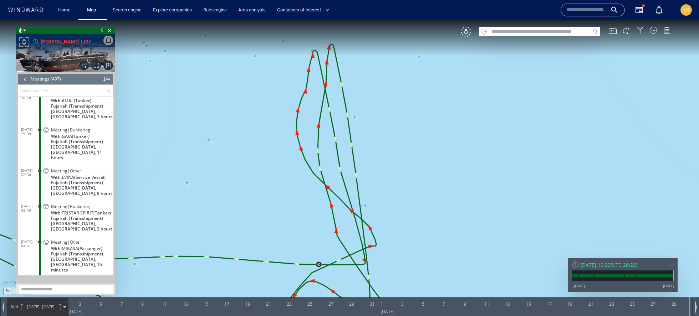
drag, startPoint x: 398, startPoint y: 205, endPoint x: 394, endPoint y: 200, distance: 6.3
click at [394, 200] on canvas "Map" at bounding box center [349, 164] width 699 height 289
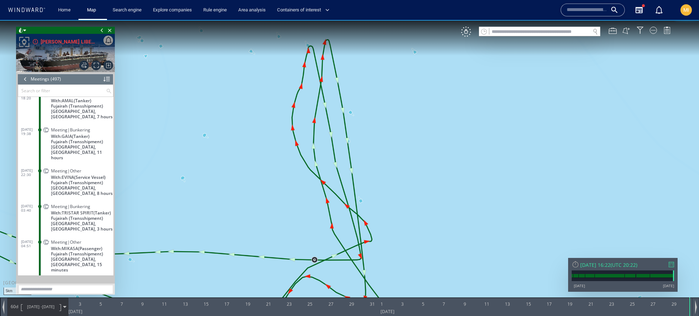
click at [504, 32] on input "text" at bounding box center [539, 32] width 101 height 10
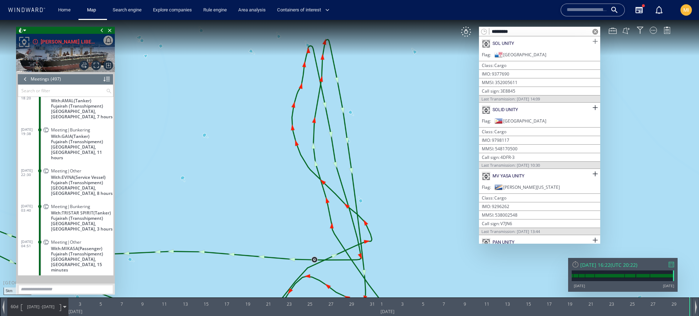
type input "*********"
click at [592, 44] on span at bounding box center [595, 41] width 9 height 9
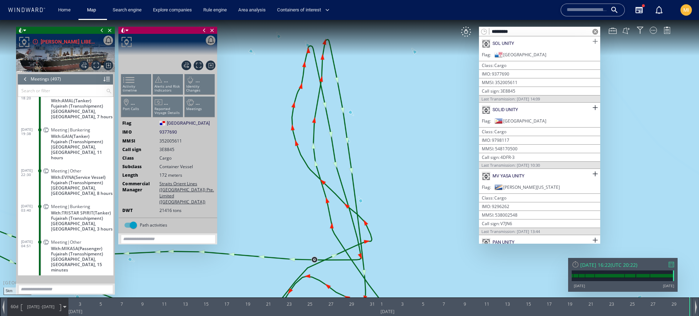
scroll to position [9752, 0]
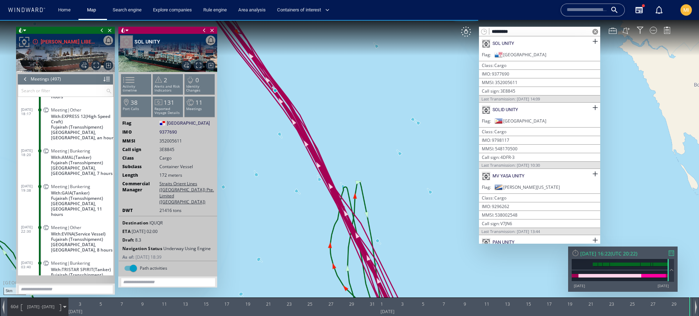
drag, startPoint x: 307, startPoint y: 174, endPoint x: 243, endPoint y: 104, distance: 95.2
click at [243, 103] on canvas "Map" at bounding box center [349, 164] width 699 height 289
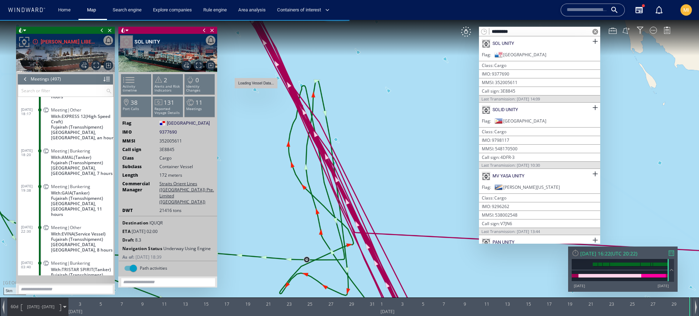
drag, startPoint x: 296, startPoint y: 188, endPoint x: 257, endPoint y: 90, distance: 106.0
click at [257, 90] on canvas "Map" at bounding box center [349, 164] width 699 height 289
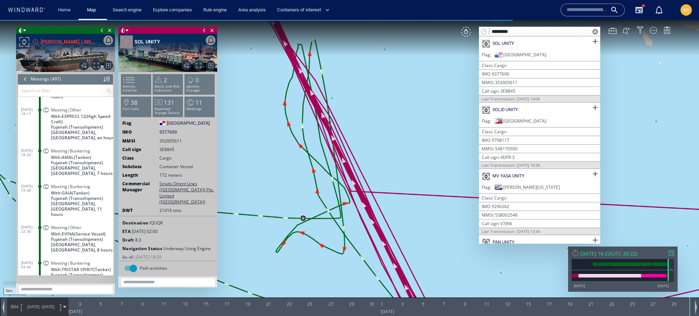
drag, startPoint x: 271, startPoint y: 164, endPoint x: 267, endPoint y: 124, distance: 40.8
click at [267, 124] on canvas "Map" at bounding box center [349, 164] width 699 height 289
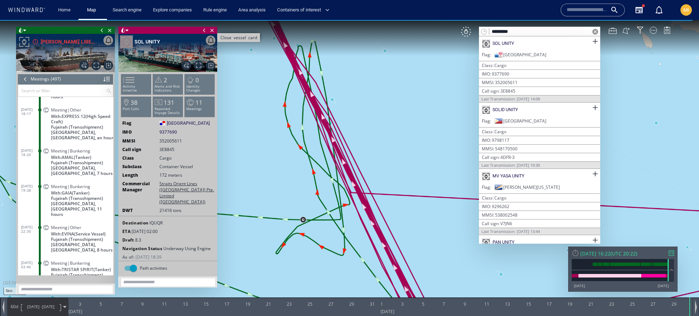
click at [212, 30] on span "Close vessel card" at bounding box center [212, 30] width 8 height 7
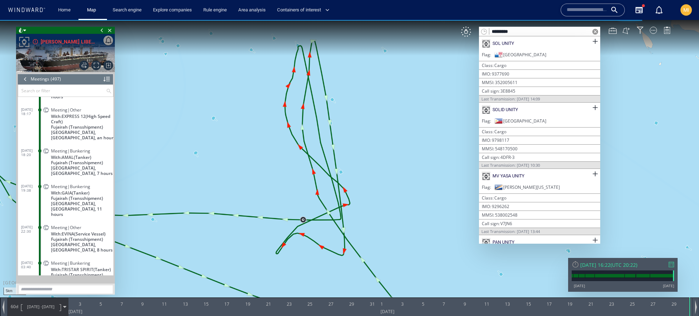
click at [352, 139] on canvas "Map" at bounding box center [349, 164] width 699 height 289
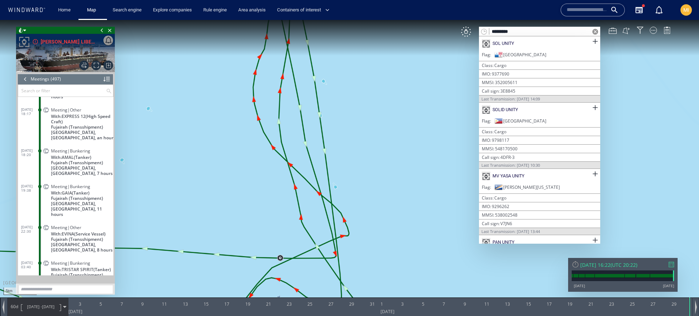
drag, startPoint x: 352, startPoint y: 139, endPoint x: 351, endPoint y: 100, distance: 39.3
click at [351, 100] on canvas "Map" at bounding box center [349, 164] width 699 height 289
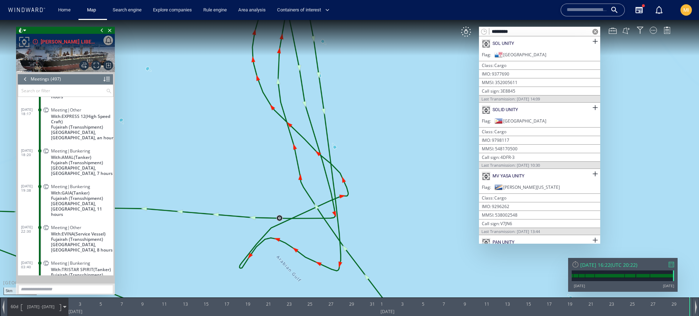
drag, startPoint x: 351, startPoint y: 100, endPoint x: 361, endPoint y: 175, distance: 75.3
click at [361, 175] on canvas "Map" at bounding box center [349, 164] width 699 height 289
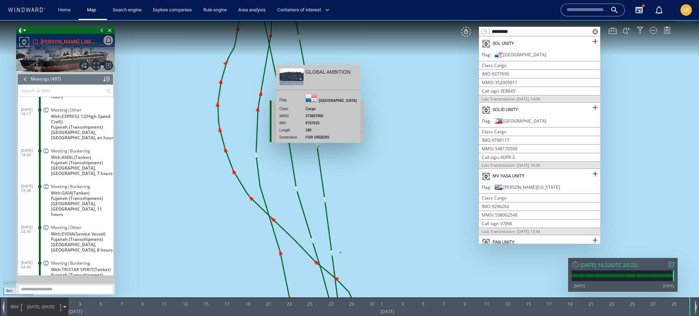
click at [319, 148] on canvas "Map" at bounding box center [349, 164] width 699 height 289
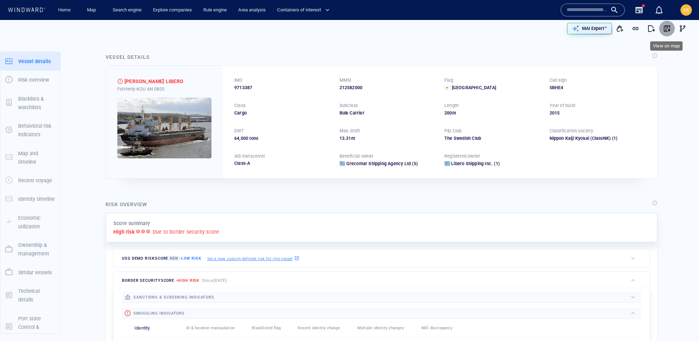
click at [665, 32] on button "button" at bounding box center [667, 29] width 16 height 16
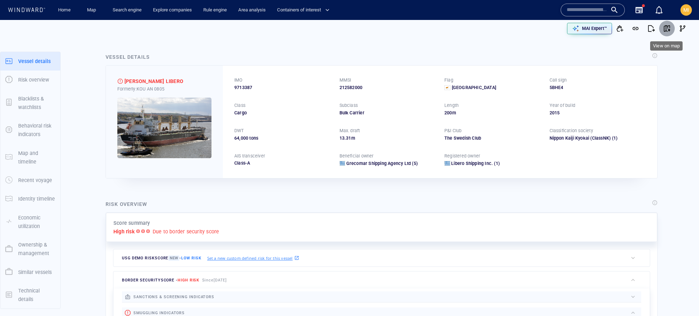
click at [662, 27] on button "button" at bounding box center [667, 29] width 16 height 16
click at [671, 26] on button "button" at bounding box center [667, 29] width 16 height 16
click at [588, 30] on p "MAI Expert™" at bounding box center [594, 28] width 25 height 6
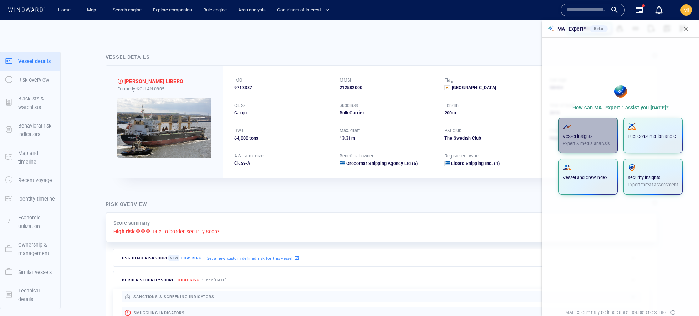
click at [577, 122] on span "button" at bounding box center [588, 126] width 51 height 9
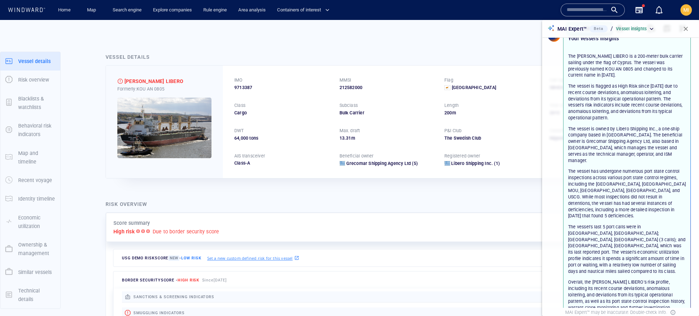
scroll to position [53, 0]
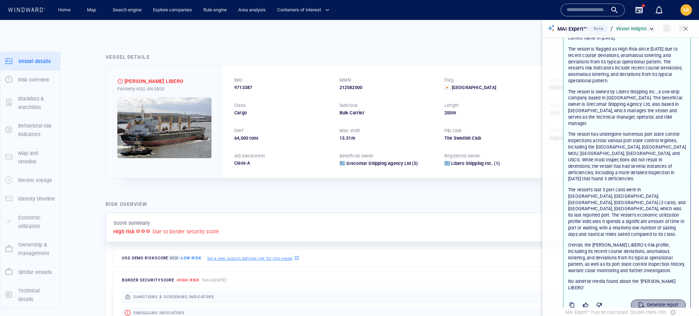
click at [640, 301] on div "button" at bounding box center [641, 305] width 9 height 9
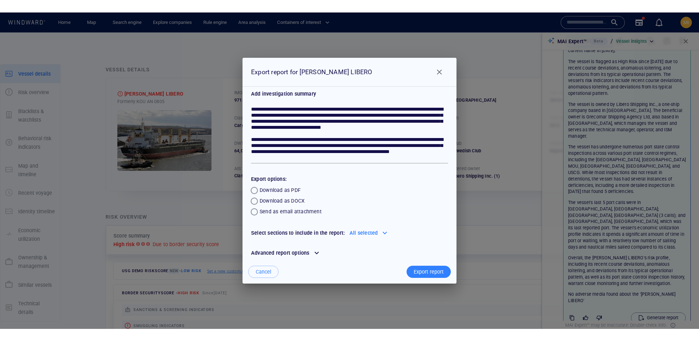
scroll to position [3, 0]
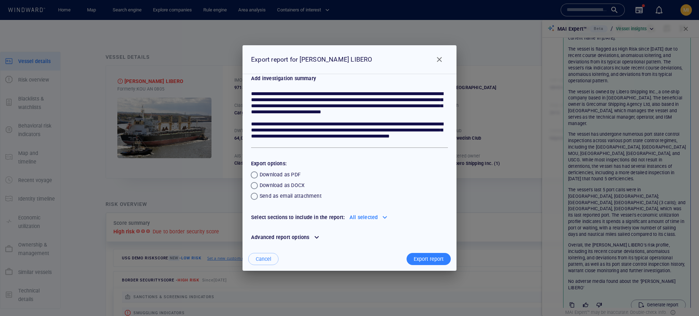
click at [442, 59] on span "Close" at bounding box center [439, 59] width 9 height 9
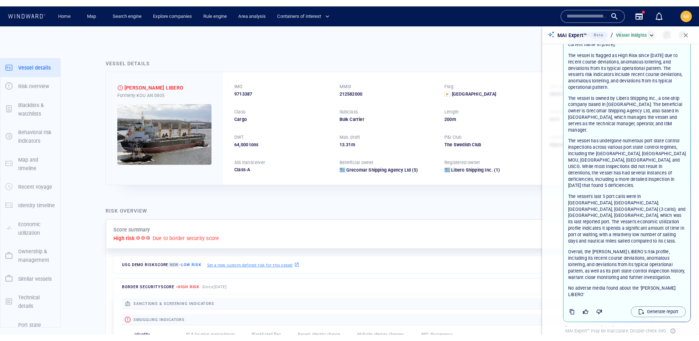
scroll to position [28, 0]
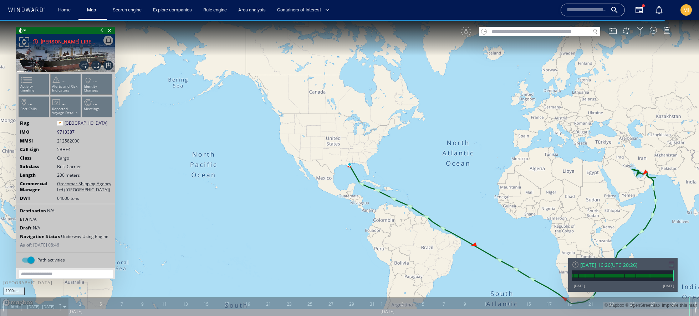
drag, startPoint x: 458, startPoint y: 181, endPoint x: 326, endPoint y: 164, distance: 132.4
click at [326, 164] on canvas "Map" at bounding box center [349, 164] width 699 height 289
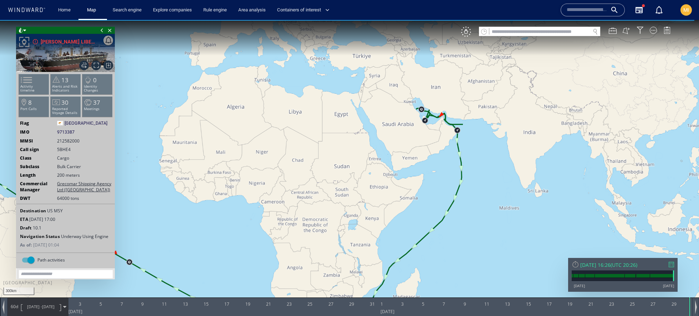
drag, startPoint x: 433, startPoint y: 129, endPoint x: 423, endPoint y: 227, distance: 98.3
click at [423, 227] on canvas "Map" at bounding box center [349, 164] width 699 height 289
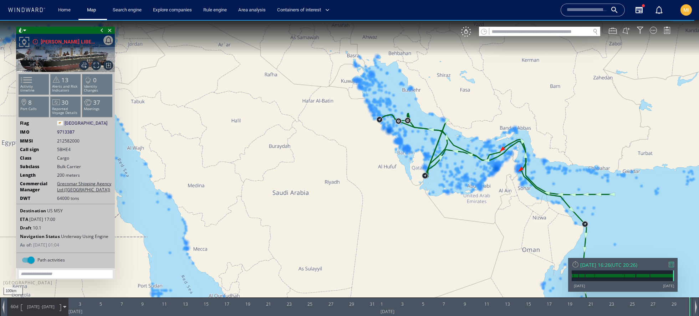
drag, startPoint x: 458, startPoint y: 129, endPoint x: 454, endPoint y: 187, distance: 57.5
click at [454, 187] on canvas "Map" at bounding box center [349, 164] width 699 height 289
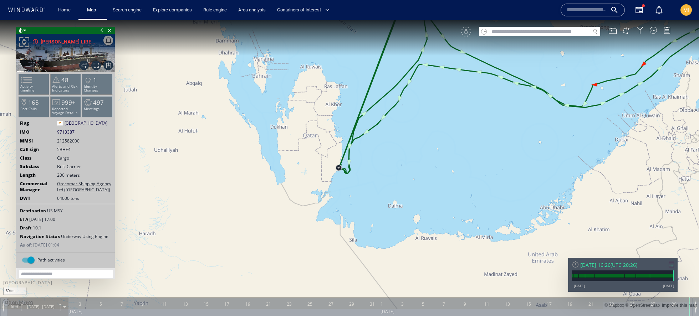
drag, startPoint x: 451, startPoint y: 138, endPoint x: 448, endPoint y: 252, distance: 113.1
click at [448, 252] on canvas "Map" at bounding box center [349, 164] width 699 height 289
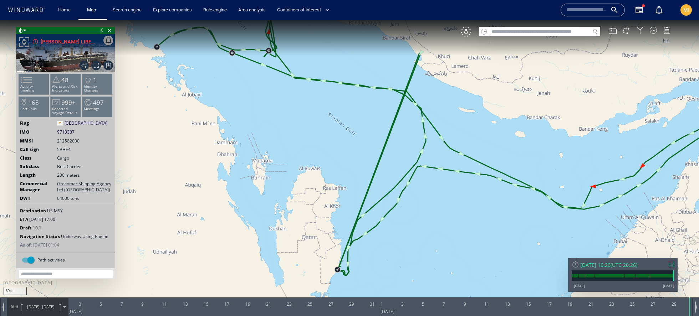
drag, startPoint x: 348, startPoint y: 163, endPoint x: 394, endPoint y: 241, distance: 90.9
click at [394, 241] on canvas "Map" at bounding box center [349, 164] width 699 height 289
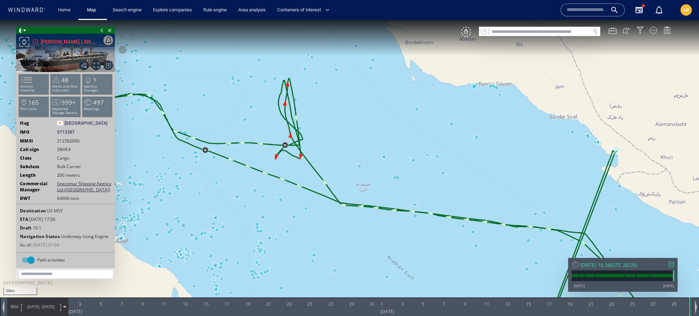
drag, startPoint x: 321, startPoint y: 120, endPoint x: 370, endPoint y: 119, distance: 49.2
click at [370, 119] on canvas "Map" at bounding box center [349, 164] width 699 height 289
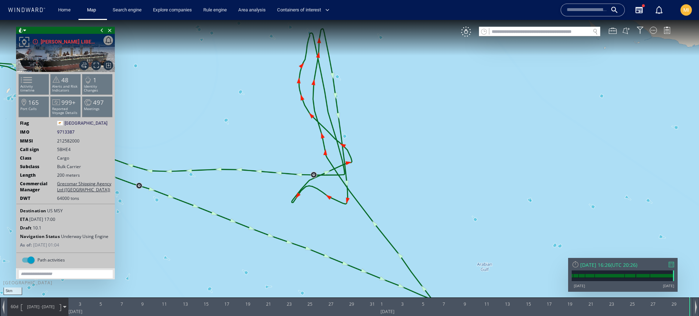
drag, startPoint x: 370, startPoint y: 119, endPoint x: 411, endPoint y: 114, distance: 41.3
click at [411, 114] on canvas "Map" at bounding box center [349, 164] width 699 height 289
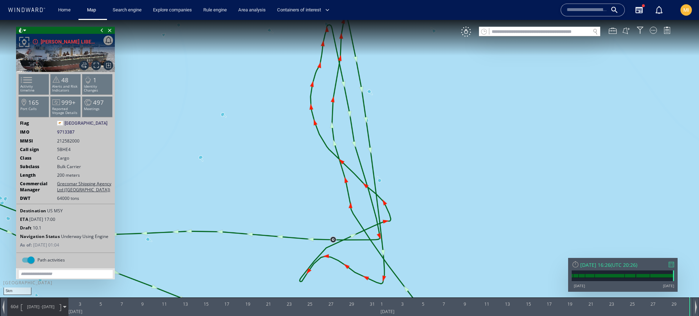
drag, startPoint x: 411, startPoint y: 114, endPoint x: 451, endPoint y: 175, distance: 72.7
click at [451, 175] on canvas "Map" at bounding box center [349, 164] width 699 height 289
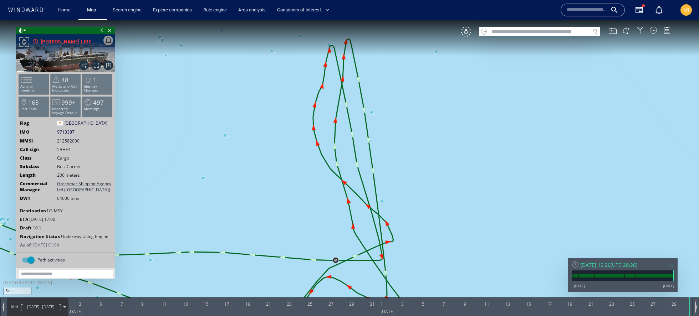
drag, startPoint x: 394, startPoint y: 98, endPoint x: 398, endPoint y: 102, distance: 6.3
click at [398, 102] on canvas "Map" at bounding box center [349, 164] width 699 height 289
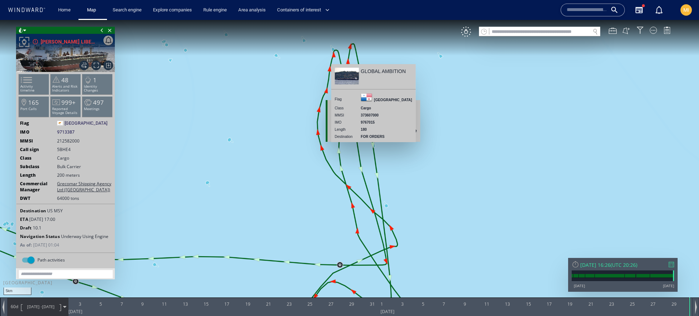
click at [372, 144] on canvas "Map" at bounding box center [349, 164] width 699 height 289
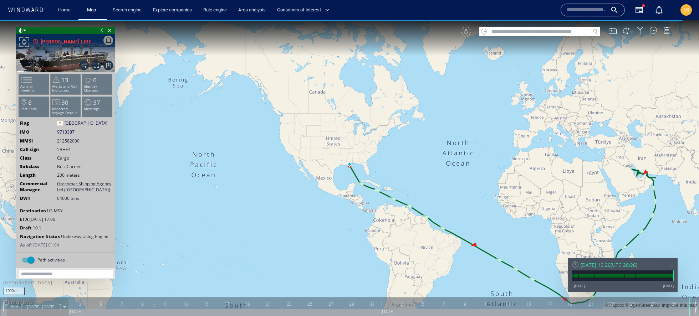
drag, startPoint x: 464, startPoint y: 122, endPoint x: 352, endPoint y: 120, distance: 112.8
click at [352, 120] on canvas "Map" at bounding box center [349, 164] width 699 height 289
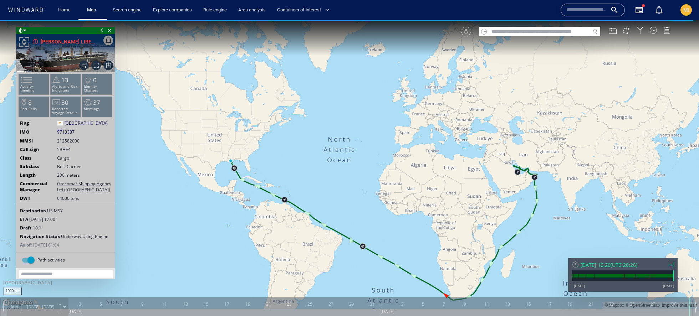
drag, startPoint x: 475, startPoint y: 167, endPoint x: 408, endPoint y: 115, distance: 85.4
click at [408, 115] on canvas "Map" at bounding box center [349, 164] width 699 height 289
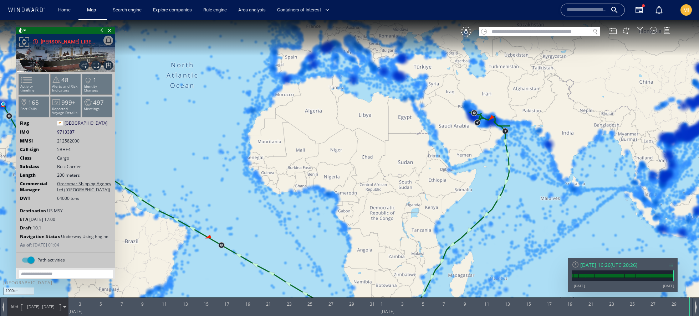
drag, startPoint x: 483, startPoint y: 96, endPoint x: 432, endPoint y: 82, distance: 53.2
click at [432, 82] on canvas "Map" at bounding box center [349, 164] width 699 height 289
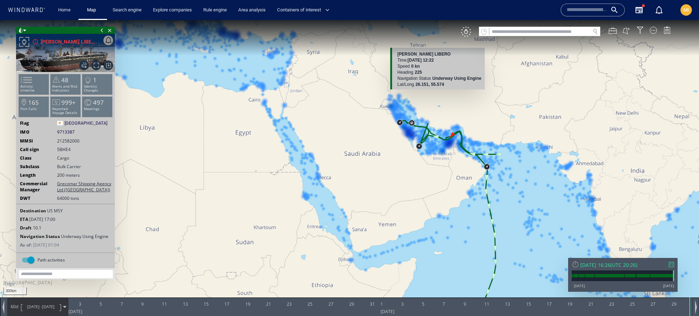
drag, startPoint x: 444, startPoint y: 130, endPoint x: 430, endPoint y: 87, distance: 44.8
click at [430, 87] on div "300km © Mapbox © OpenStreetMap Improve this map GRECO LIBERO Time 03 August 202…" at bounding box center [349, 164] width 699 height 289
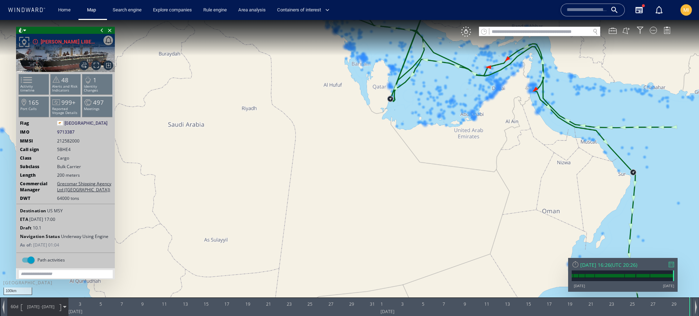
drag, startPoint x: 422, startPoint y: 75, endPoint x: 421, endPoint y: 105, distance: 30.3
click at [421, 105] on canvas "Map" at bounding box center [349, 164] width 699 height 289
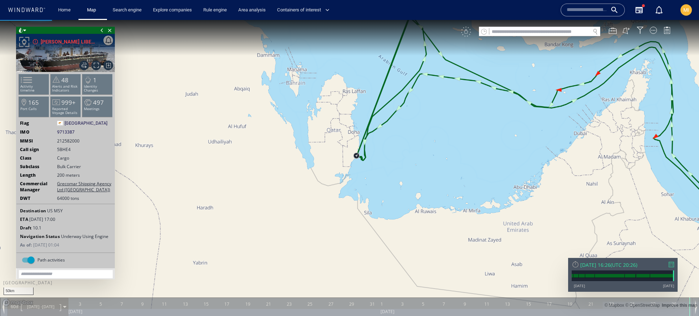
drag, startPoint x: 406, startPoint y: 53, endPoint x: 406, endPoint y: 111, distance: 58.5
click at [406, 111] on canvas "Map" at bounding box center [349, 164] width 699 height 289
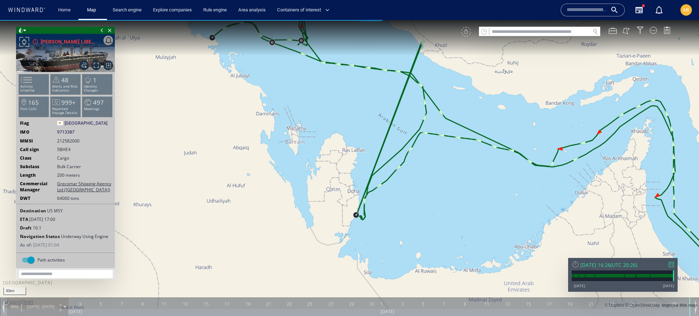
drag, startPoint x: 369, startPoint y: 91, endPoint x: 412, endPoint y: 118, distance: 51.0
click at [425, 123] on canvas "Map" at bounding box center [349, 164] width 699 height 289
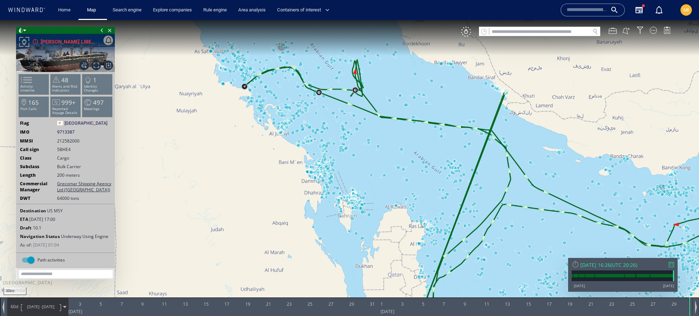
drag, startPoint x: 354, startPoint y: 54, endPoint x: 385, endPoint y: 95, distance: 51.2
click at [385, 95] on canvas "Map" at bounding box center [349, 164] width 699 height 289
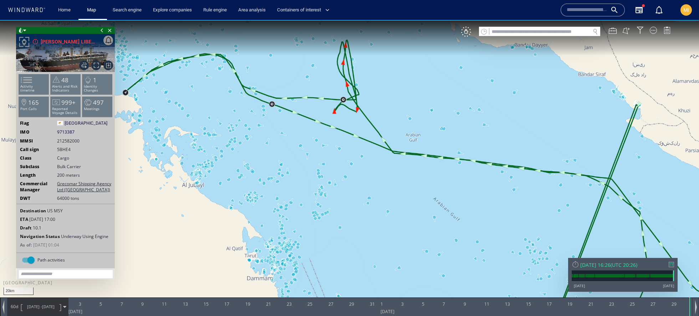
drag, startPoint x: 385, startPoint y: 95, endPoint x: 427, endPoint y: 115, distance: 46.1
click at [427, 115] on canvas "Map" at bounding box center [349, 164] width 699 height 289
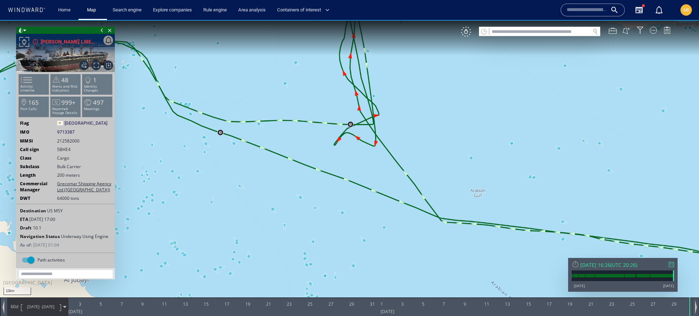
drag, startPoint x: 401, startPoint y: 107, endPoint x: 439, endPoint y: 154, distance: 60.4
click at [439, 154] on canvas "Map" at bounding box center [349, 164] width 699 height 289
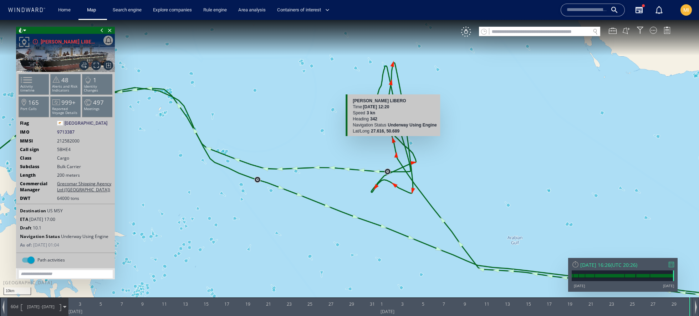
click at [394, 142] on canvas "Map" at bounding box center [349, 164] width 699 height 289
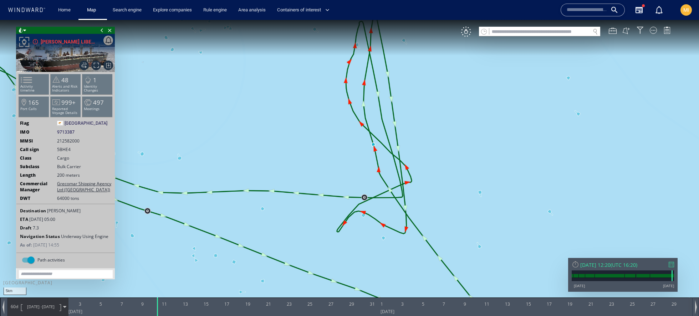
drag, startPoint x: 423, startPoint y: 133, endPoint x: 424, endPoint y: 115, distance: 18.2
click at [424, 115] on canvas "Map" at bounding box center [349, 164] width 699 height 289
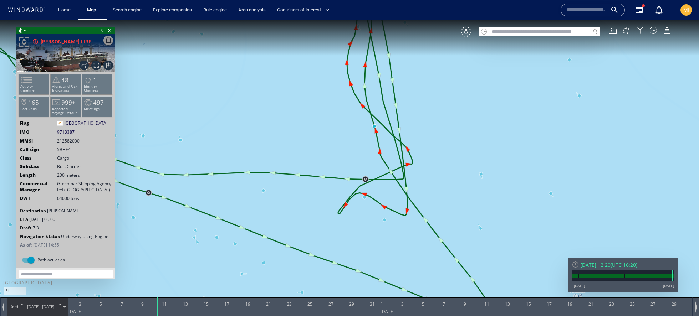
drag, startPoint x: 428, startPoint y: 147, endPoint x: 430, endPoint y: 207, distance: 60.3
click at [430, 207] on canvas "Map" at bounding box center [349, 164] width 699 height 289
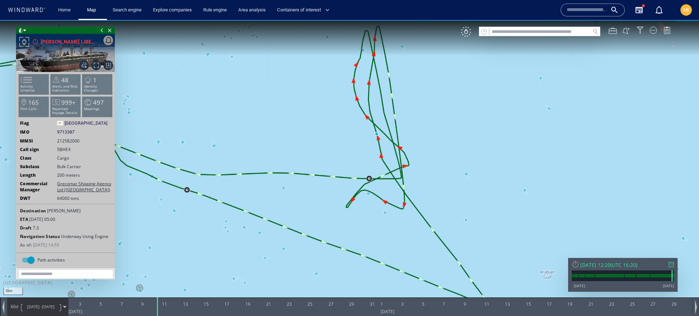
drag, startPoint x: 411, startPoint y: 158, endPoint x: 406, endPoint y: 110, distance: 47.7
click at [406, 110] on canvas "Map" at bounding box center [349, 164] width 699 height 289
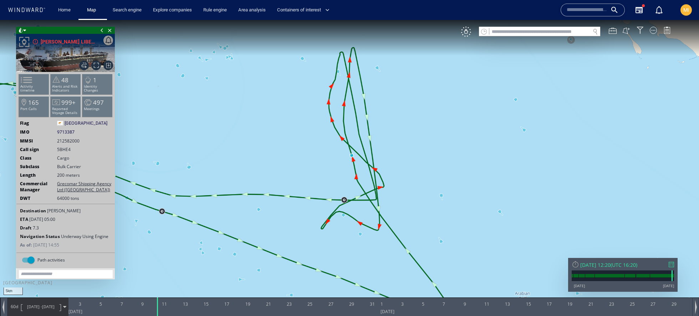
drag, startPoint x: 406, startPoint y: 110, endPoint x: 381, endPoint y: 131, distance: 32.2
click at [381, 131] on canvas "Map" at bounding box center [349, 164] width 699 height 289
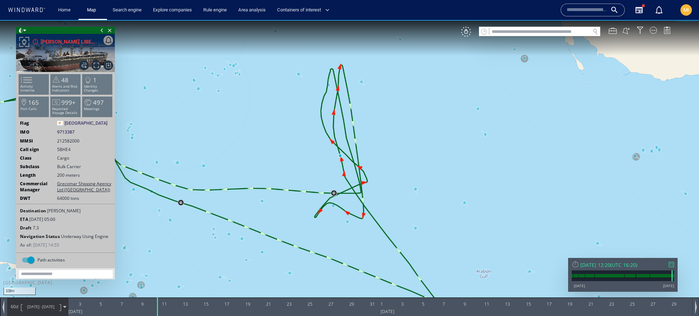
drag, startPoint x: 280, startPoint y: 157, endPoint x: 321, endPoint y: 142, distance: 43.8
click at [321, 142] on canvas "Map" at bounding box center [349, 164] width 699 height 289
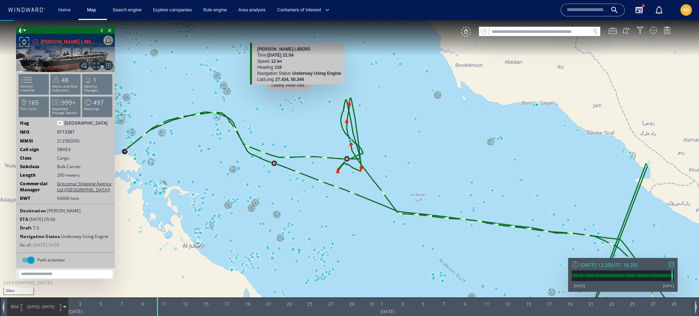
drag, startPoint x: 296, startPoint y: 183, endPoint x: 295, endPoint y: 99, distance: 84.2
click at [295, 99] on canvas "Map" at bounding box center [349, 164] width 699 height 289
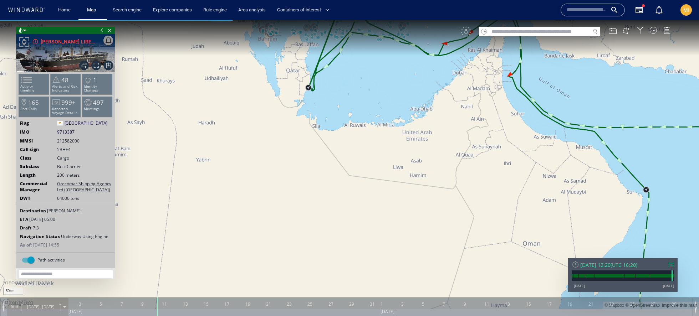
drag, startPoint x: 349, startPoint y: 153, endPoint x: 293, endPoint y: 19, distance: 145.7
click at [293, 20] on html "50km © Mapbox © OpenStreetMap Improve this map loading vessel data... GRECO LIB…" at bounding box center [349, 168] width 699 height 296
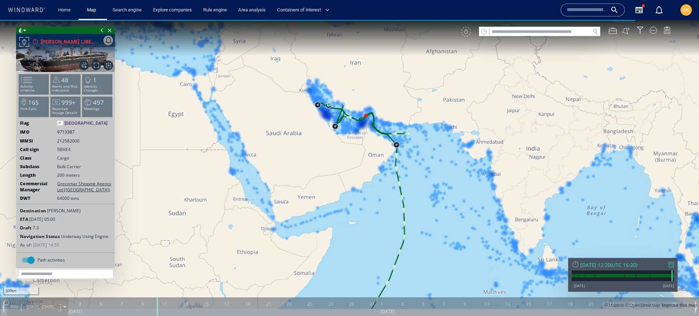
click at [467, 36] on div "VM" at bounding box center [569, 32] width 217 height 10
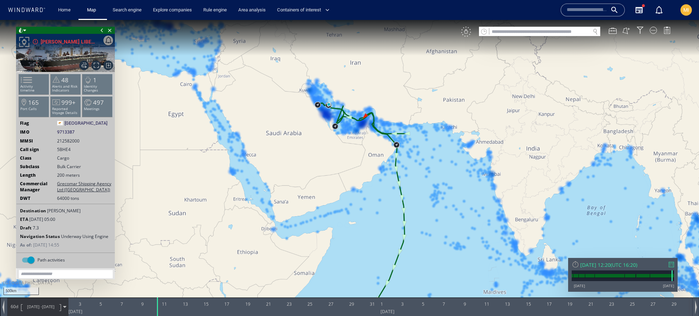
click at [468, 34] on div "VM" at bounding box center [466, 32] width 10 height 10
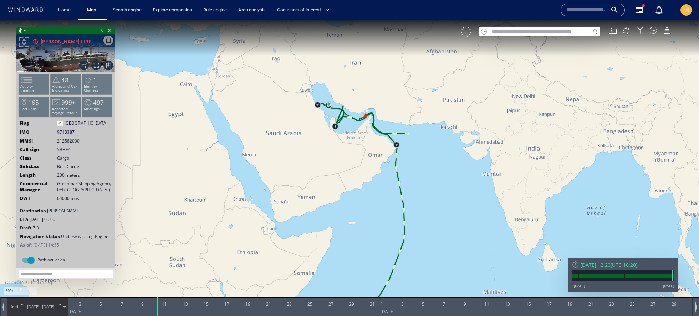
drag, startPoint x: 355, startPoint y: 224, endPoint x: 456, endPoint y: 122, distance: 143.3
click at [455, 124] on canvas "Map" at bounding box center [349, 164] width 699 height 289
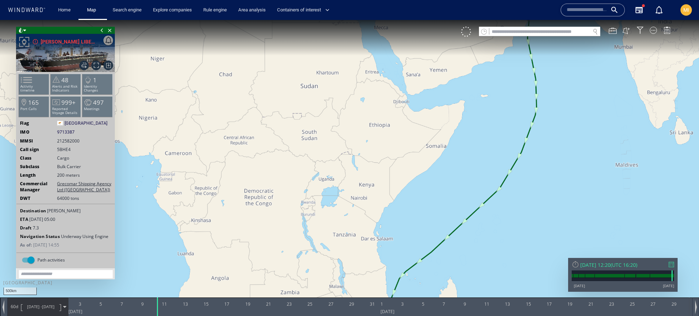
drag, startPoint x: 317, startPoint y: 160, endPoint x: 561, endPoint y: 108, distance: 249.2
click at [561, 108] on canvas "Map" at bounding box center [349, 164] width 699 height 289
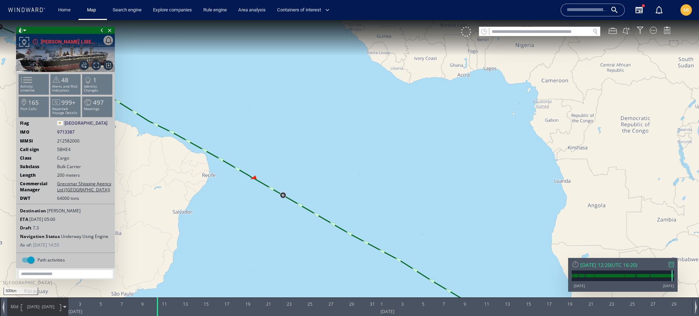
drag, startPoint x: 343, startPoint y: 138, endPoint x: 291, endPoint y: 68, distance: 87.0
click at [291, 68] on canvas "Map" at bounding box center [349, 164] width 699 height 289
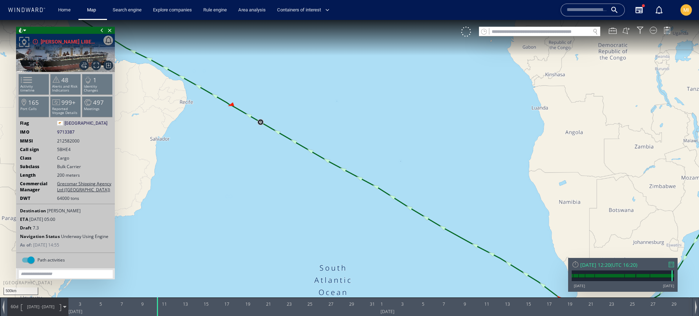
drag, startPoint x: 291, startPoint y: 68, endPoint x: 277, endPoint y: 50, distance: 23.7
click at [277, 50] on canvas "Map" at bounding box center [349, 164] width 699 height 289
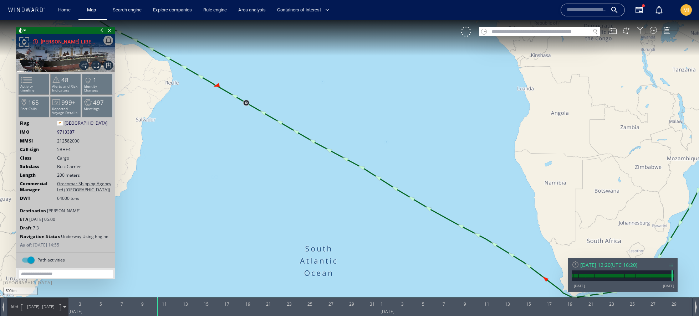
drag, startPoint x: 237, startPoint y: 111, endPoint x: 321, endPoint y: 153, distance: 94.3
click at [322, 153] on canvas "Map" at bounding box center [349, 164] width 699 height 289
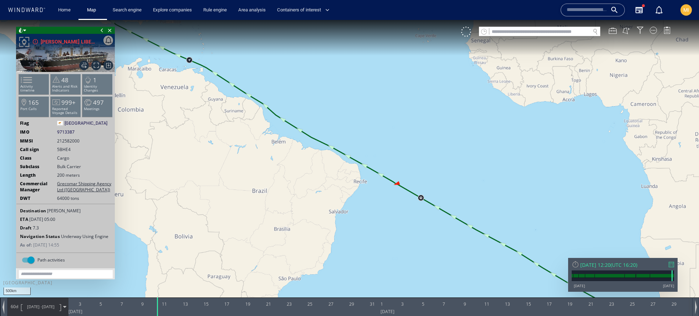
drag, startPoint x: 235, startPoint y: 84, endPoint x: 330, endPoint y: 140, distance: 110.4
click at [330, 140] on canvas "Map" at bounding box center [349, 164] width 699 height 289
drag, startPoint x: 330, startPoint y: 140, endPoint x: 376, endPoint y: 164, distance: 51.7
click at [376, 164] on canvas "Map" at bounding box center [349, 164] width 699 height 289
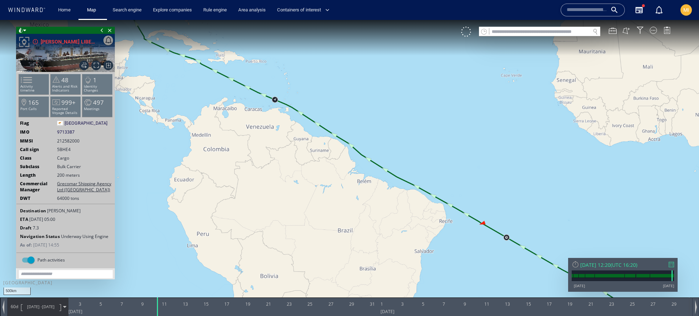
drag, startPoint x: 264, startPoint y: 87, endPoint x: 301, endPoint y: 99, distance: 38.2
click at [301, 99] on canvas "Map" at bounding box center [349, 164] width 699 height 289
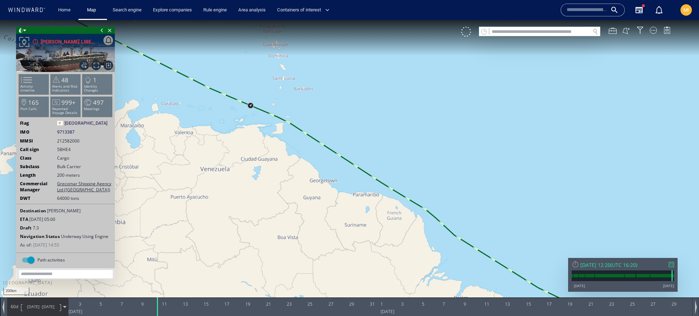
drag, startPoint x: 286, startPoint y: 104, endPoint x: 334, endPoint y: 99, distance: 47.7
click at [337, 99] on canvas "Map" at bounding box center [349, 164] width 699 height 289
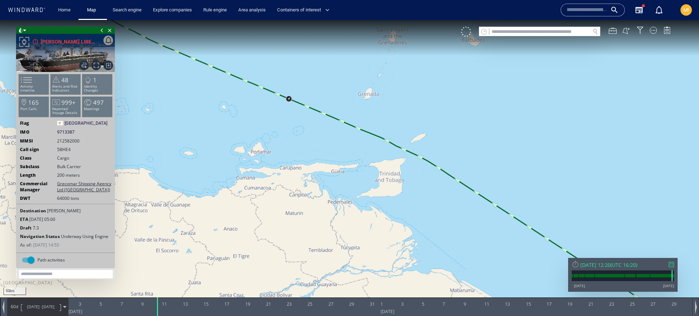
drag, startPoint x: 306, startPoint y: 94, endPoint x: 303, endPoint y: 77, distance: 16.7
click at [307, 69] on canvas "Map" at bounding box center [349, 164] width 699 height 289
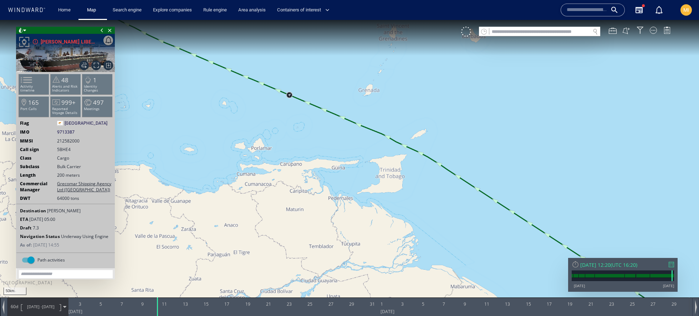
drag, startPoint x: 265, startPoint y: 106, endPoint x: 280, endPoint y: 120, distance: 21.0
click at [280, 120] on canvas "Map" at bounding box center [349, 164] width 699 height 289
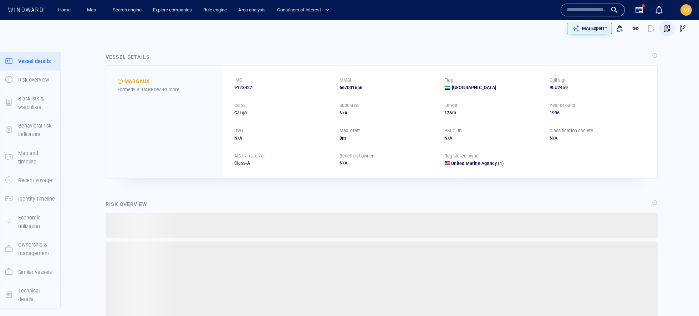
click at [669, 27] on span "button" at bounding box center [667, 28] width 7 height 7
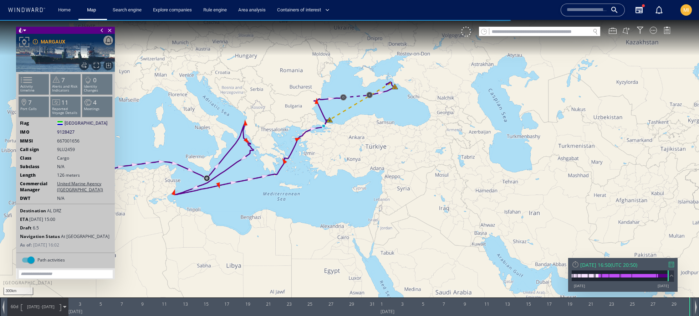
drag, startPoint x: 366, startPoint y: 119, endPoint x: 364, endPoint y: 169, distance: 49.6
click at [364, 169] on canvas "Map" at bounding box center [349, 164] width 699 height 289
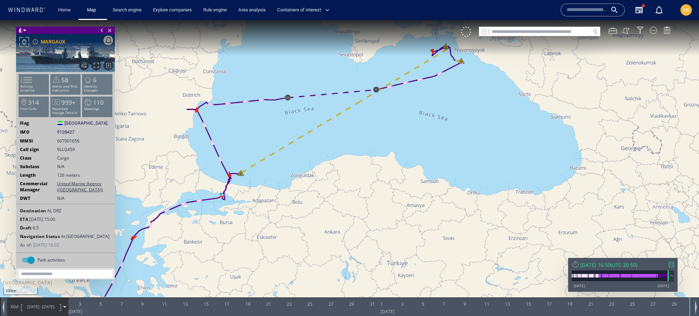
drag, startPoint x: 374, startPoint y: 123, endPoint x: 372, endPoint y: 154, distance: 31.8
click at [372, 155] on canvas "Map" at bounding box center [349, 164] width 699 height 289
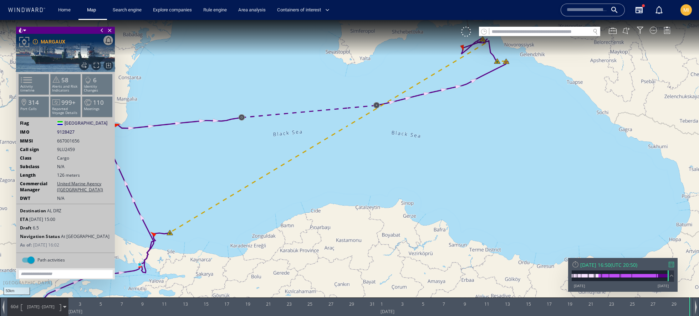
drag, startPoint x: 372, startPoint y: 154, endPoint x: 369, endPoint y: 200, distance: 46.2
click at [369, 201] on canvas "Map" at bounding box center [349, 164] width 699 height 289
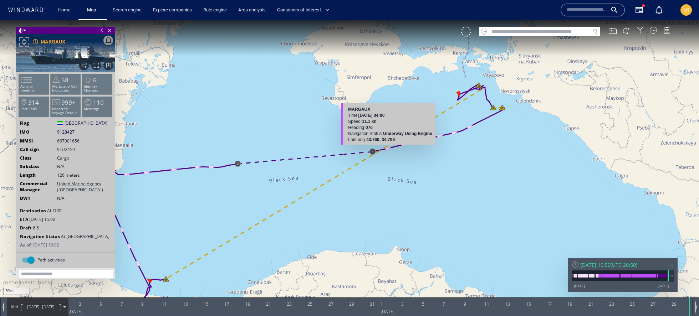
click at [389, 148] on canvas "Map" at bounding box center [349, 164] width 699 height 289
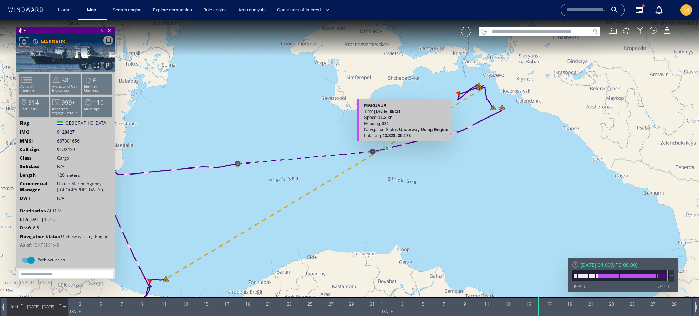
click at [404, 144] on canvas "Map" at bounding box center [349, 164] width 699 height 289
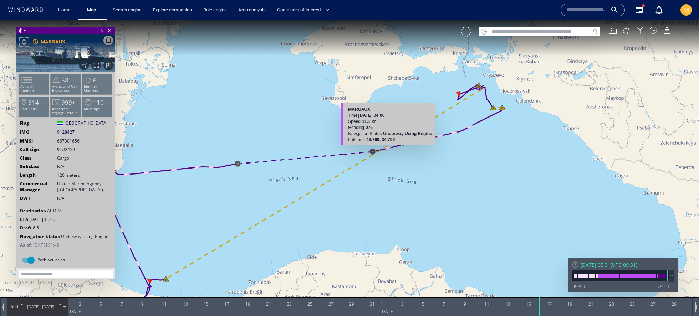
click at [388, 149] on canvas "Map" at bounding box center [349, 164] width 699 height 289
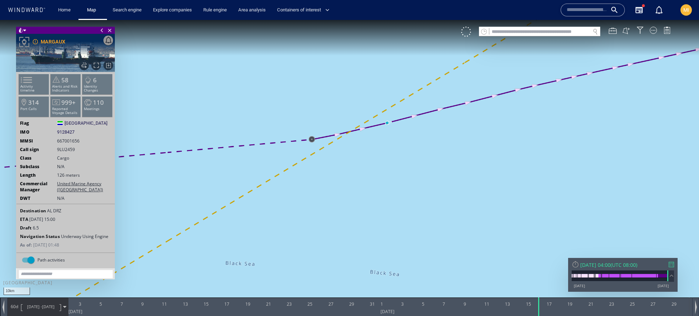
drag, startPoint x: 401, startPoint y: 135, endPoint x: 396, endPoint y: 181, distance: 46.0
click at [396, 181] on canvas "Map" at bounding box center [349, 164] width 699 height 289
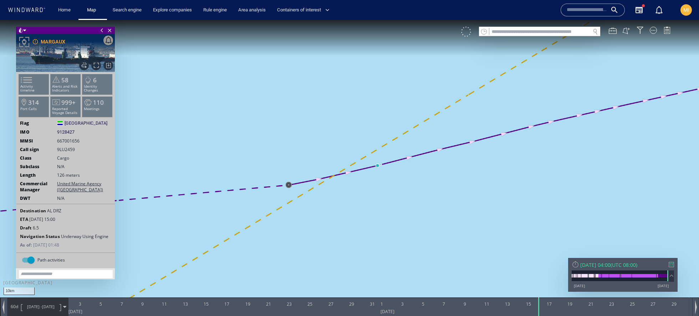
click at [465, 34] on div at bounding box center [466, 32] width 10 height 10
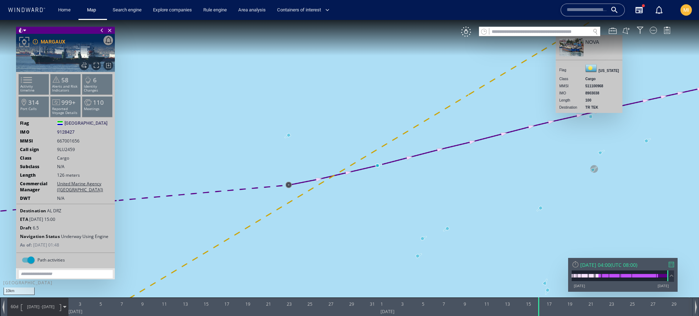
click at [590, 118] on canvas "Map" at bounding box center [349, 164] width 699 height 289
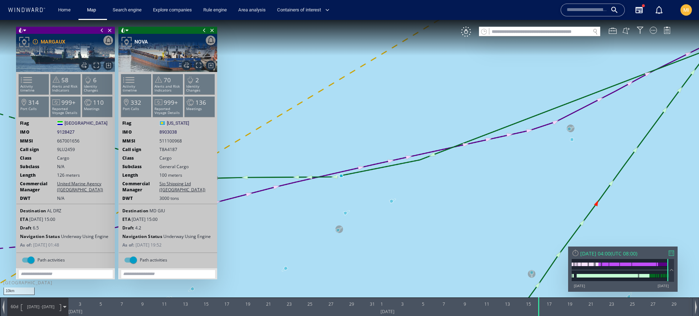
drag, startPoint x: 597, startPoint y: 111, endPoint x: 588, endPoint y: 122, distance: 14.9
click at [588, 122] on canvas "Map" at bounding box center [349, 164] width 699 height 289
click at [165, 82] on span "70" at bounding box center [167, 80] width 7 height 8
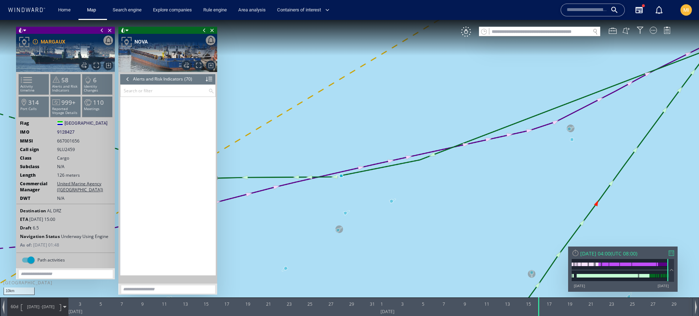
scroll to position [1195, 0]
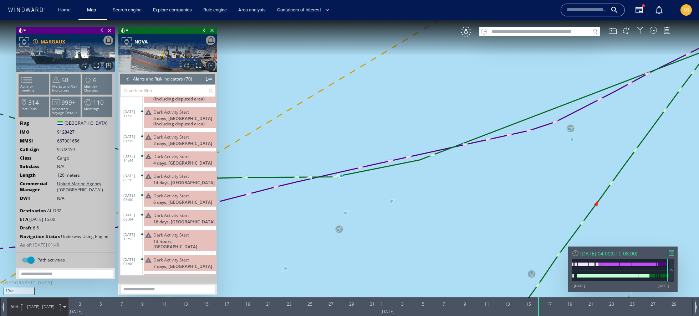
click at [128, 80] on div at bounding box center [128, 79] width 8 height 11
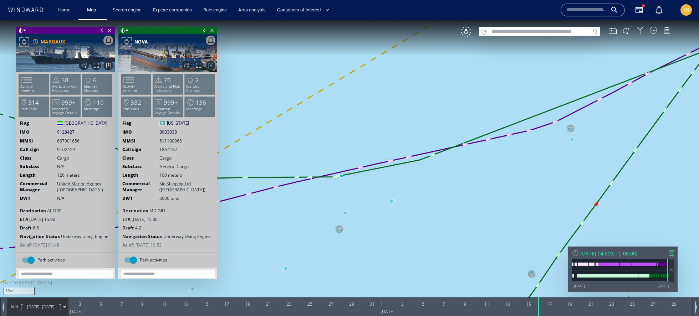
click at [298, 176] on canvas "Map" at bounding box center [349, 164] width 699 height 289
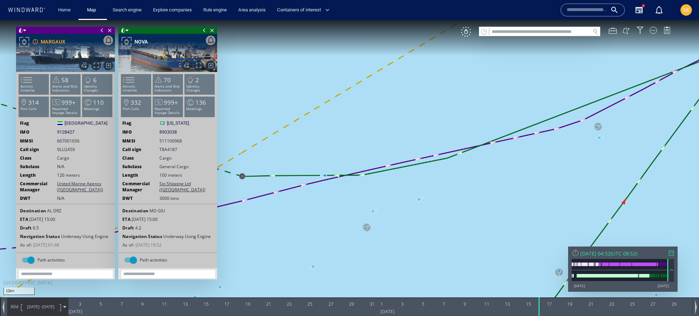
drag, startPoint x: 359, startPoint y: 199, endPoint x: 391, endPoint y: 197, distance: 31.8
click at [391, 197] on canvas "Map" at bounding box center [349, 164] width 699 height 289
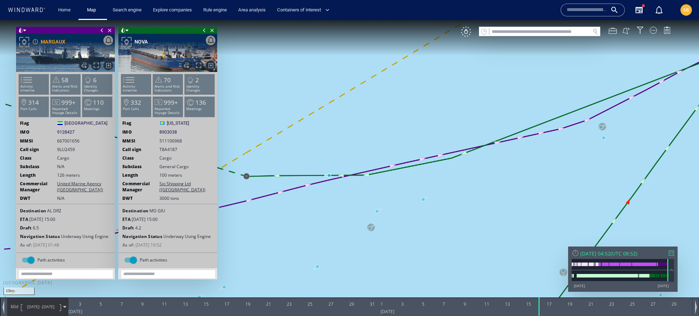
click at [278, 176] on canvas "Map" at bounding box center [349, 164] width 699 height 289
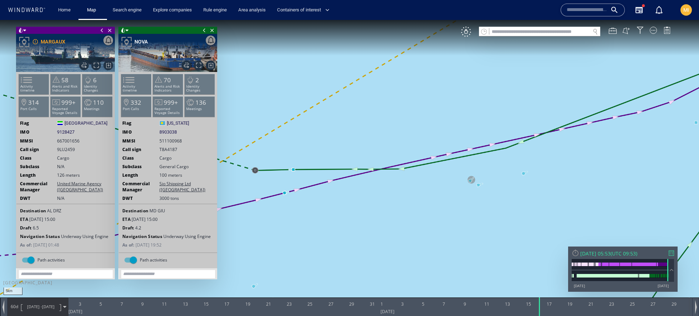
drag, startPoint x: 305, startPoint y: 205, endPoint x: 327, endPoint y: 205, distance: 21.8
click at [327, 205] on canvas "Map" at bounding box center [349, 164] width 699 height 289
click at [213, 31] on span "Close vessel card" at bounding box center [212, 30] width 8 height 7
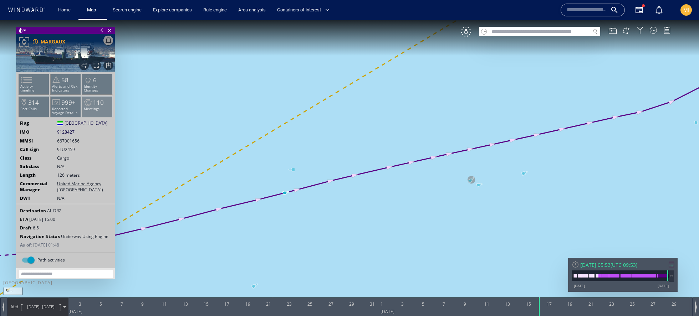
click at [90, 112] on li "110 Meetings" at bounding box center [97, 106] width 30 height 21
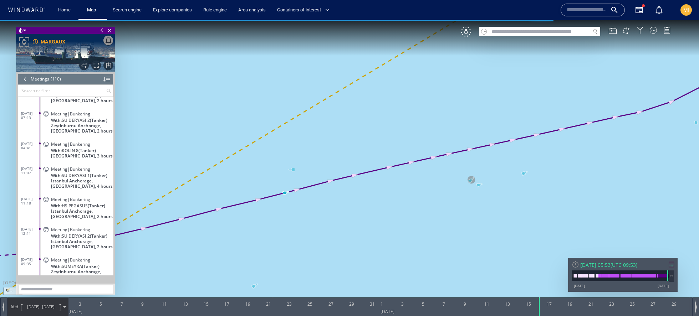
scroll to position [2016, 0]
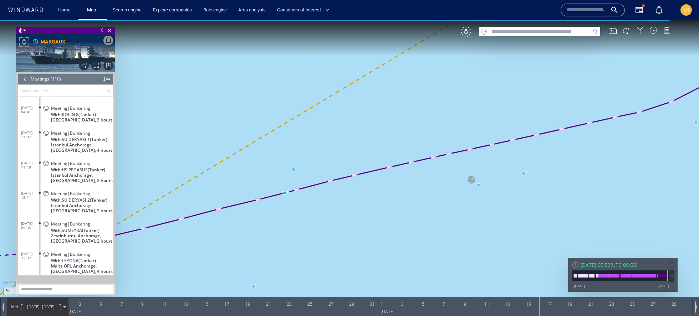
click at [70, 88] on input "text" at bounding box center [62, 91] width 88 height 12
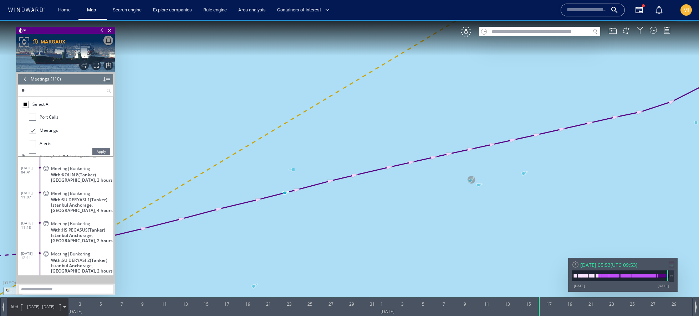
scroll to position [0, 0]
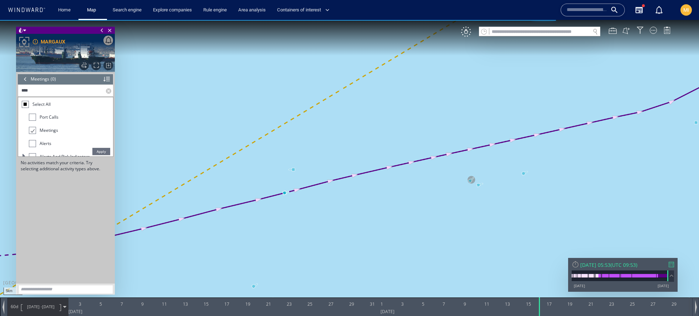
type input "****"
click at [93, 151] on span "Apply" at bounding box center [101, 151] width 18 height 7
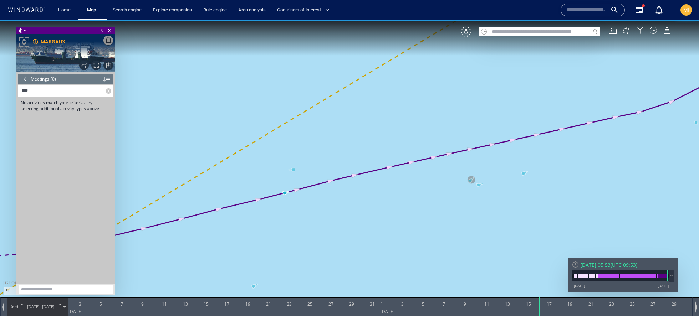
click at [109, 90] on label at bounding box center [109, 91] width 7 height 12
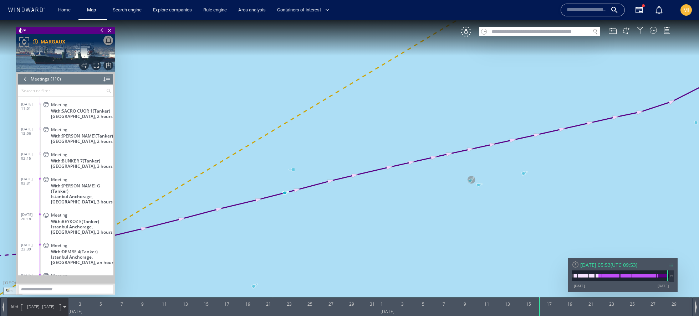
scroll to position [1980, 0]
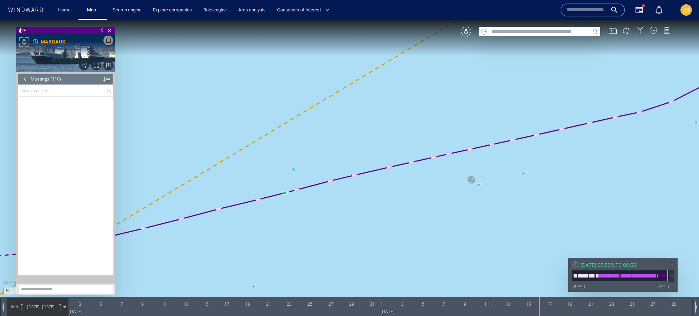
click at [26, 82] on div at bounding box center [25, 79] width 8 height 11
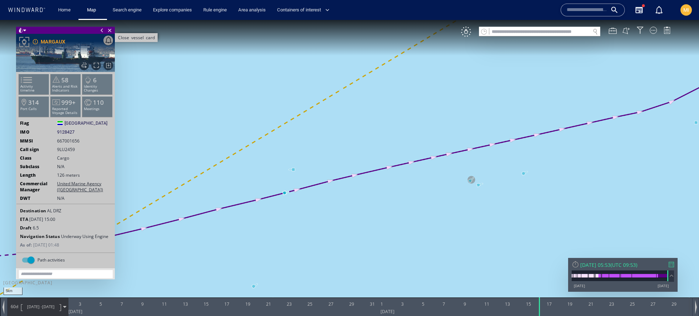
click at [109, 30] on span "Close vessel card" at bounding box center [110, 30] width 8 height 7
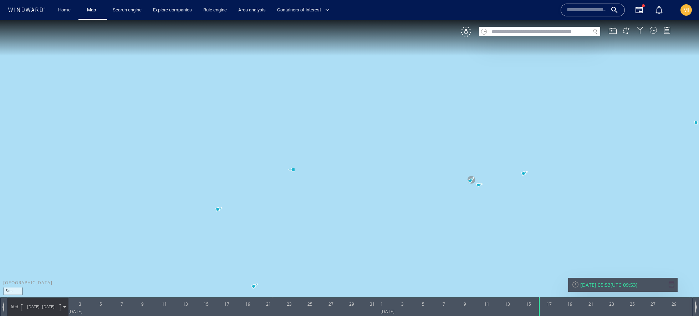
click at [519, 32] on input "text" at bounding box center [539, 32] width 101 height 10
paste input "*******"
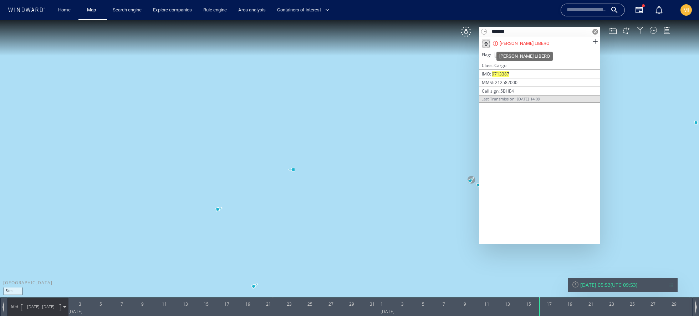
type input "*******"
click at [519, 41] on div "[PERSON_NAME] LIBERO" at bounding box center [525, 43] width 50 height 6
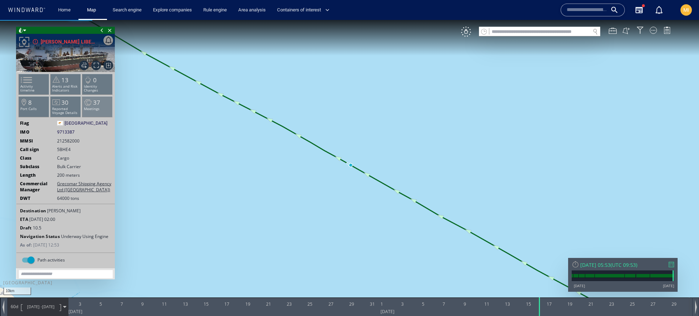
click at [102, 109] on p "Meetings" at bounding box center [97, 109] width 30 height 4
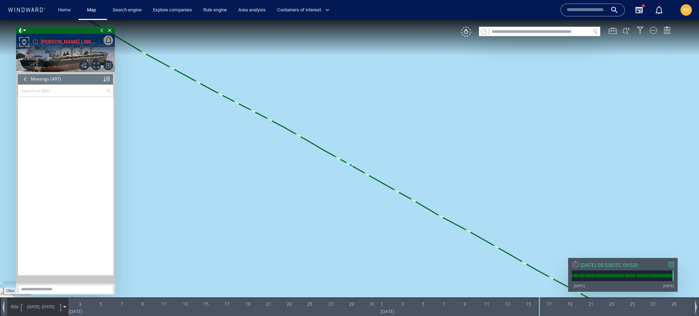
scroll to position [9573, 0]
click at [67, 89] on input "text" at bounding box center [62, 91] width 88 height 12
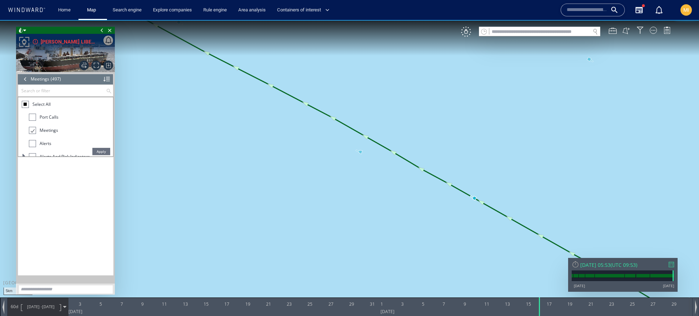
drag, startPoint x: 367, startPoint y: 146, endPoint x: 148, endPoint y: 130, distance: 219.6
click at [148, 130] on canvas "Map" at bounding box center [349, 164] width 699 height 289
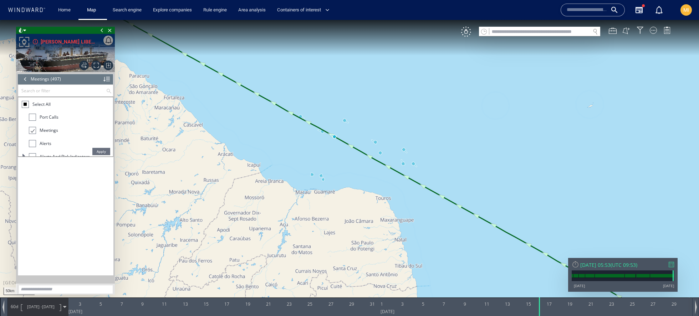
drag, startPoint x: 407, startPoint y: 134, endPoint x: 237, endPoint y: 63, distance: 184.4
click at [237, 63] on canvas "Map" at bounding box center [349, 164] width 699 height 289
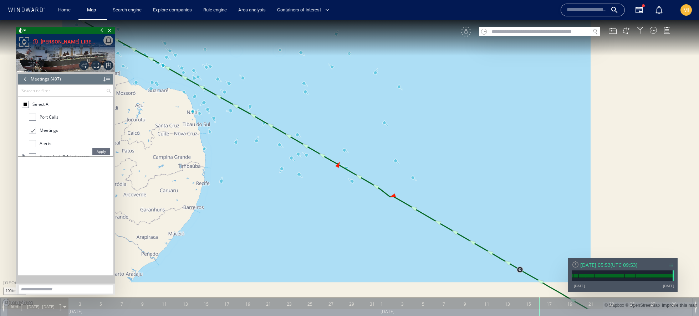
drag, startPoint x: 359, startPoint y: 129, endPoint x: 118, endPoint y: 65, distance: 249.1
click at [118, 65] on canvas "Map" at bounding box center [349, 164] width 699 height 289
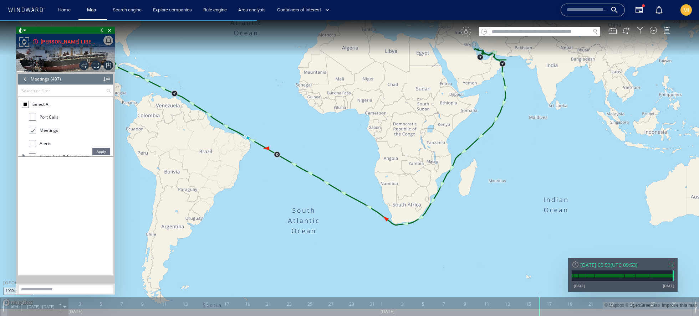
drag, startPoint x: 526, startPoint y: 112, endPoint x: 430, endPoint y: 263, distance: 178.2
click at [430, 263] on canvas "Map" at bounding box center [349, 164] width 699 height 289
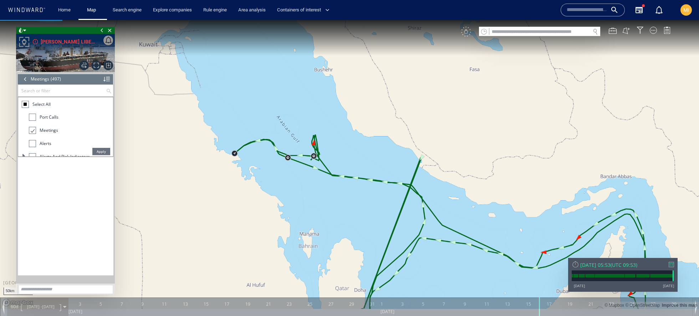
drag, startPoint x: 317, startPoint y: 132, endPoint x: 356, endPoint y: 166, distance: 51.8
click at [356, 166] on canvas "Map" at bounding box center [349, 164] width 699 height 289
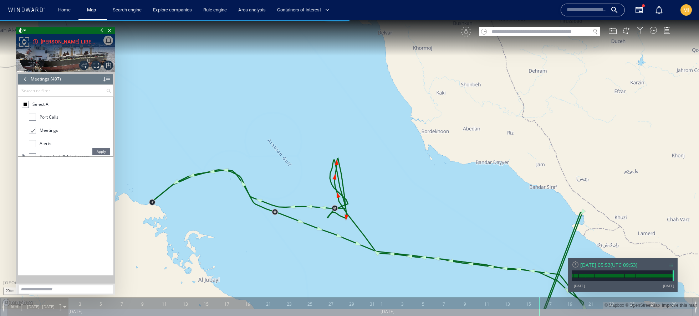
drag, startPoint x: 352, startPoint y: 177, endPoint x: 366, endPoint y: 166, distance: 17.5
click at [366, 166] on canvas "Map" at bounding box center [349, 164] width 699 height 289
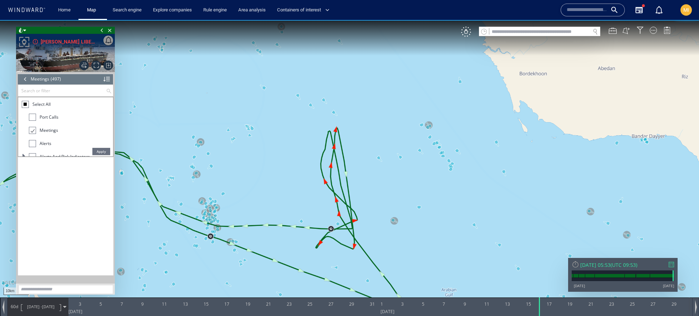
drag, startPoint x: 366, startPoint y: 166, endPoint x: 366, endPoint y: 123, distance: 42.8
click at [366, 123] on canvas "Map" at bounding box center [349, 164] width 699 height 289
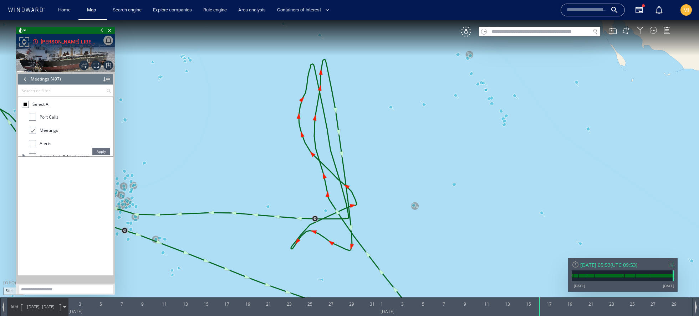
drag, startPoint x: 366, startPoint y: 123, endPoint x: 382, endPoint y: 106, distance: 22.7
click at [382, 106] on canvas "Map" at bounding box center [349, 164] width 699 height 289
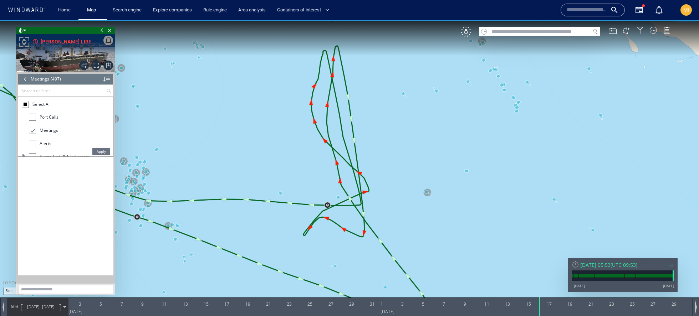
drag, startPoint x: 382, startPoint y: 106, endPoint x: 386, endPoint y: 115, distance: 9.4
click at [386, 115] on canvas "Map" at bounding box center [349, 164] width 699 height 289
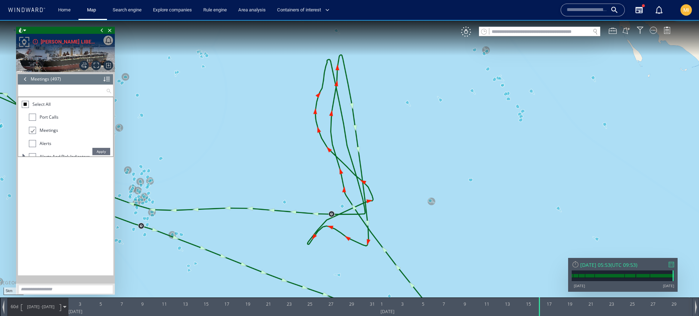
click at [62, 88] on input "text" at bounding box center [62, 91] width 88 height 12
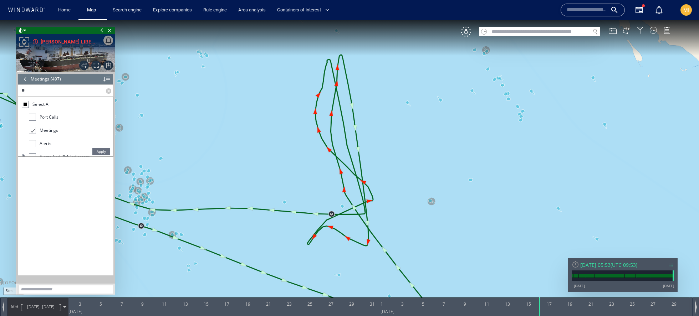
scroll to position [2393, 0]
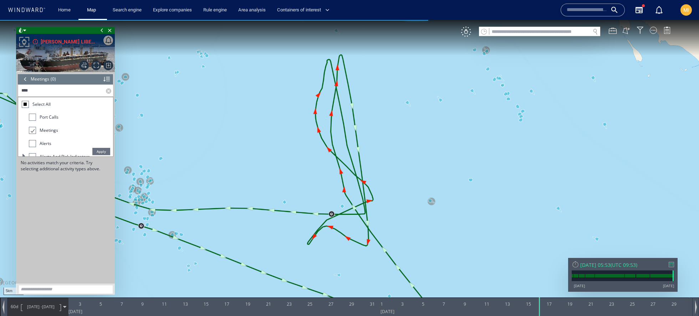
type input "****"
click at [97, 151] on span "Apply" at bounding box center [101, 151] width 18 height 7
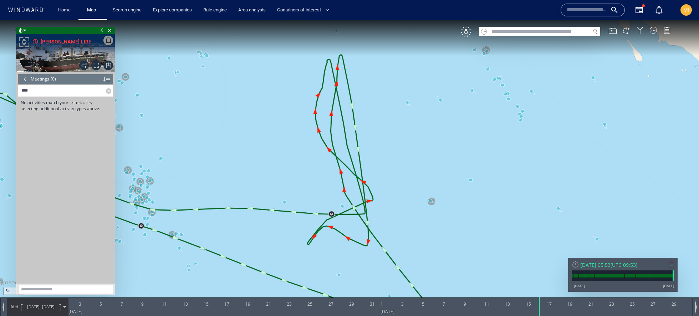
click at [107, 90] on label at bounding box center [109, 91] width 7 height 12
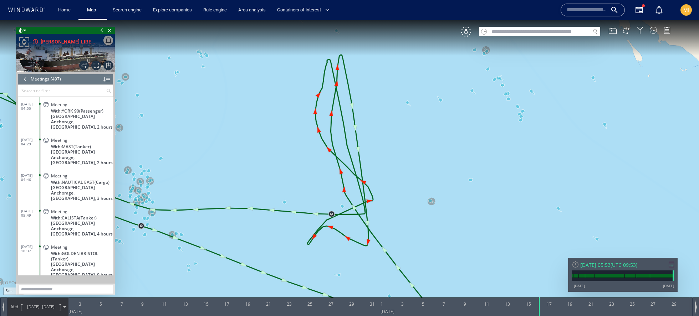
scroll to position [9573, 0]
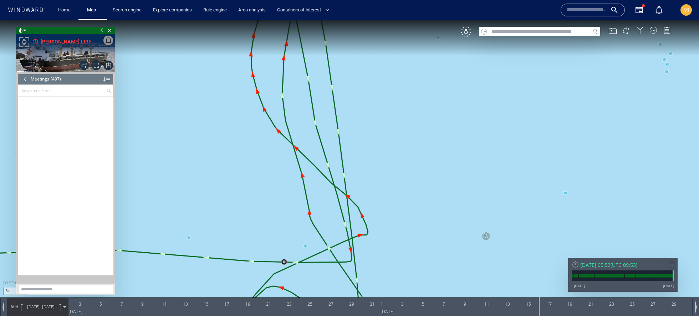
drag, startPoint x: 387, startPoint y: 121, endPoint x: 401, endPoint y: 169, distance: 50.2
click at [401, 169] on canvas "Map" at bounding box center [349, 164] width 699 height 289
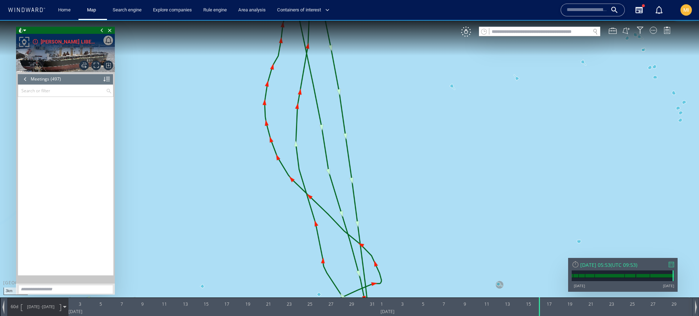
drag, startPoint x: 401, startPoint y: 169, endPoint x: 402, endPoint y: 241, distance: 71.7
click at [402, 241] on canvas "Map" at bounding box center [349, 164] width 699 height 289
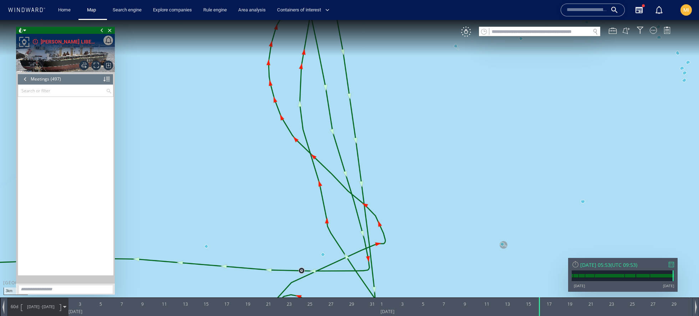
drag, startPoint x: 401, startPoint y: 199, endPoint x: 404, endPoint y: 88, distance: 111.0
click at [404, 88] on canvas "Map" at bounding box center [349, 164] width 699 height 289
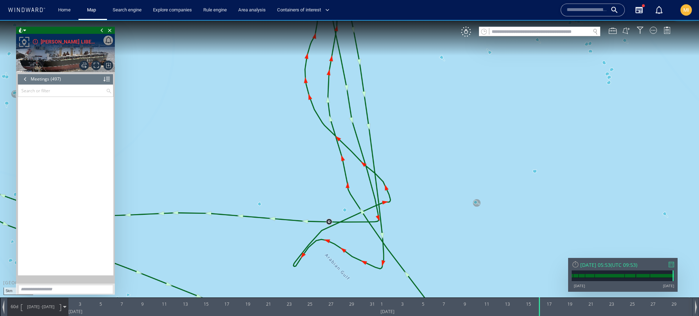
drag, startPoint x: 404, startPoint y: 88, endPoint x: 403, endPoint y: 123, distance: 35.0
click at [403, 123] on canvas "Map" at bounding box center [349, 164] width 699 height 289
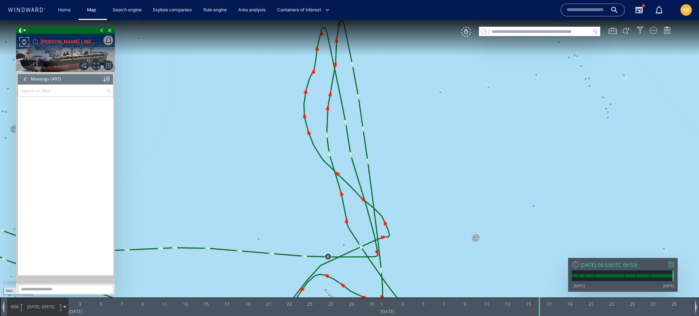
drag, startPoint x: 429, startPoint y: 106, endPoint x: 426, endPoint y: 155, distance: 49.0
click at [426, 155] on canvas "Map" at bounding box center [349, 164] width 699 height 289
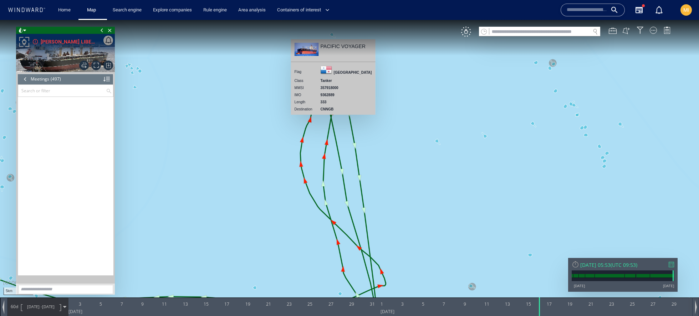
click at [330, 36] on canvas "Map" at bounding box center [349, 164] width 699 height 289
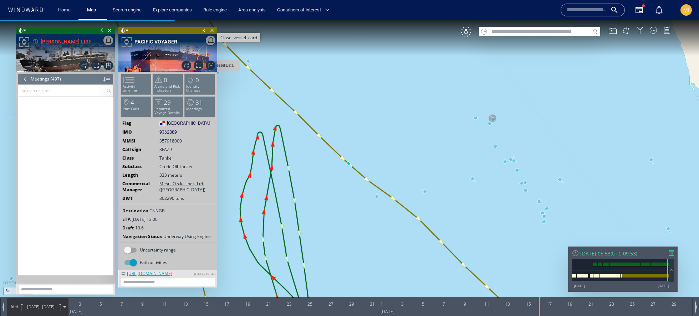
click at [213, 29] on span "Close vessel card" at bounding box center [212, 30] width 8 height 7
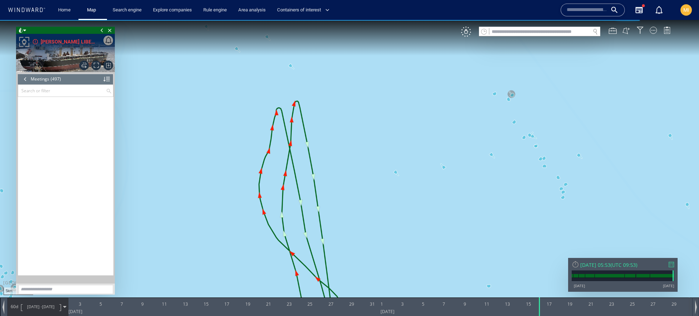
drag, startPoint x: 295, startPoint y: 137, endPoint x: 311, endPoint y: 60, distance: 78.3
click at [311, 60] on canvas "Map" at bounding box center [349, 164] width 699 height 289
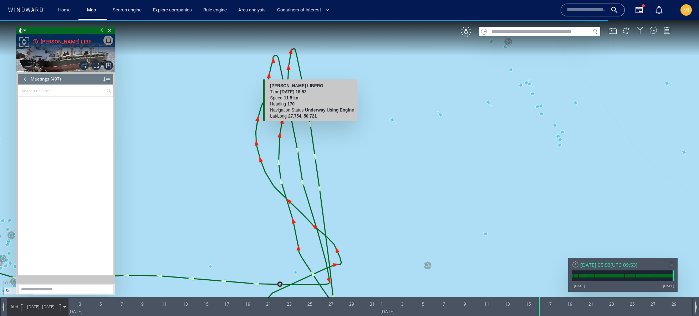
click at [310, 125] on canvas "Map" at bounding box center [349, 164] width 699 height 289
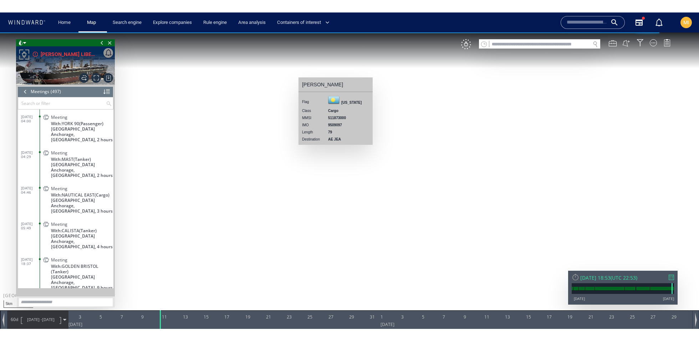
scroll to position [9573, 0]
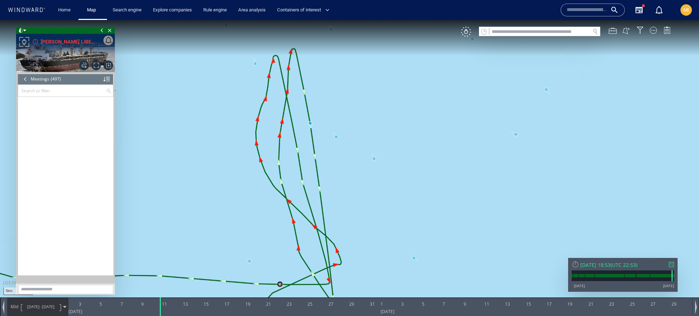
click at [315, 158] on canvas "Map" at bounding box center [349, 164] width 699 height 289
click at [514, 35] on input "text" at bounding box center [539, 32] width 101 height 10
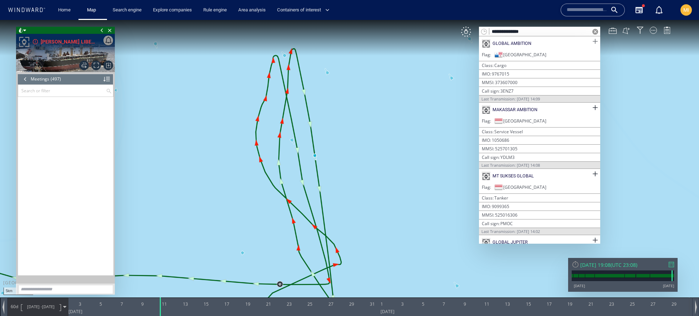
type input "**********"
click at [591, 42] on span at bounding box center [595, 41] width 9 height 9
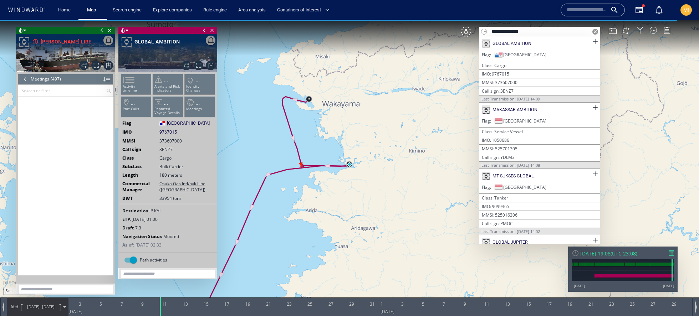
drag, startPoint x: 374, startPoint y: 181, endPoint x: 397, endPoint y: 154, distance: 35.4
click at [397, 154] on canvas "Map" at bounding box center [349, 164] width 699 height 289
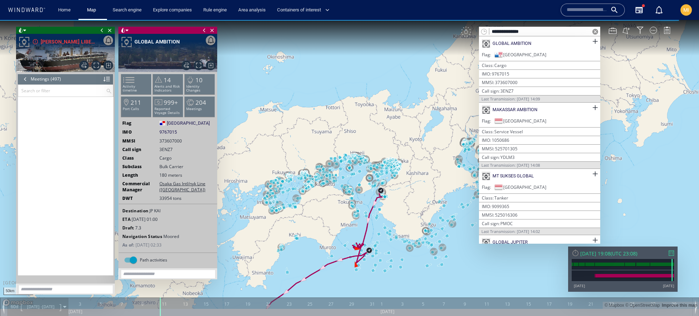
click at [596, 31] on span at bounding box center [596, 32] width 6 height 6
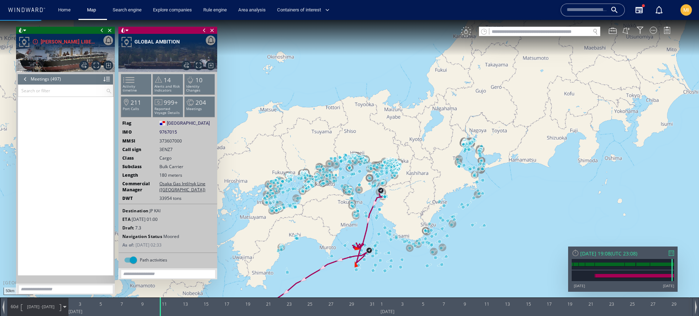
click at [468, 35] on div "VM" at bounding box center [466, 32] width 10 height 10
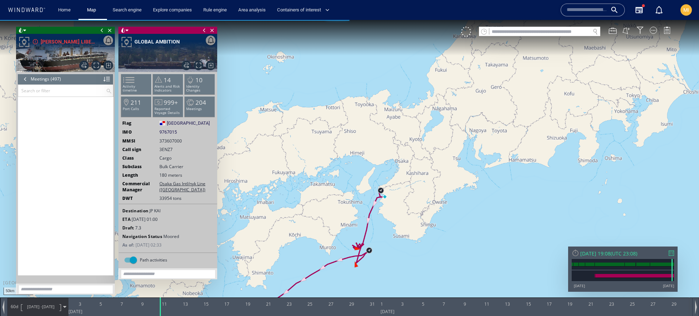
drag, startPoint x: 413, startPoint y: 185, endPoint x: 507, endPoint y: 96, distance: 130.0
click at [507, 96] on canvas "Map" at bounding box center [349, 164] width 699 height 289
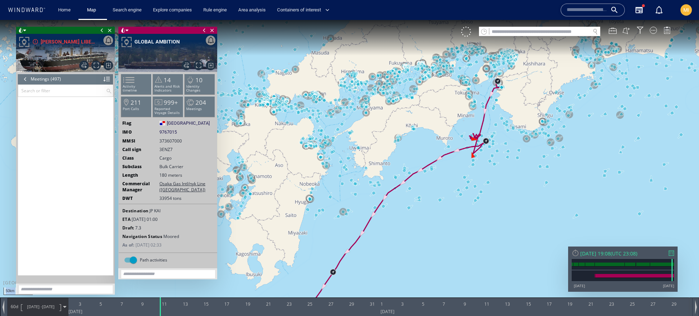
click at [433, 215] on canvas "Map" at bounding box center [349, 164] width 699 height 289
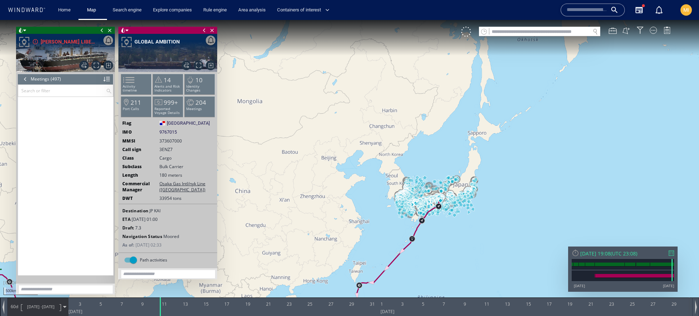
drag, startPoint x: 356, startPoint y: 209, endPoint x: 529, endPoint y: 205, distance: 172.4
click at [529, 205] on canvas "Map" at bounding box center [349, 164] width 699 height 289
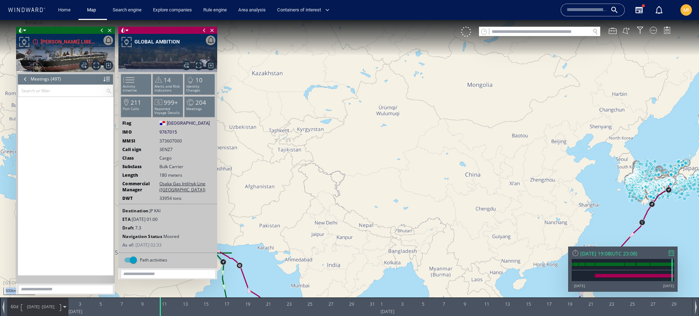
drag, startPoint x: 362, startPoint y: 207, endPoint x: 451, endPoint y: 128, distance: 118.7
click at [451, 128] on canvas "Map" at bounding box center [349, 164] width 699 height 289
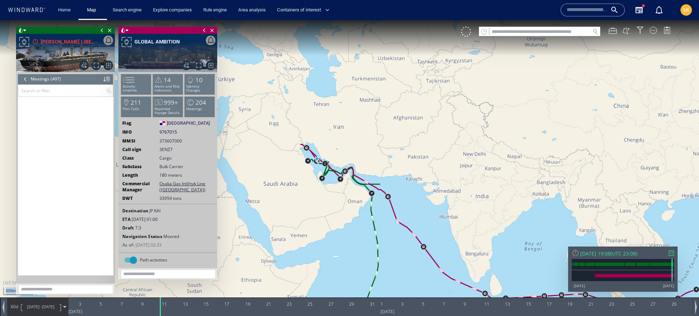
drag, startPoint x: 325, startPoint y: 165, endPoint x: 331, endPoint y: 157, distance: 10.4
click at [331, 157] on canvas "Map" at bounding box center [349, 164] width 699 height 289
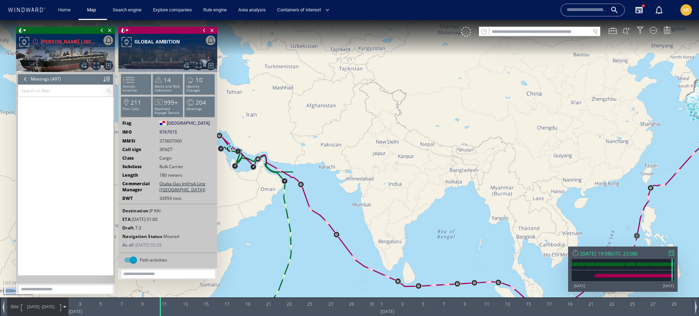
click at [447, 189] on canvas "Map" at bounding box center [349, 164] width 699 height 289
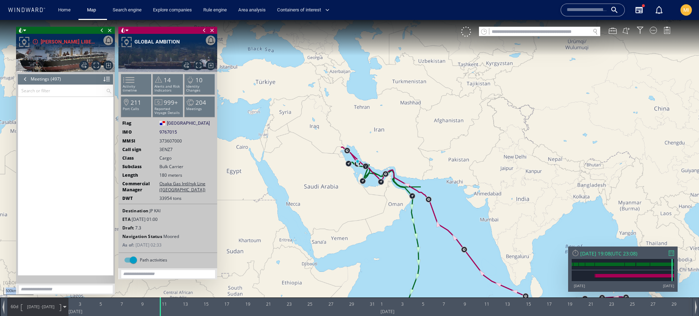
drag, startPoint x: 270, startPoint y: 135, endPoint x: 398, endPoint y: 150, distance: 129.0
click at [398, 150] on canvas "Map" at bounding box center [349, 164] width 699 height 289
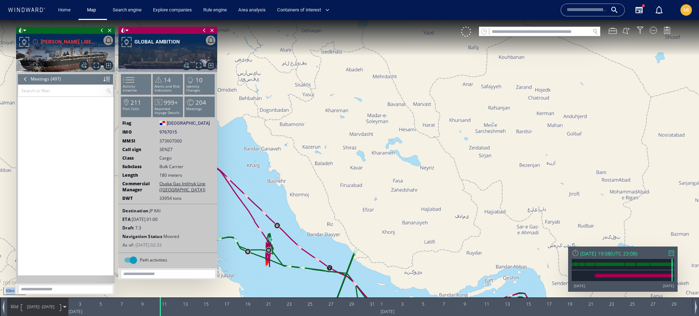
drag, startPoint x: 372, startPoint y: 149, endPoint x: 389, endPoint y: 61, distance: 89.6
click at [389, 61] on canvas "Map" at bounding box center [349, 164] width 699 height 289
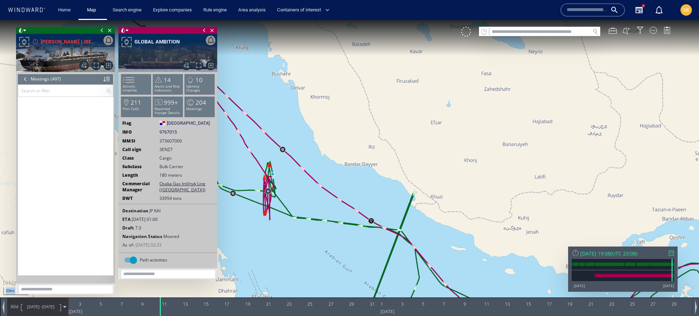
drag, startPoint x: 311, startPoint y: 152, endPoint x: 395, endPoint y: 123, distance: 88.3
click at [395, 123] on canvas "Map" at bounding box center [349, 164] width 699 height 289
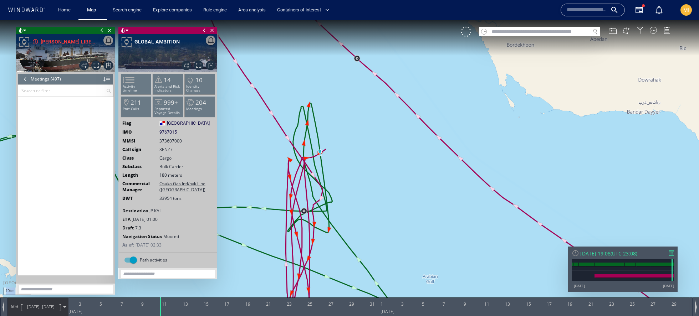
drag, startPoint x: 341, startPoint y: 169, endPoint x: 385, endPoint y: 140, distance: 53.5
click at [386, 139] on canvas "Map" at bounding box center [349, 164] width 699 height 289
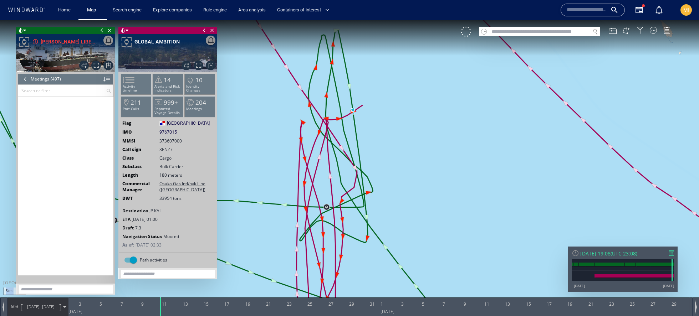
drag, startPoint x: 385, startPoint y: 140, endPoint x: 411, endPoint y: 131, distance: 27.1
click at [411, 131] on canvas "Map" at bounding box center [349, 164] width 699 height 289
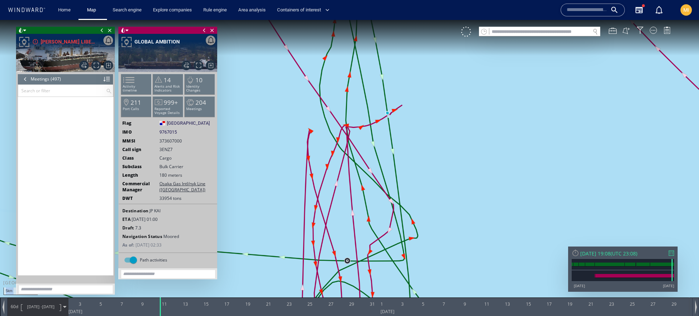
drag, startPoint x: 411, startPoint y: 131, endPoint x: 436, endPoint y: 158, distance: 36.6
click at [436, 158] on canvas "Map" at bounding box center [349, 164] width 699 height 289
drag, startPoint x: 436, startPoint y: 158, endPoint x: 433, endPoint y: 166, distance: 8.7
click at [433, 166] on canvas "Map" at bounding box center [349, 164] width 699 height 289
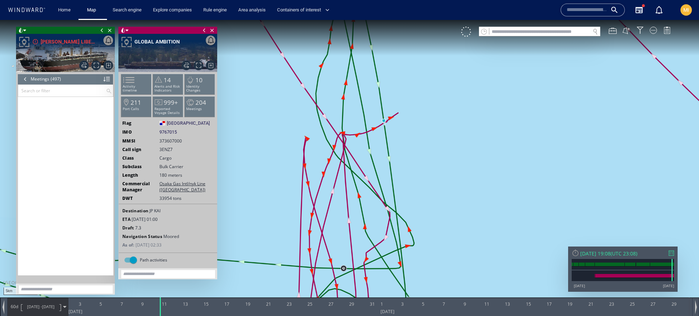
click at [24, 80] on div at bounding box center [25, 79] width 8 height 11
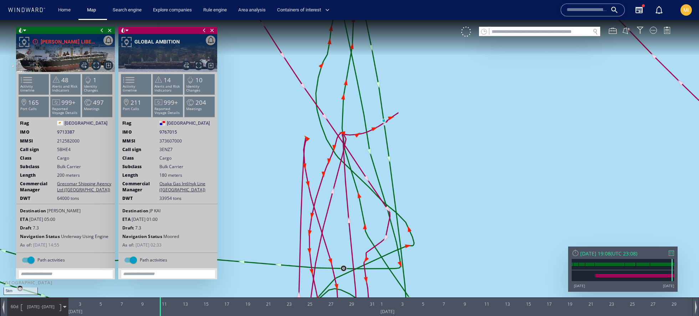
click at [346, 83] on canvas "Map" at bounding box center [349, 164] width 699 height 289
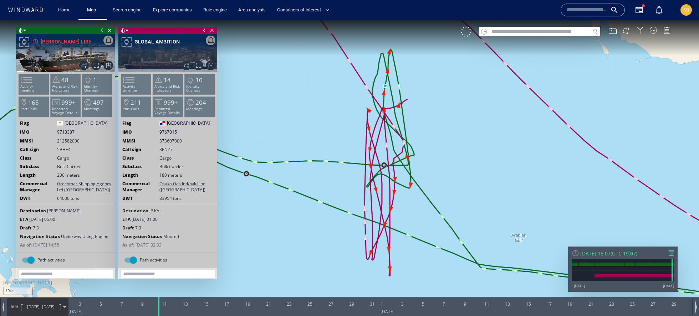
drag, startPoint x: 427, startPoint y: 163, endPoint x: 426, endPoint y: 127, distance: 36.4
click at [426, 126] on canvas "Map" at bounding box center [349, 164] width 699 height 289
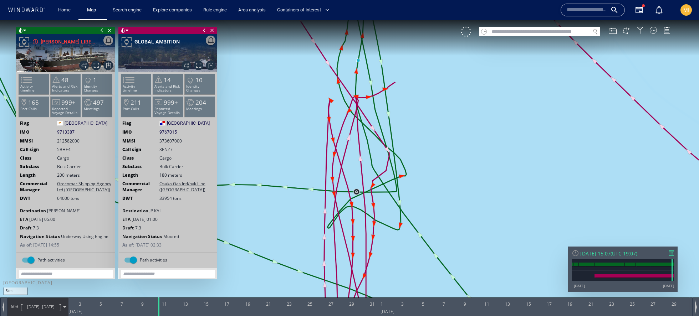
drag, startPoint x: 438, startPoint y: 93, endPoint x: 442, endPoint y: 105, distance: 12.3
click at [442, 105] on canvas "Map" at bounding box center [349, 164] width 699 height 289
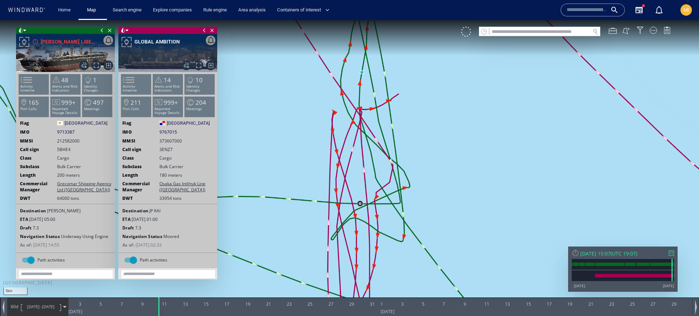
click at [442, 105] on canvas "Map" at bounding box center [349, 164] width 699 height 289
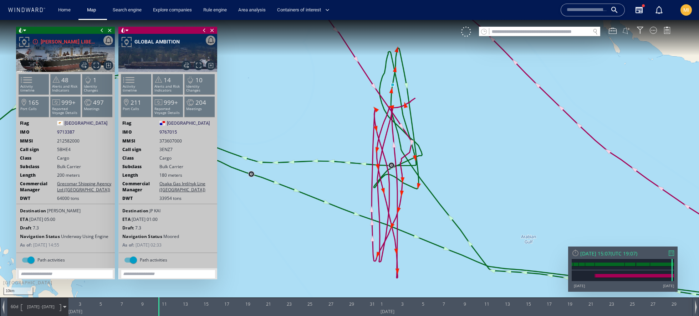
click at [626, 28] on button at bounding box center [627, 31] width 8 height 8
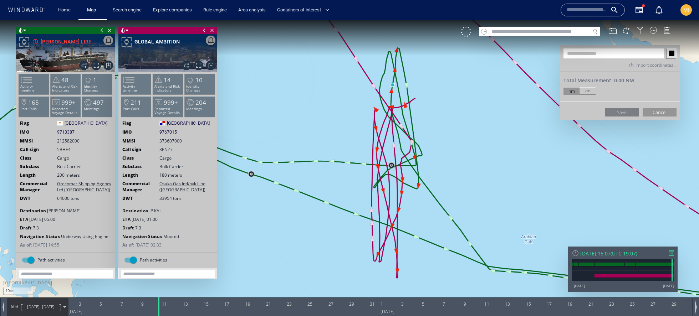
click at [589, 51] on input "text" at bounding box center [614, 54] width 101 height 10
type input "****"
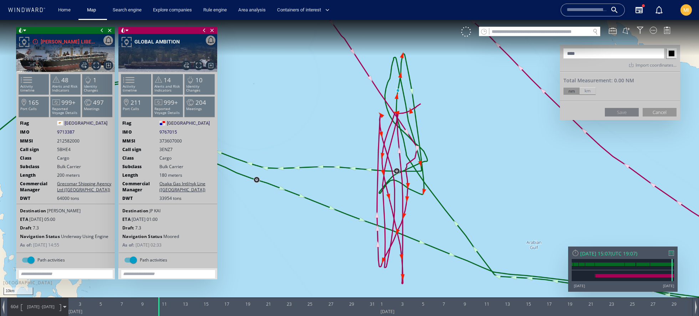
drag, startPoint x: 343, startPoint y: 55, endPoint x: 352, endPoint y: 71, distance: 18.4
click at [352, 70] on canvas "Map" at bounding box center [349, 164] width 699 height 289
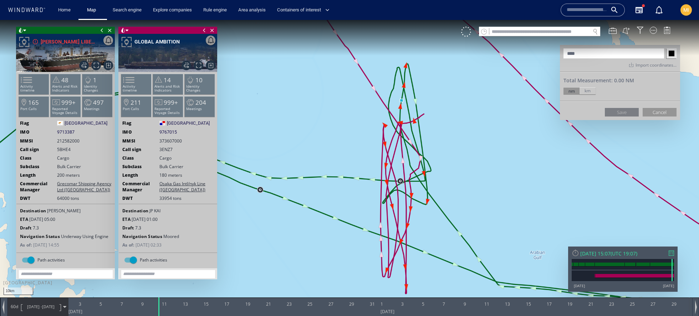
drag, startPoint x: 352, startPoint y: 77, endPoint x: 345, endPoint y: 76, distance: 7.0
click at [345, 75] on canvas "Map" at bounding box center [349, 164] width 699 height 289
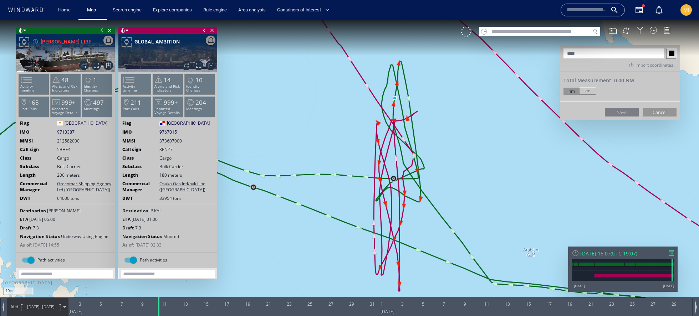
click at [353, 87] on canvas "Map" at bounding box center [349, 164] width 699 height 289
click at [497, 260] on canvas "Map" at bounding box center [349, 164] width 699 height 289
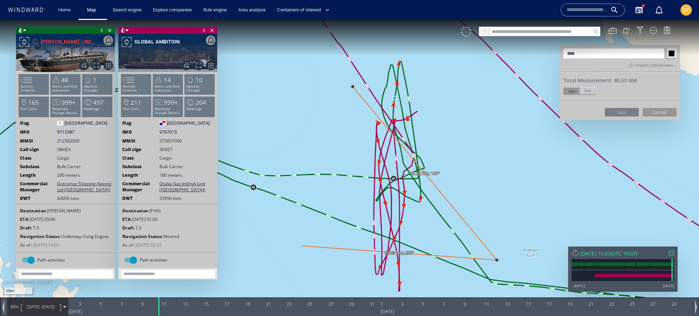
click at [283, 262] on canvas "Map" at bounding box center [349, 164] width 699 height 289
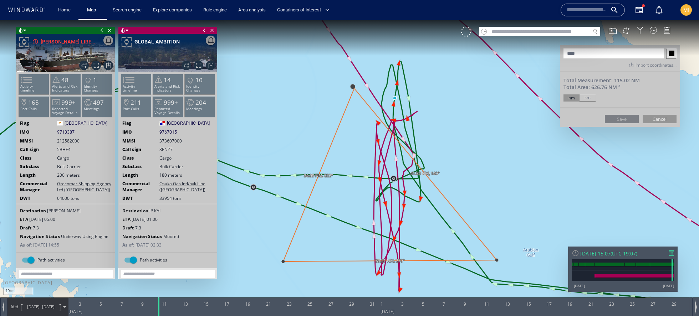
click at [353, 88] on canvas "Map" at bounding box center [349, 164] width 699 height 289
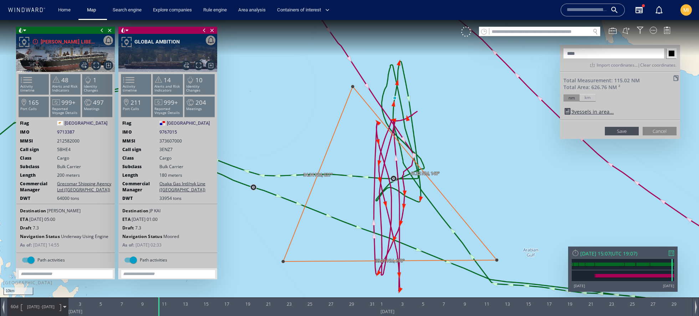
click at [656, 133] on button "Cancel" at bounding box center [660, 131] width 34 height 9
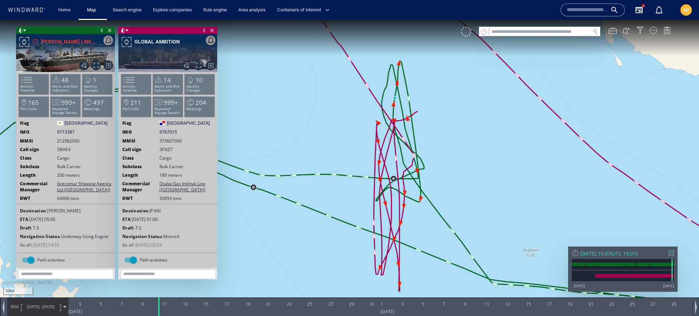
click at [630, 35] on div "VM" at bounding box center [569, 32] width 217 height 10
click at [626, 32] on button at bounding box center [627, 31] width 8 height 8
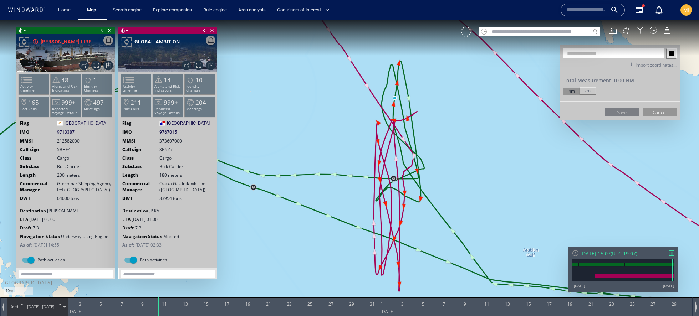
click at [295, 49] on canvas "Map" at bounding box center [349, 164] width 699 height 289
click at [479, 47] on canvas "Map" at bounding box center [349, 164] width 699 height 289
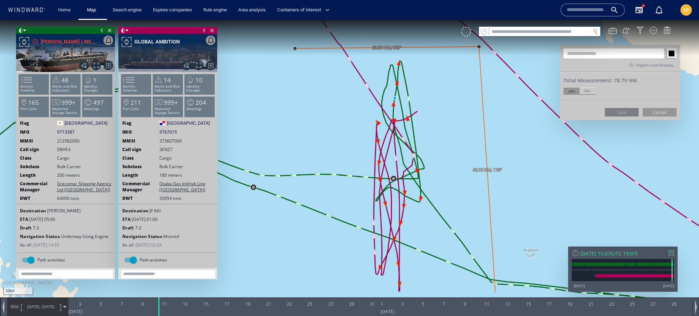
click at [495, 293] on canvas "Map" at bounding box center [349, 164] width 699 height 289
click at [276, 291] on canvas "Map" at bounding box center [349, 164] width 699 height 289
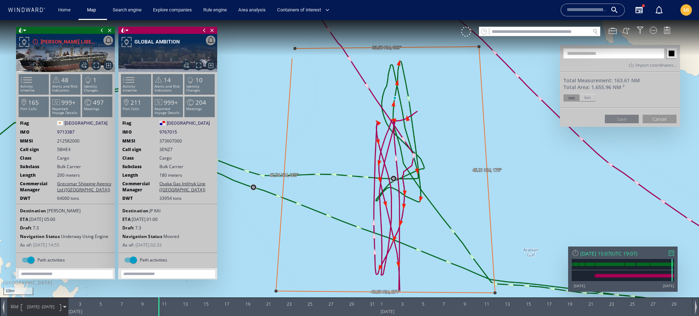
click at [295, 49] on canvas "Map" at bounding box center [349, 164] width 699 height 289
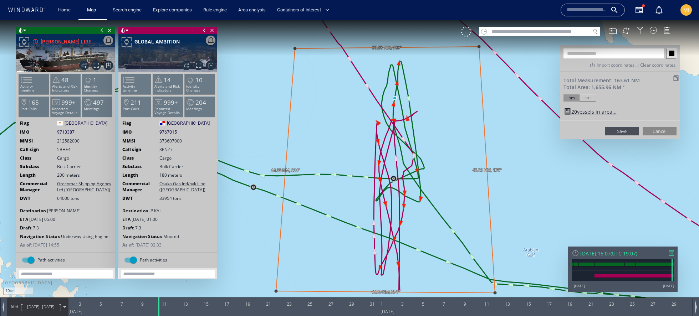
click at [648, 132] on button "Cancel" at bounding box center [660, 131] width 34 height 9
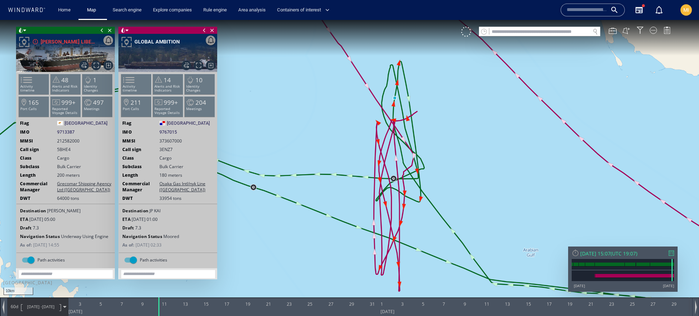
drag, startPoint x: 450, startPoint y: 149, endPoint x: 443, endPoint y: 146, distance: 7.0
click at [443, 146] on canvas "Map" at bounding box center [349, 164] width 699 height 289
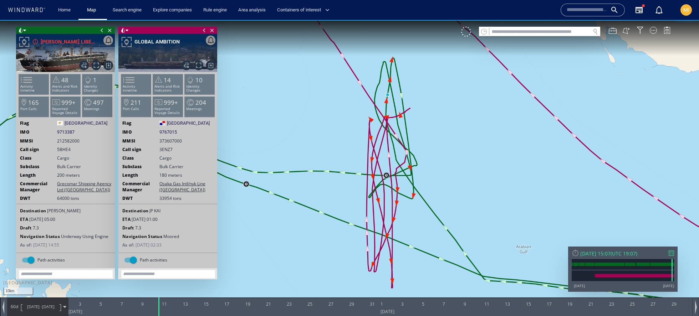
click at [440, 147] on canvas "Map" at bounding box center [349, 164] width 699 height 289
